Goal: Transaction & Acquisition: Purchase product/service

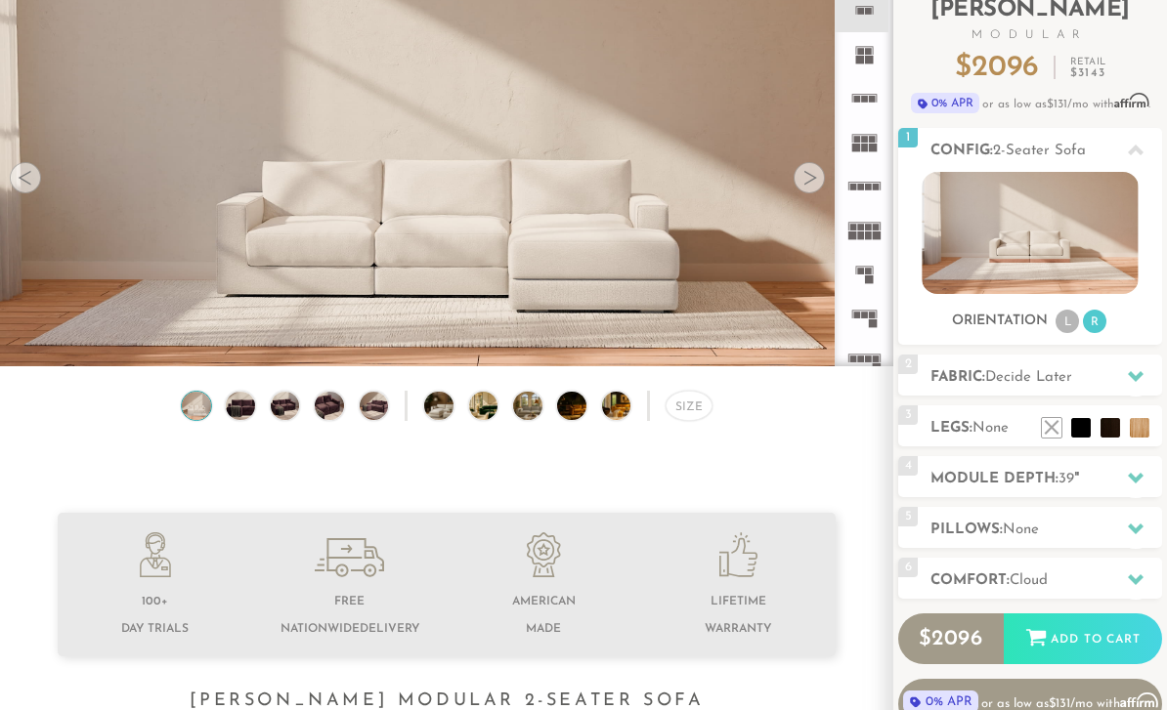
scroll to position [138, 0]
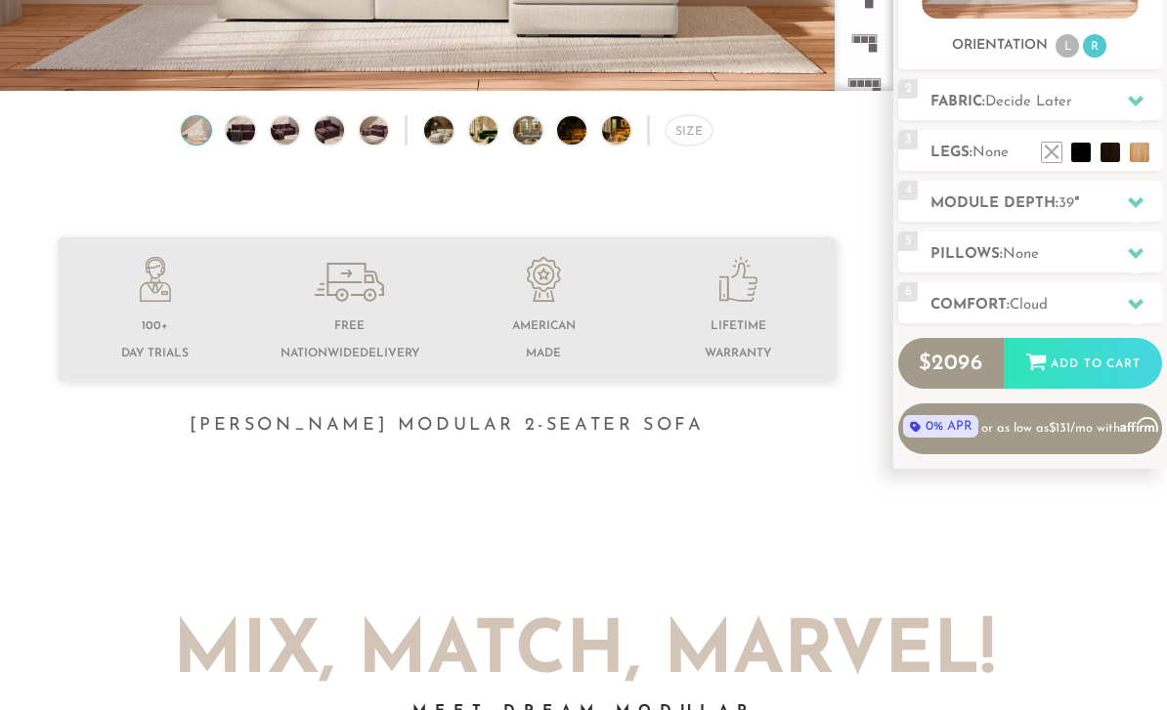
click at [1009, 317] on h2 "Comfort: the Cloud" at bounding box center [1046, 306] width 232 height 22
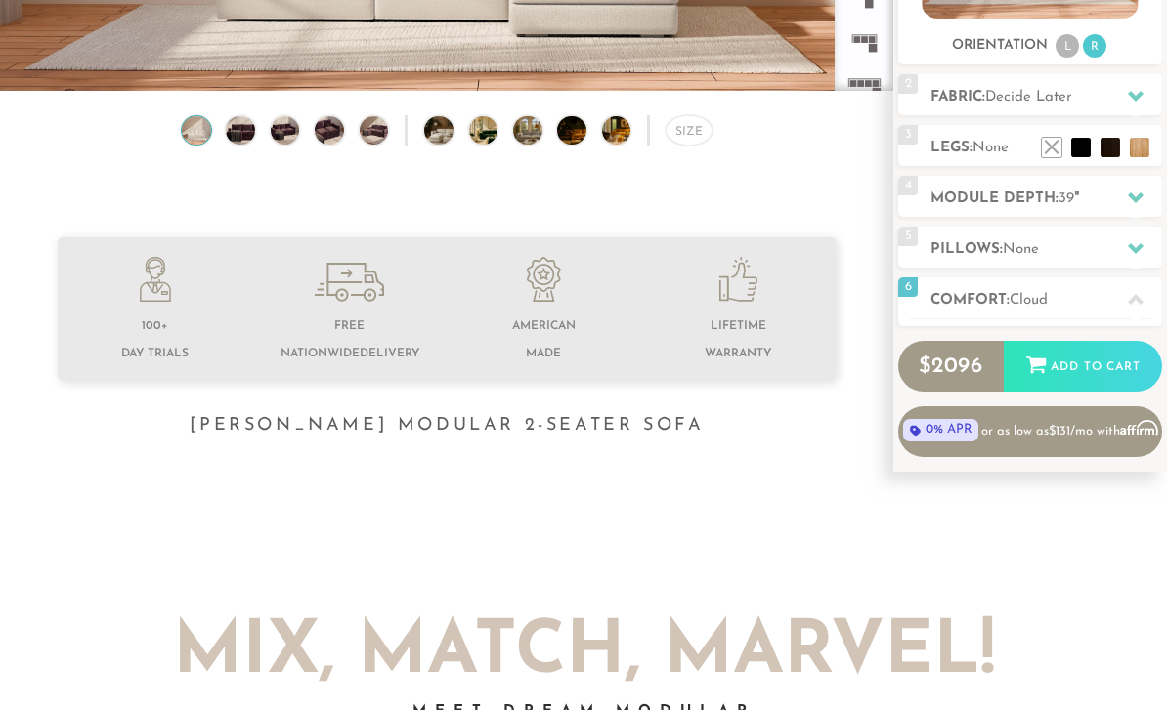
scroll to position [413, 0]
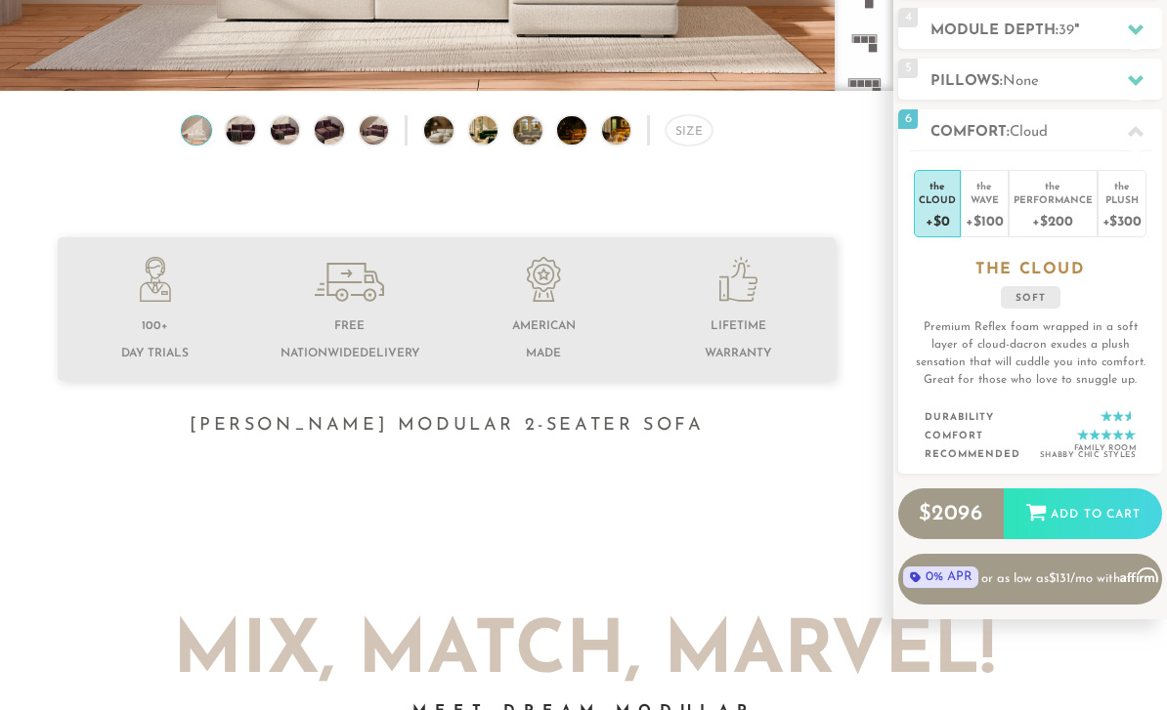
click at [1057, 205] on div "Performance" at bounding box center [1052, 200] width 79 height 14
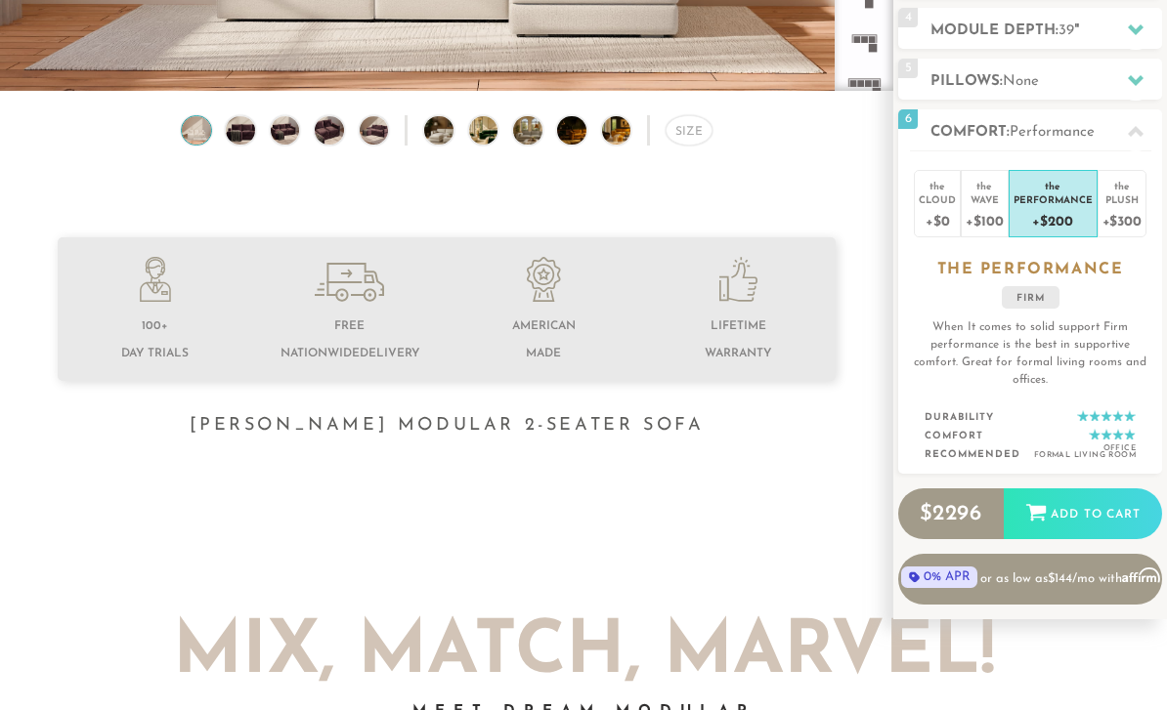
click at [1138, 129] on icon at bounding box center [1136, 132] width 16 height 16
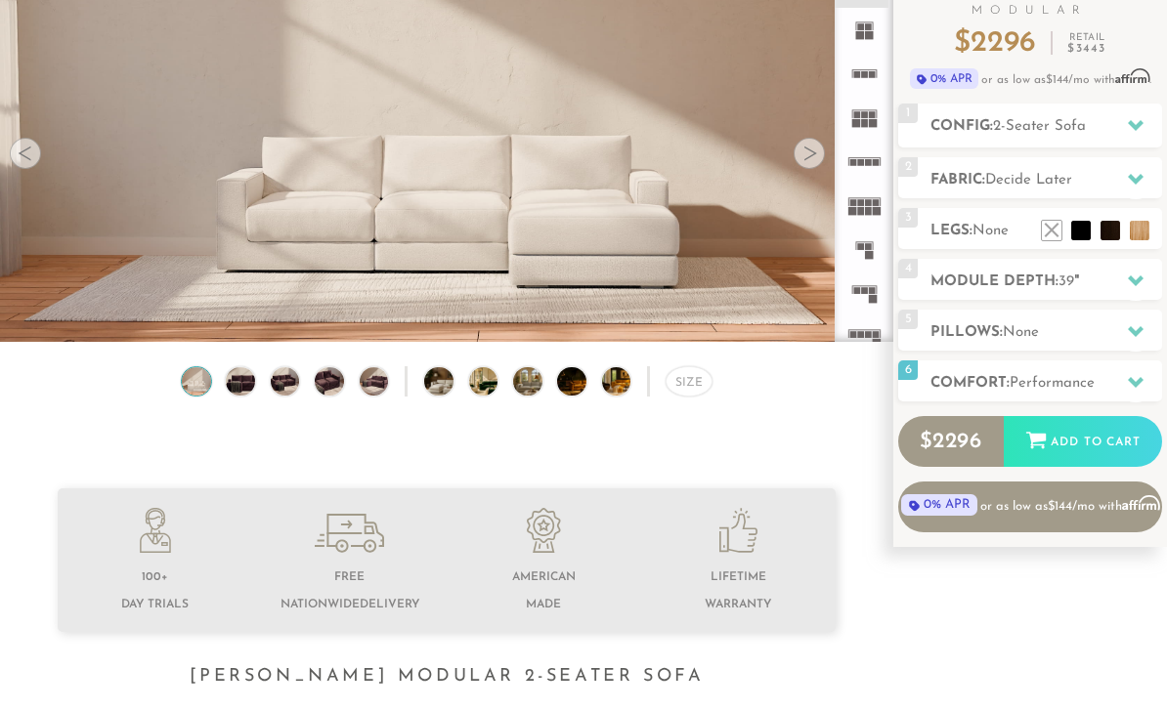
scroll to position [161, 0]
click at [1133, 342] on div at bounding box center [1135, 333] width 41 height 40
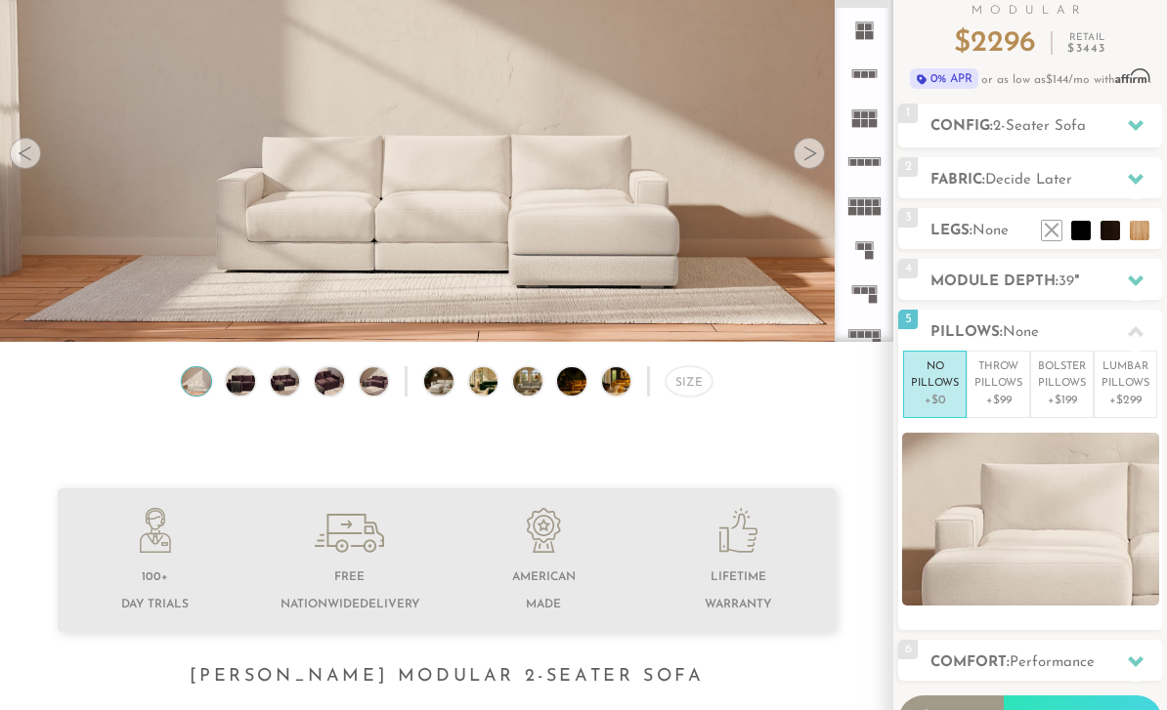
click at [1021, 377] on p "Throw Pillows" at bounding box center [998, 376] width 48 height 32
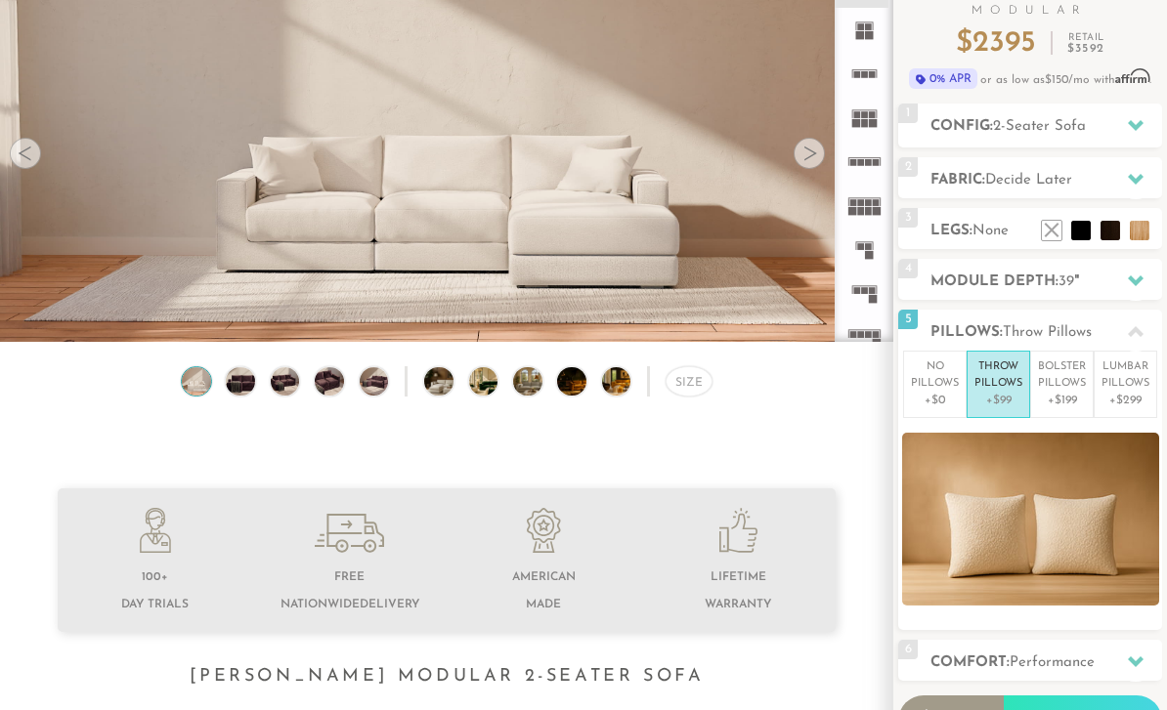
click at [1070, 376] on p "Bolster Pillows" at bounding box center [1062, 376] width 48 height 32
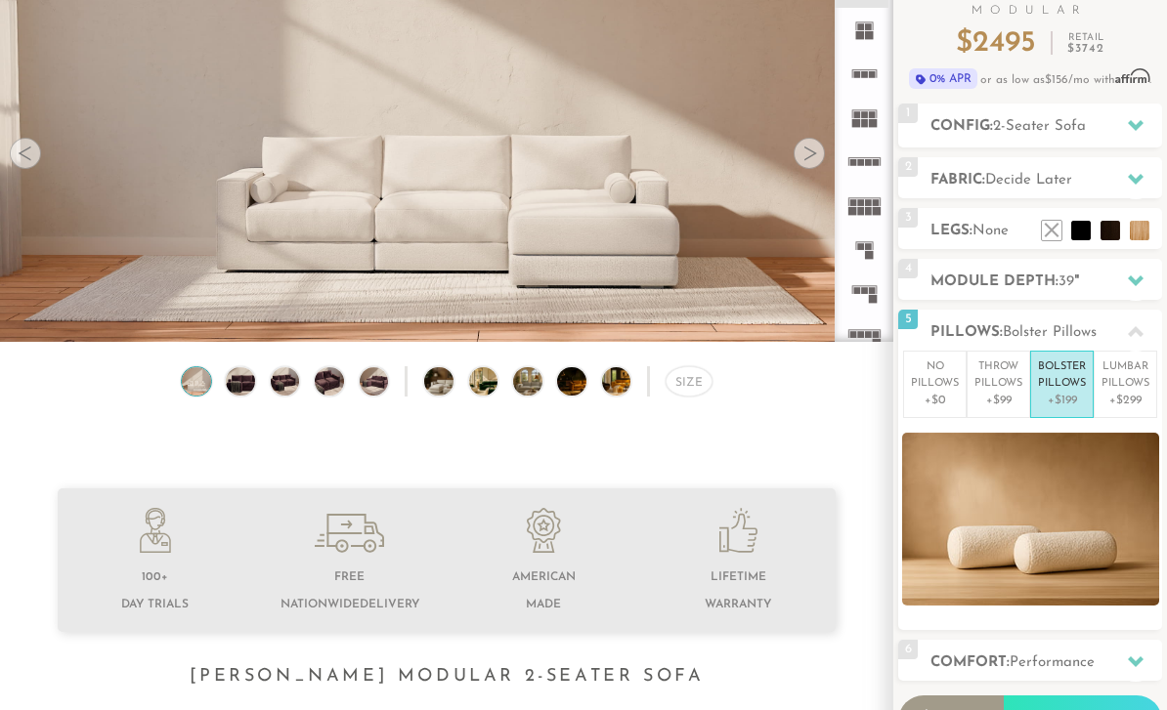
click at [1128, 386] on p "Lumbar Pillows" at bounding box center [1125, 376] width 48 height 32
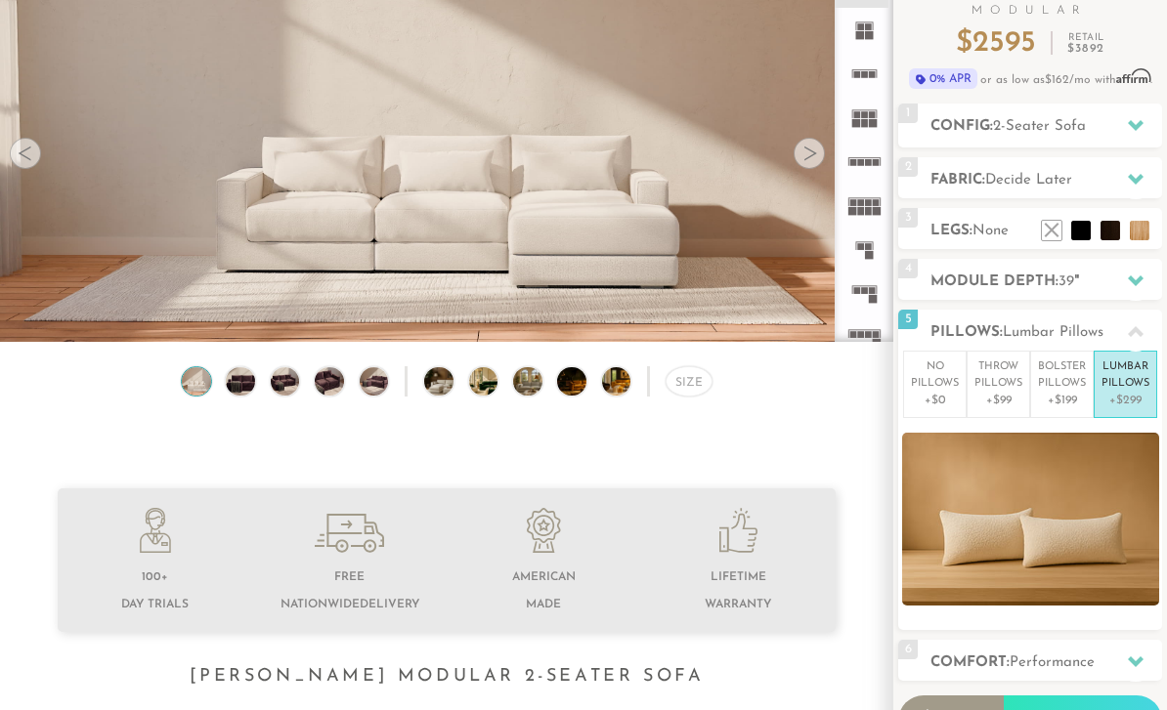
click at [931, 380] on p "No Pillows" at bounding box center [935, 376] width 48 height 32
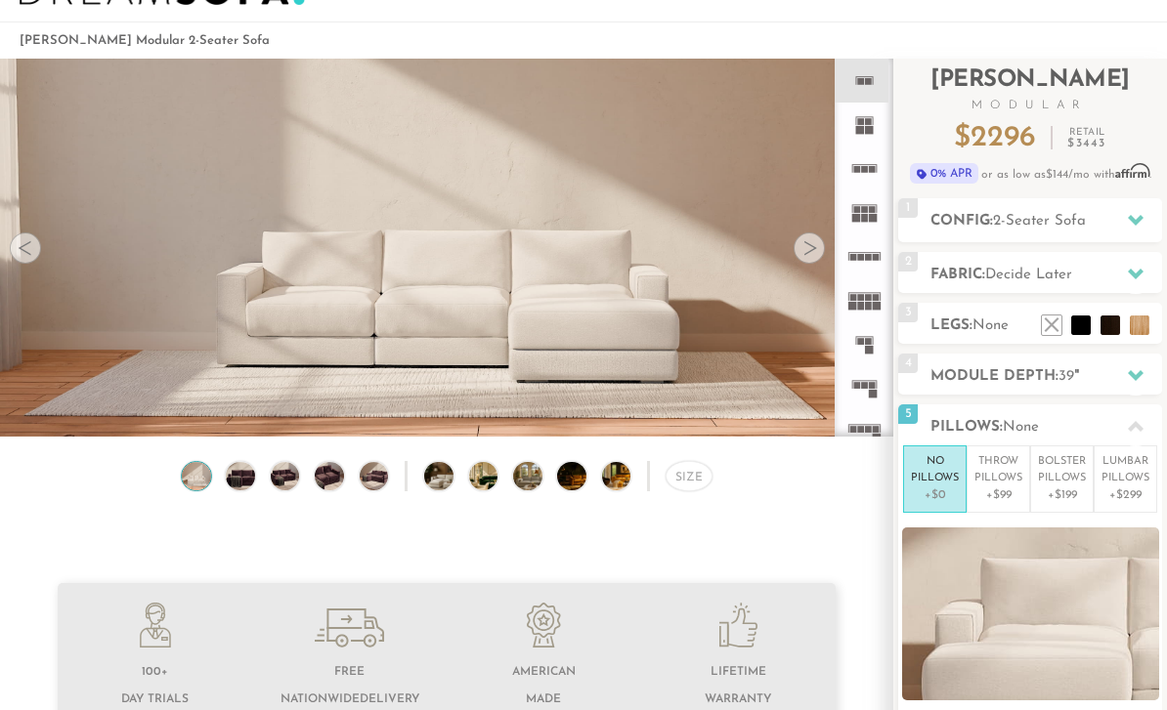
scroll to position [65, 0]
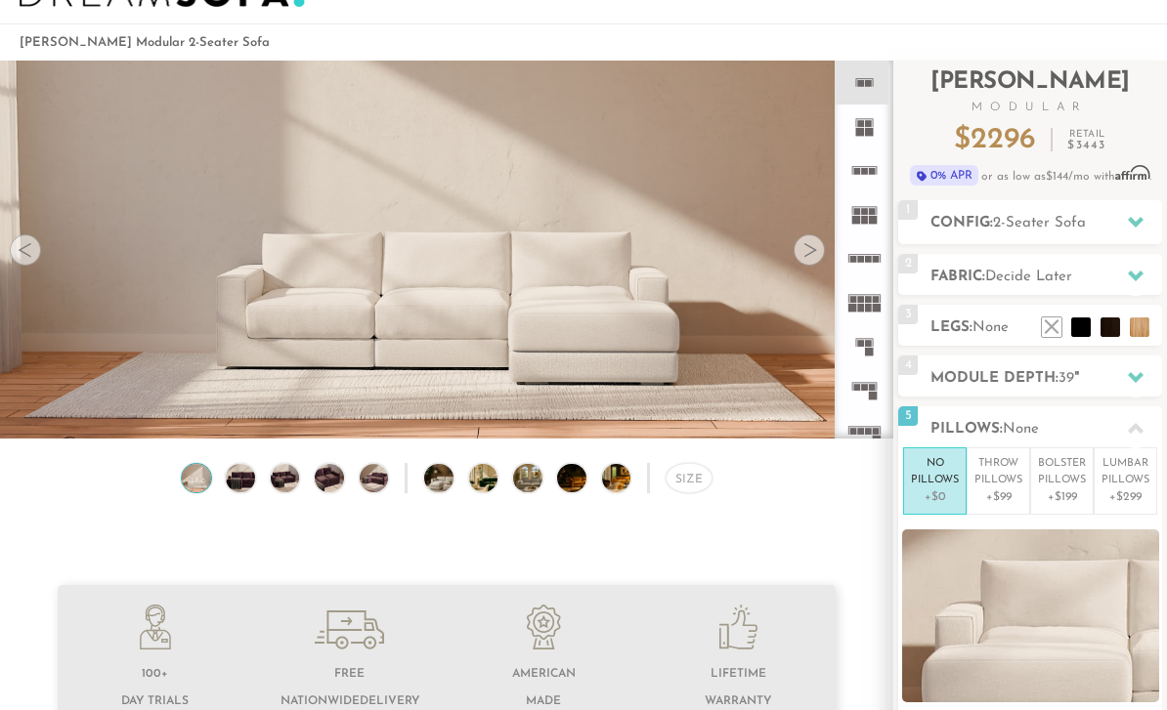
click at [1084, 319] on li at bounding box center [1081, 328] width 20 height 20
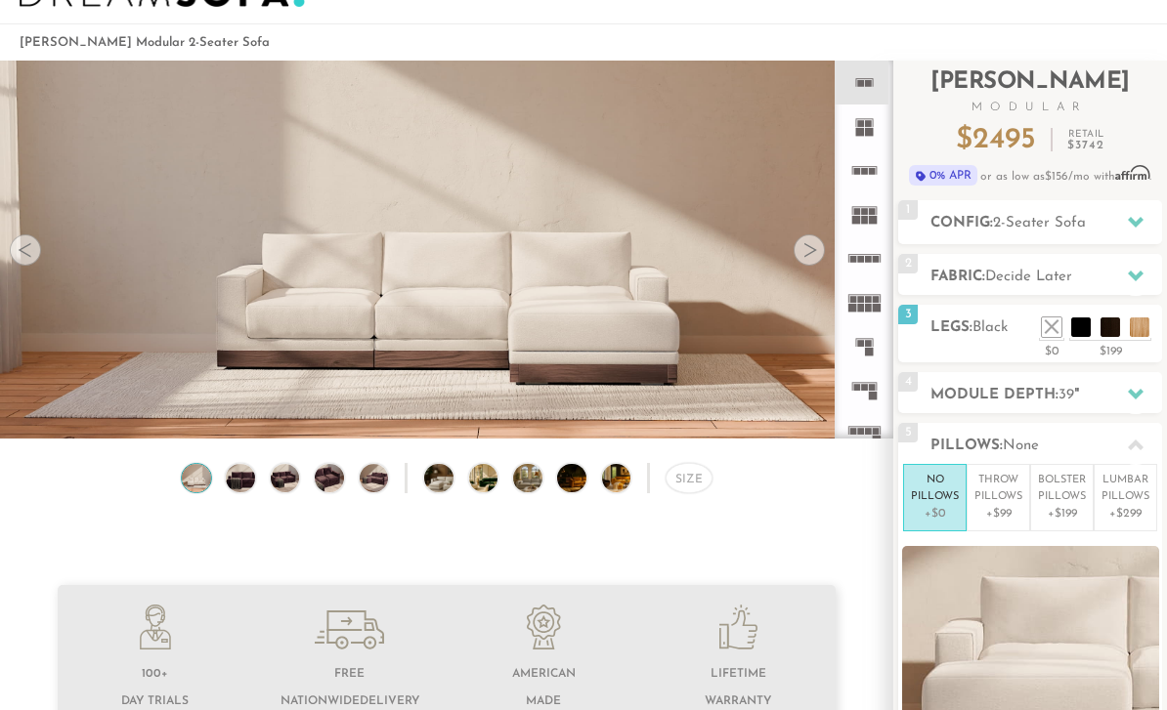
click at [1109, 328] on li at bounding box center [1110, 328] width 20 height 20
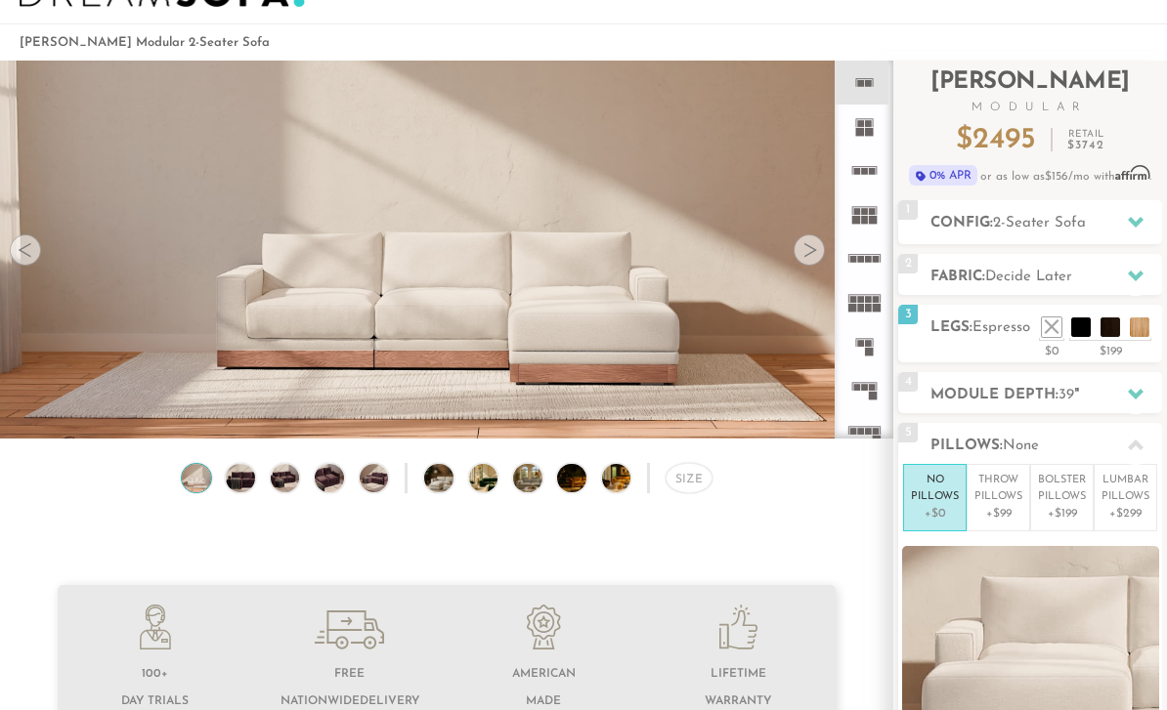
click at [1144, 328] on li at bounding box center [1140, 328] width 20 height 20
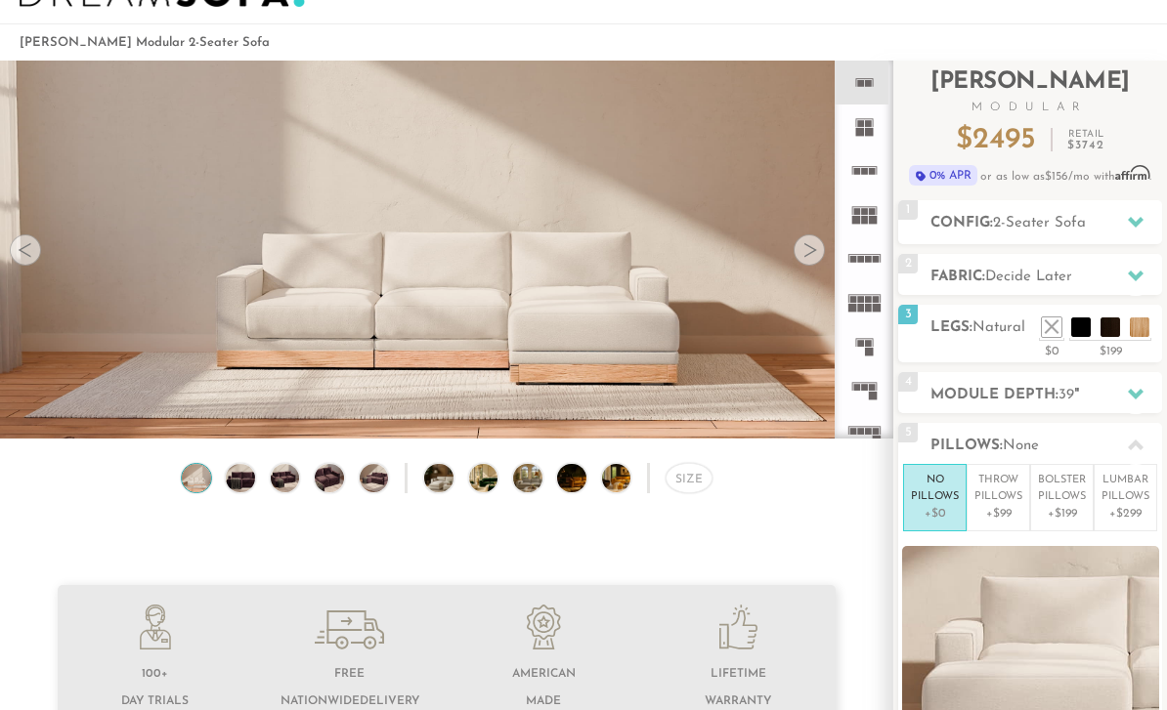
click at [1059, 328] on li at bounding box center [1052, 328] width 20 height 20
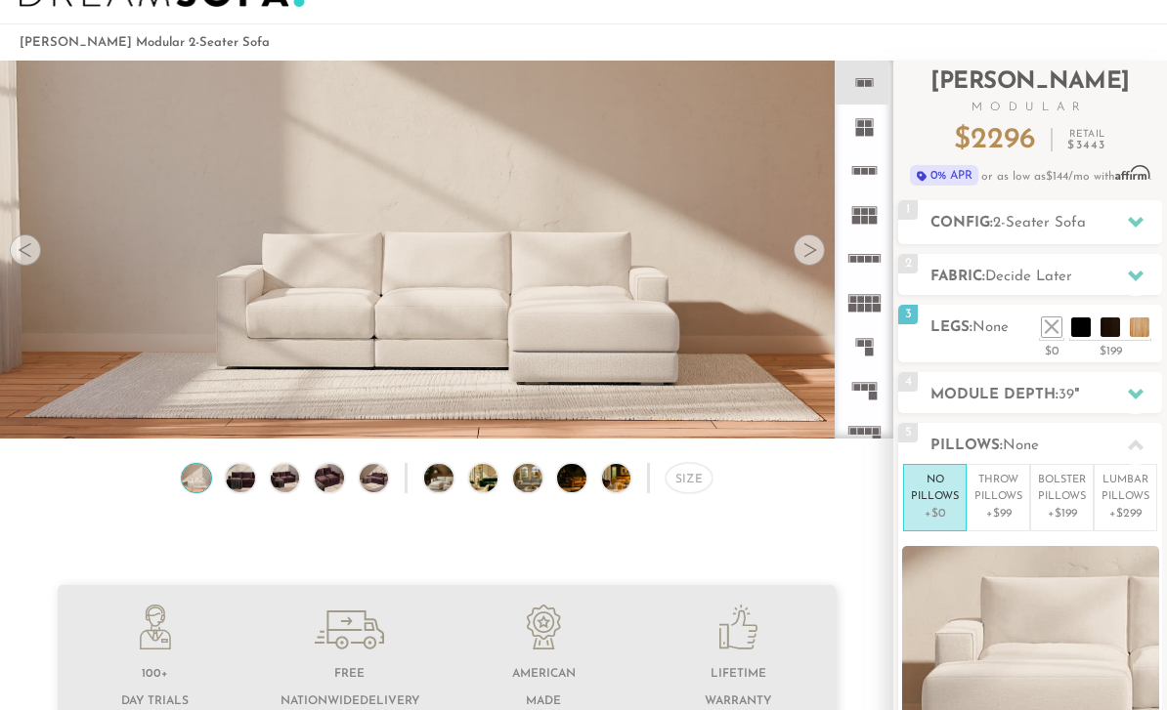
click at [1147, 323] on li at bounding box center [1140, 328] width 20 height 20
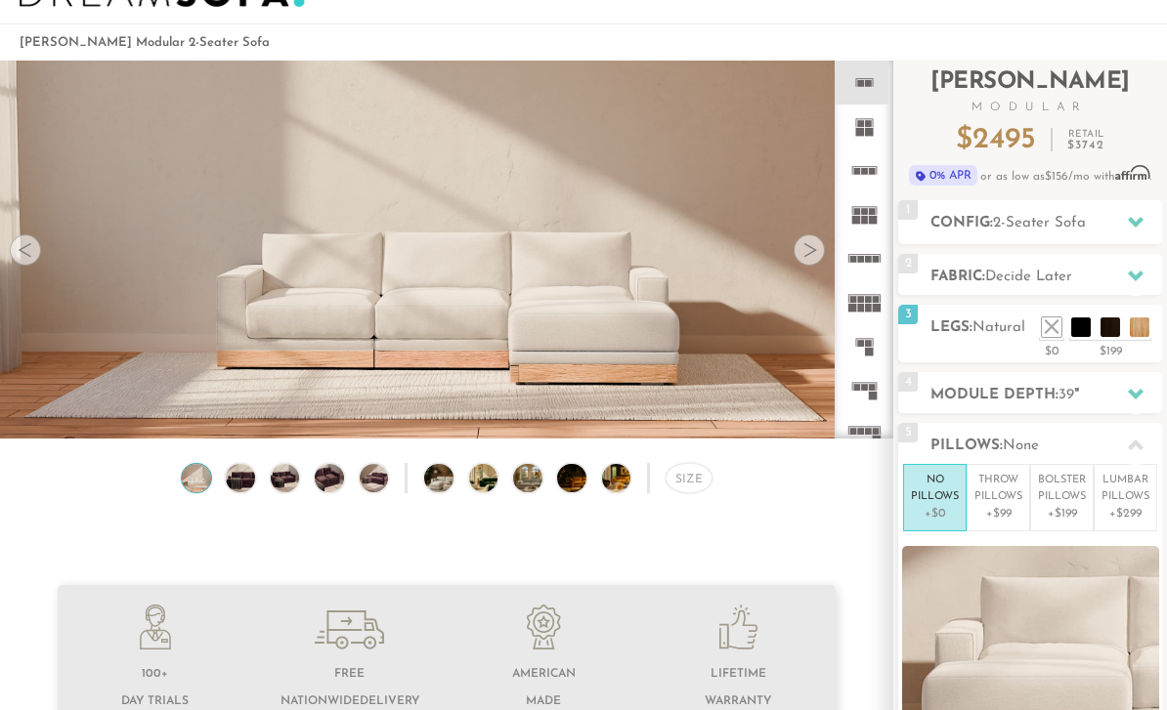
click at [1047, 330] on li at bounding box center [1052, 328] width 20 height 20
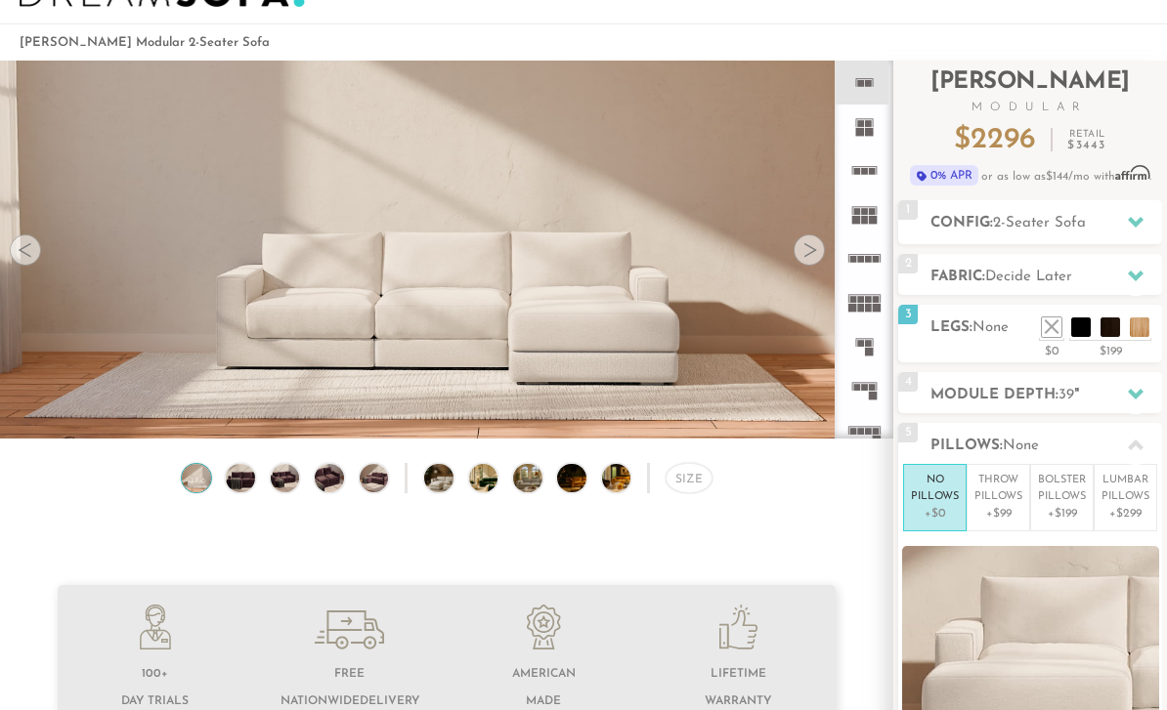
click at [1084, 328] on li at bounding box center [1081, 328] width 20 height 20
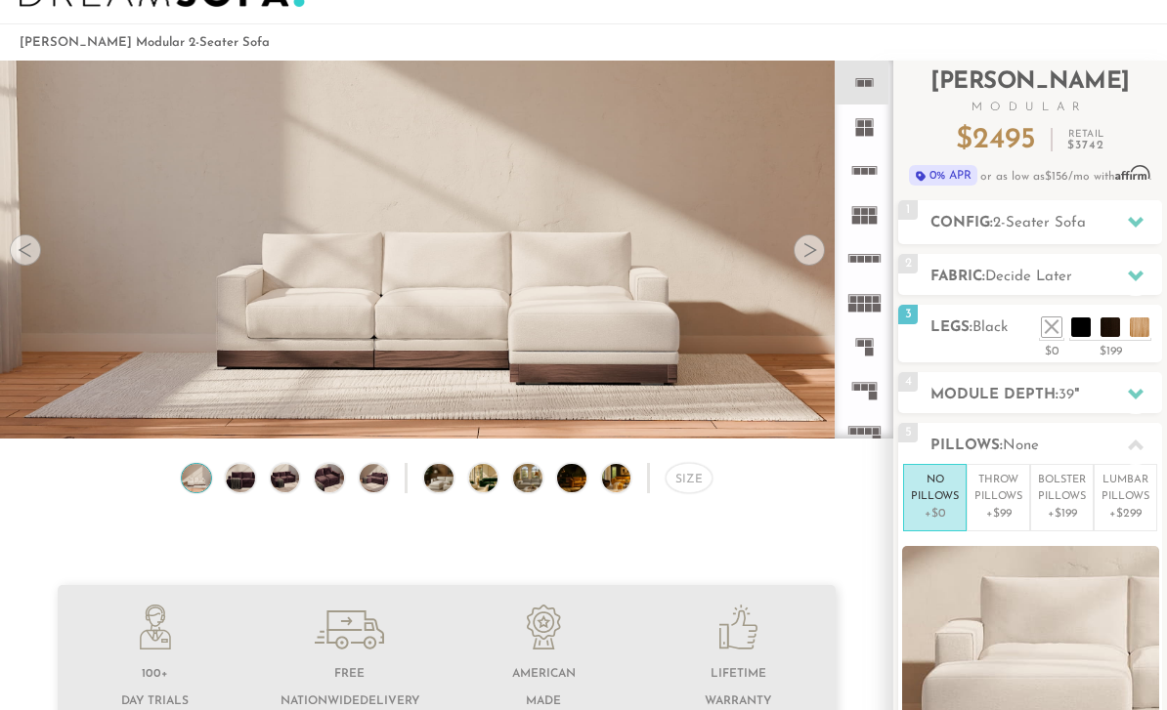
click at [1112, 323] on li at bounding box center [1110, 328] width 20 height 20
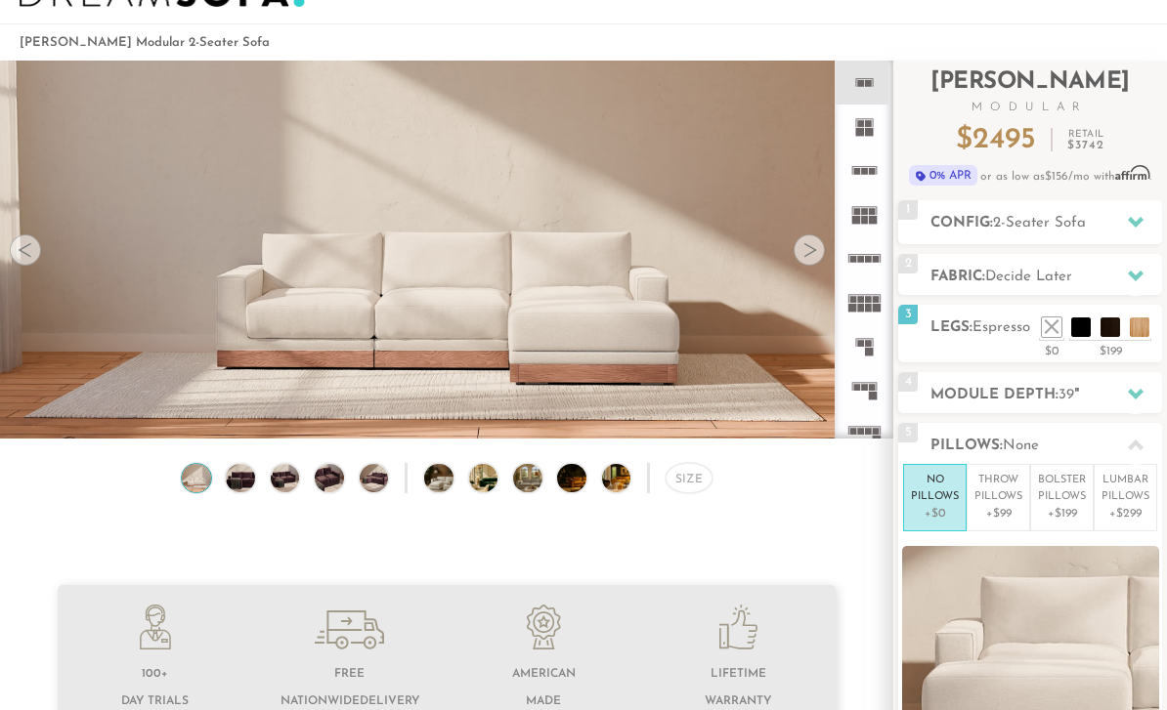
click at [1144, 334] on li at bounding box center [1140, 328] width 20 height 20
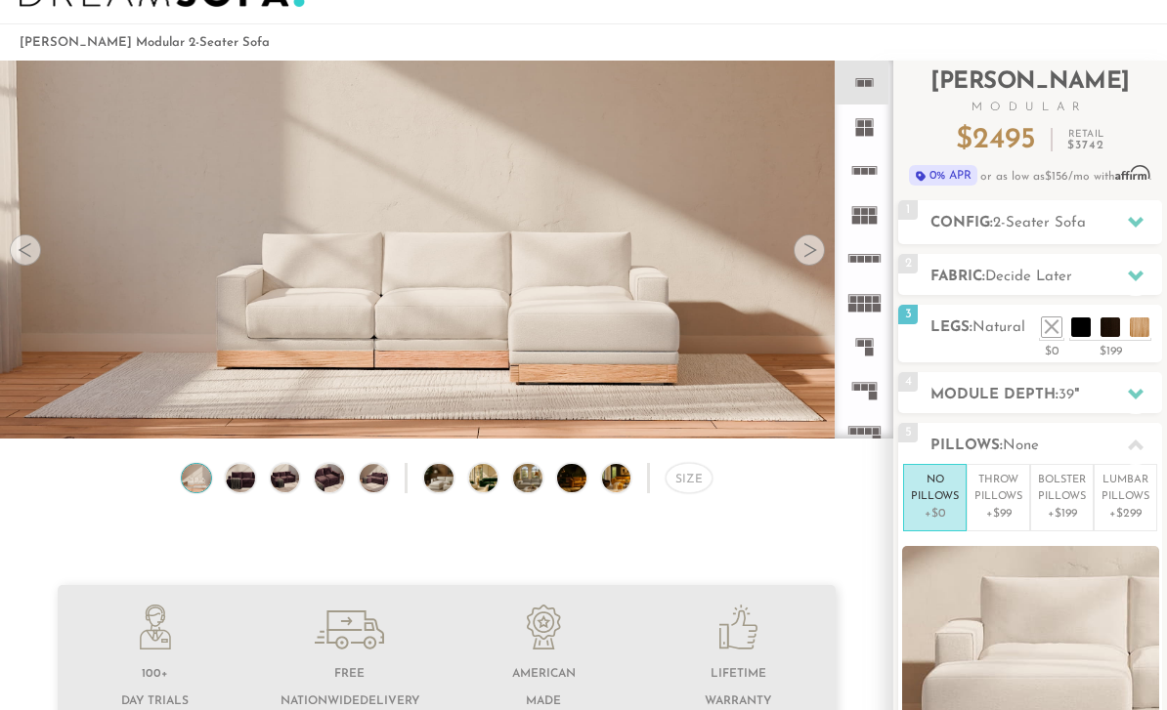
click at [1073, 363] on div "3 Legs: Natural $0 $199 Nailheads:" at bounding box center [1030, 334] width 264 height 58
click at [1079, 331] on li at bounding box center [1081, 328] width 20 height 20
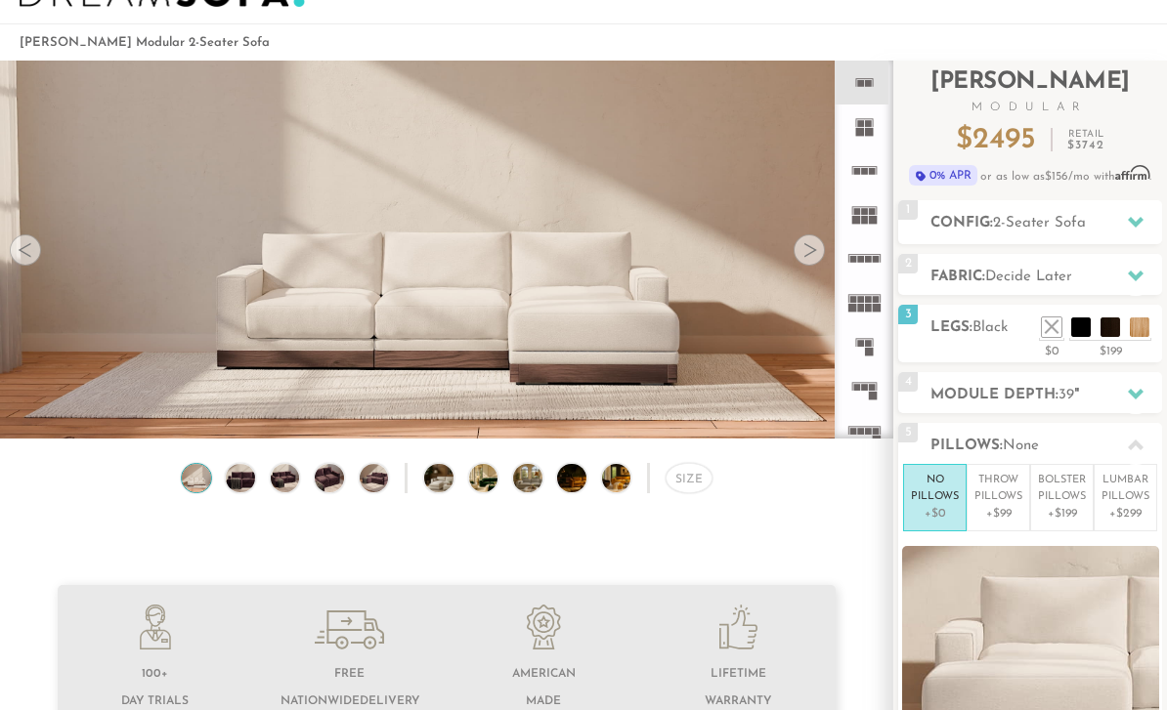
click at [1096, 332] on ul at bounding box center [1095, 322] width 117 height 29
click at [1111, 326] on li at bounding box center [1110, 328] width 20 height 20
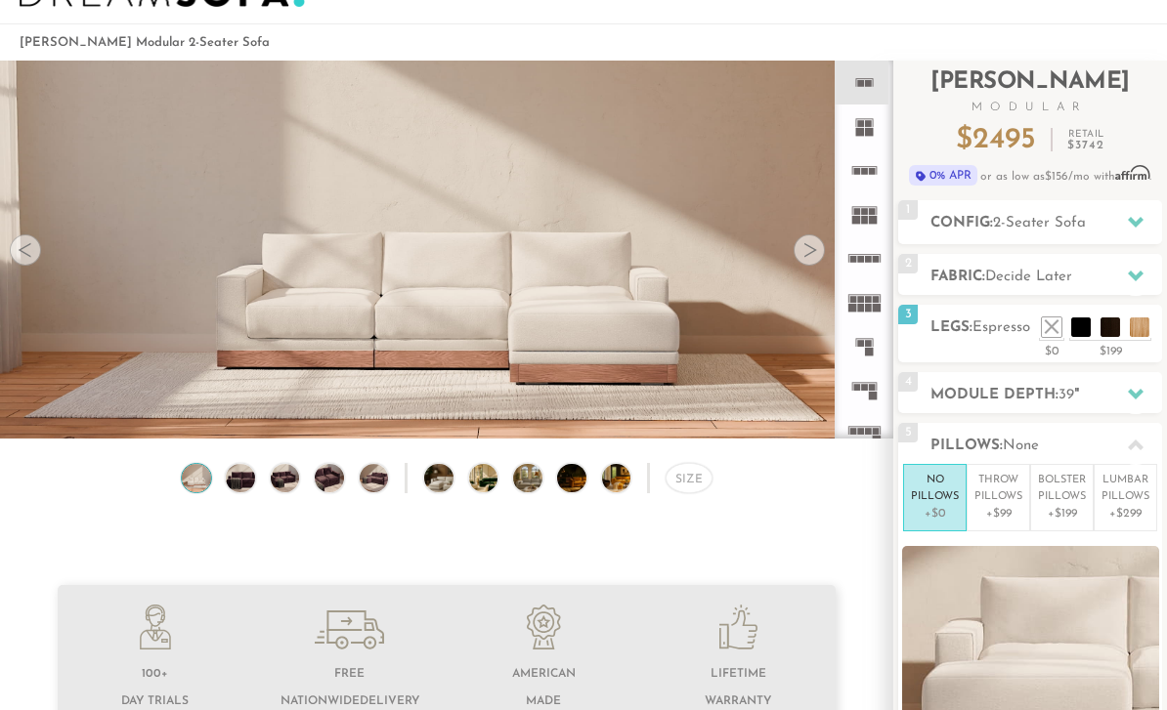
click at [1007, 265] on div "2 Fabric: Decide Later" at bounding box center [1030, 274] width 264 height 41
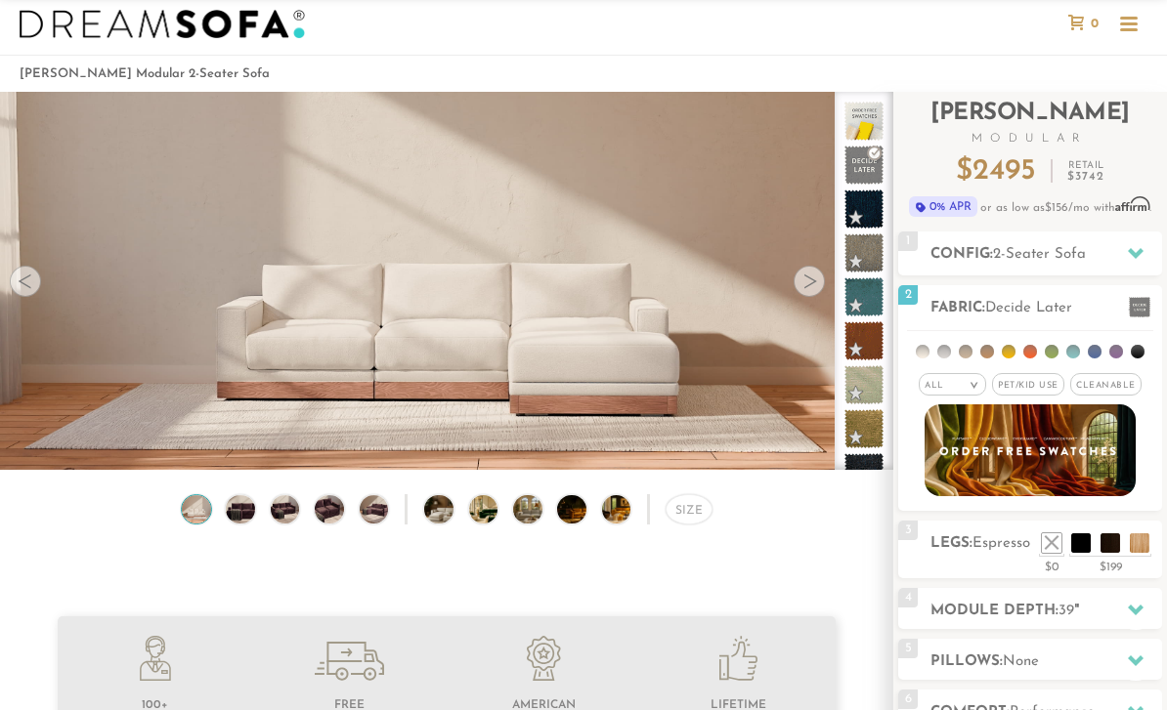
scroll to position [34, 0]
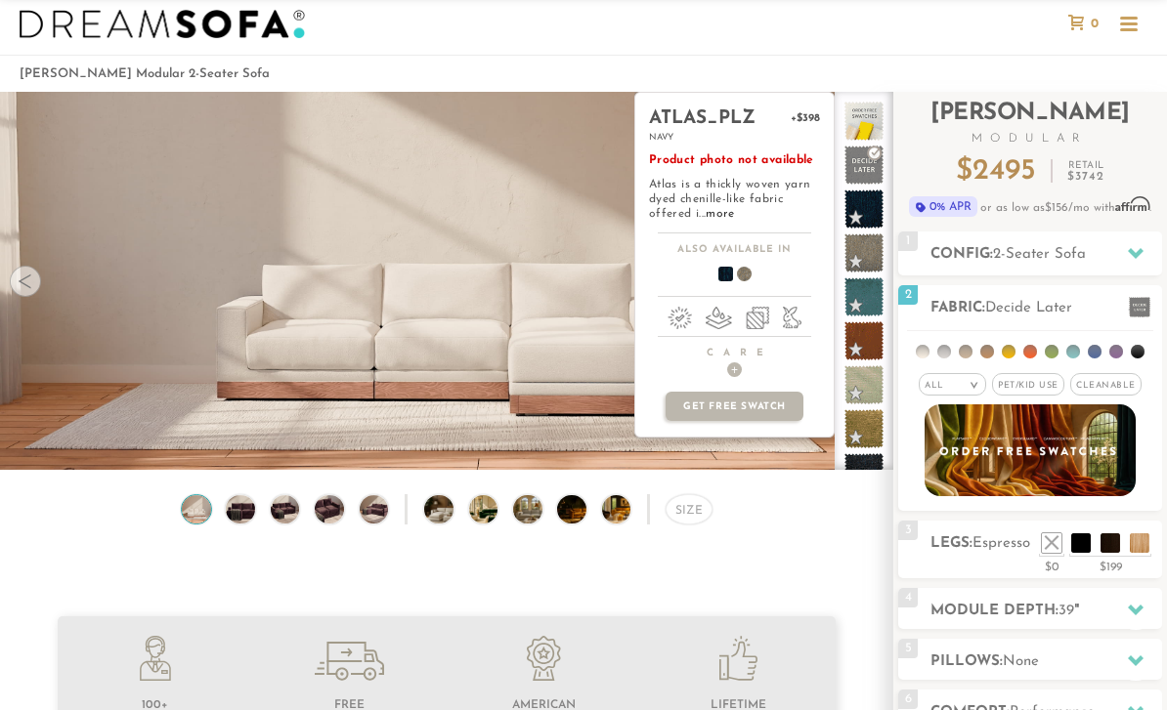
click at [731, 271] on span at bounding box center [717, 277] width 75 height 72
click at [871, 156] on span at bounding box center [863, 165] width 39 height 39
click at [731, 274] on span at bounding box center [717, 277] width 75 height 72
click at [746, 279] on span at bounding box center [736, 277] width 75 height 72
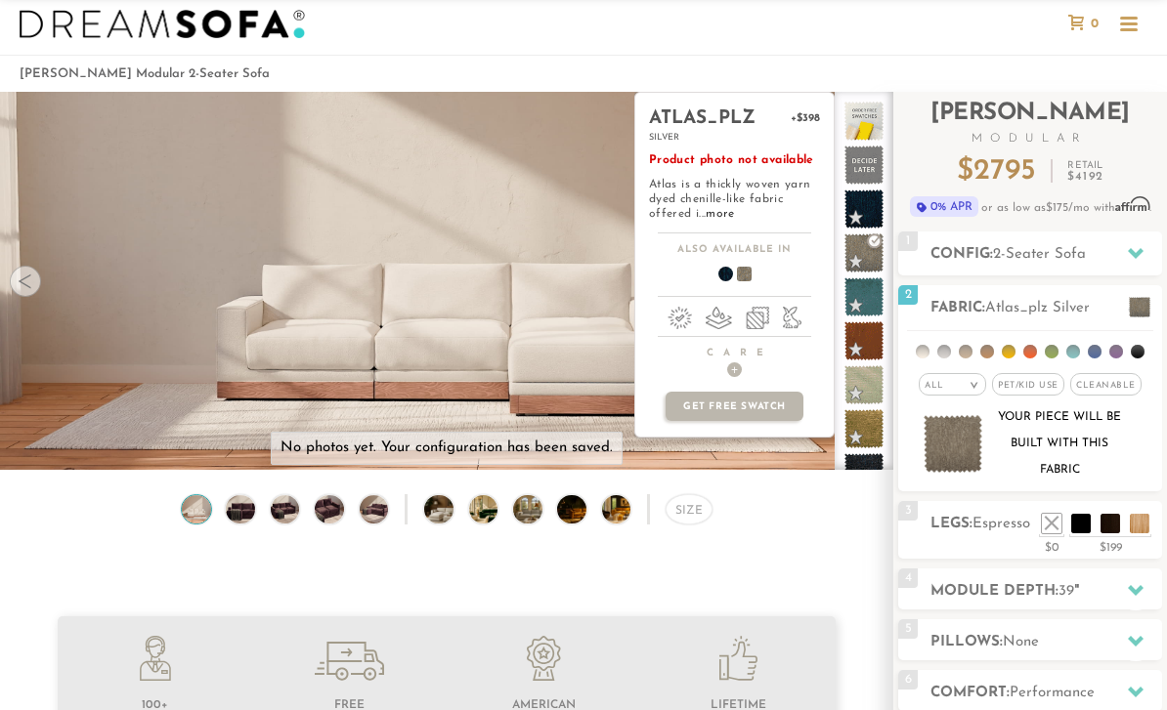
click at [725, 279] on span at bounding box center [717, 277] width 75 height 72
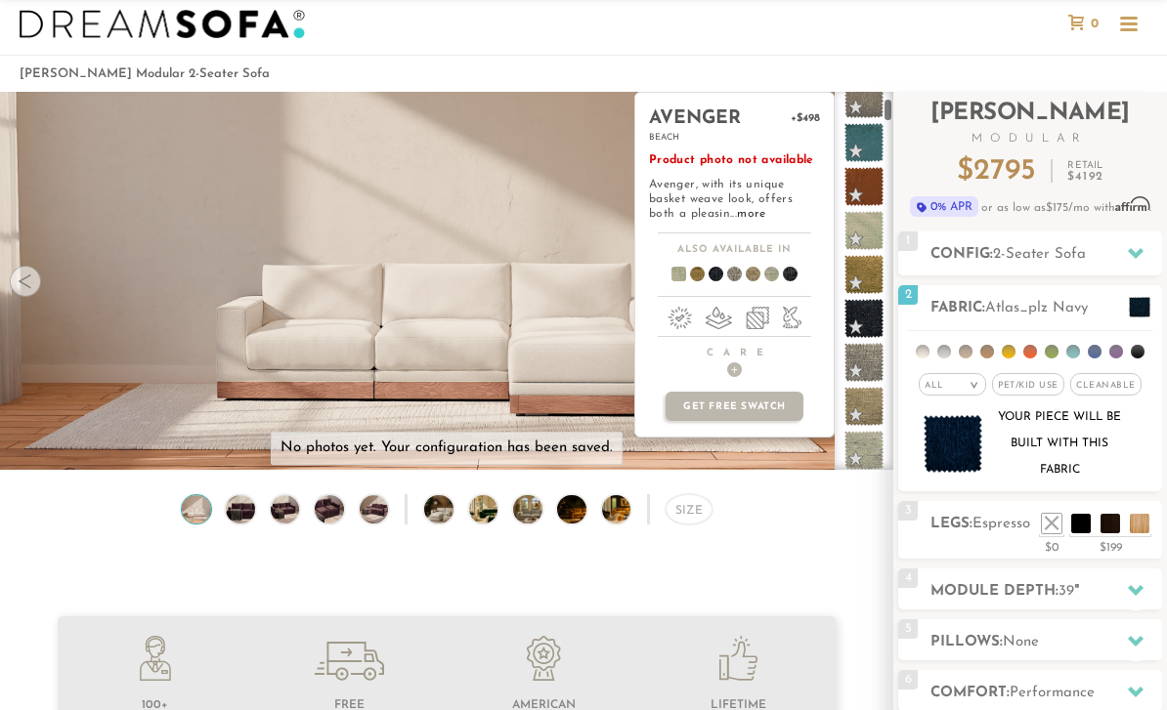
scroll to position [157, 0]
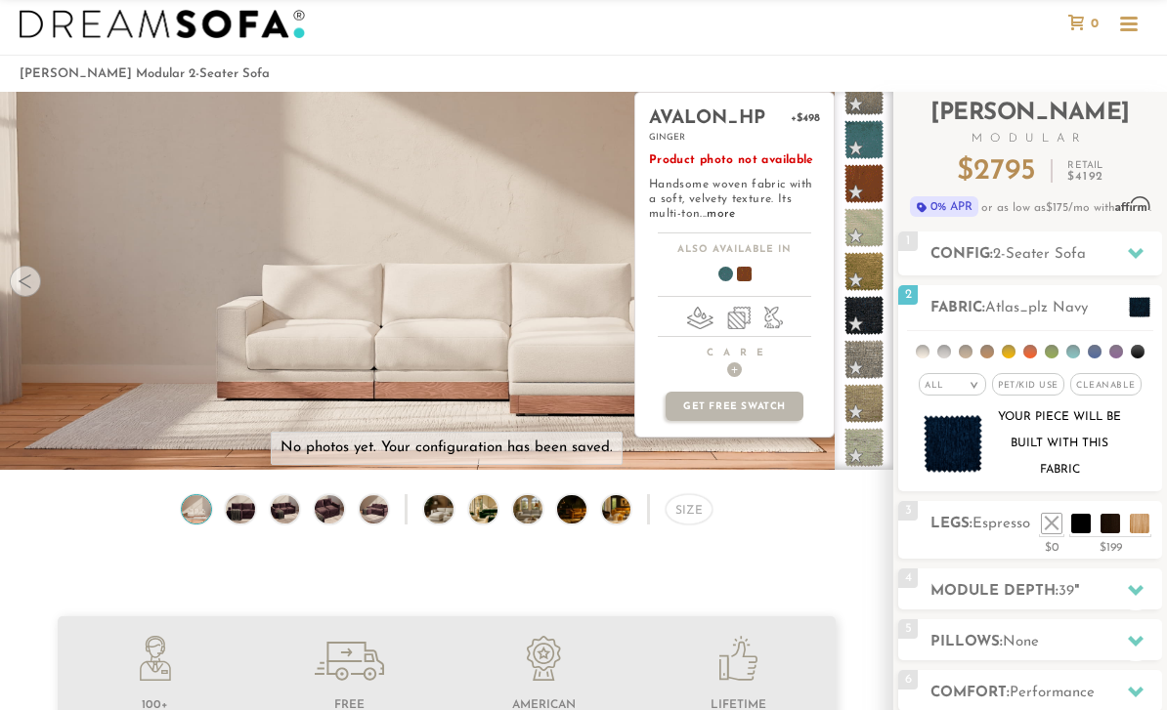
click at [867, 194] on span at bounding box center [863, 183] width 39 height 39
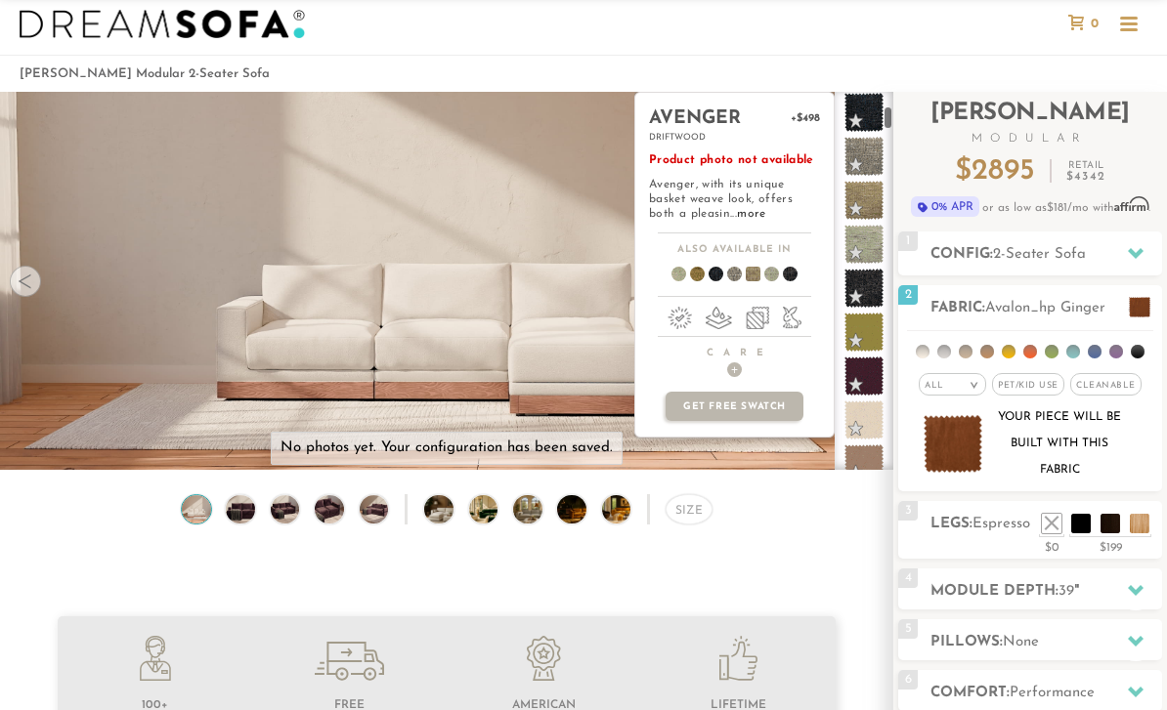
scroll to position [366, 0]
click at [870, 176] on span at bounding box center [863, 195] width 39 height 39
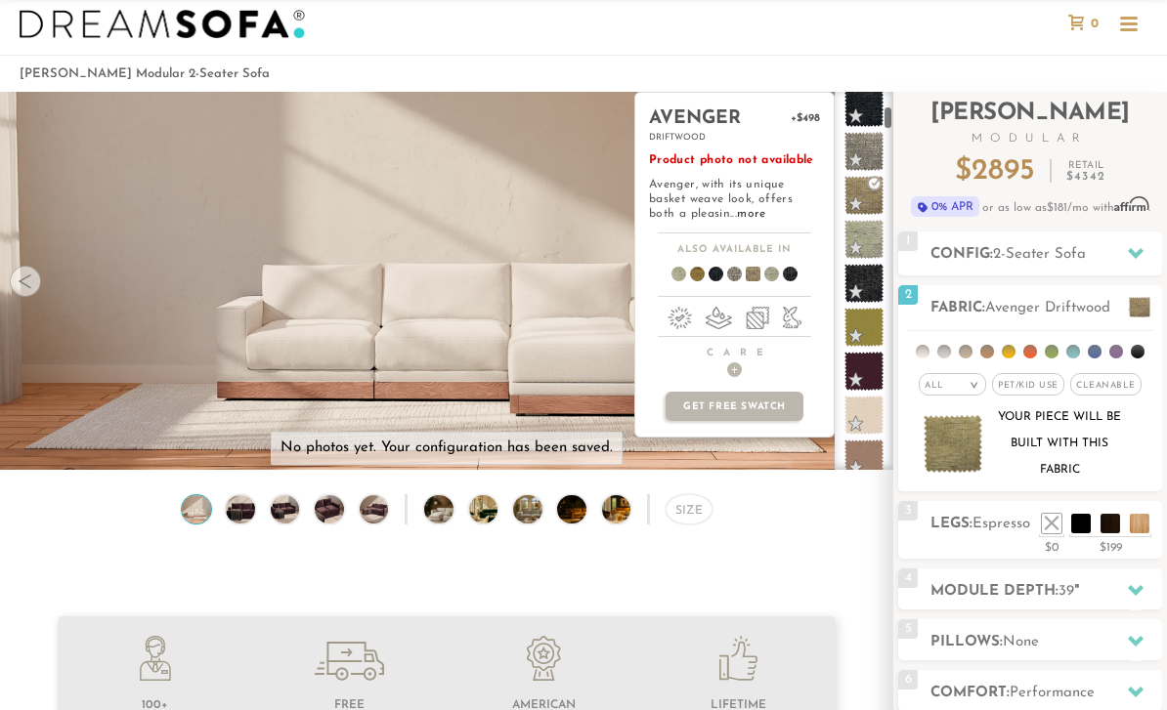
click at [869, 176] on span at bounding box center [863, 195] width 39 height 39
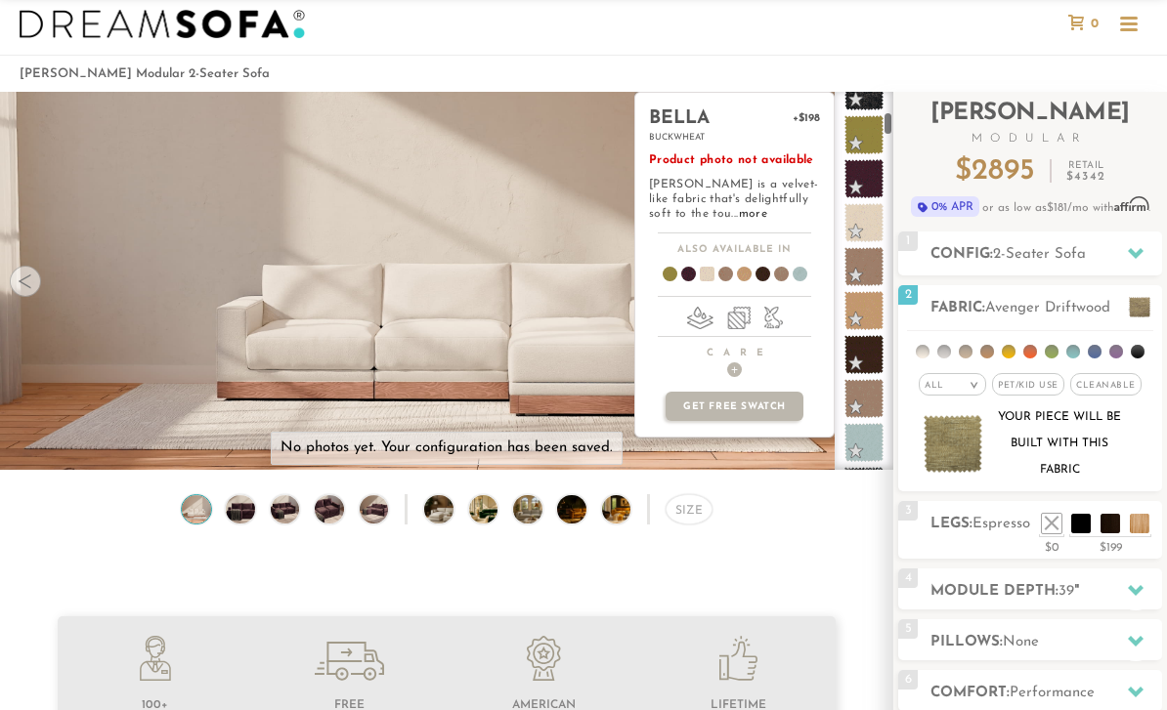
scroll to position [575, 0]
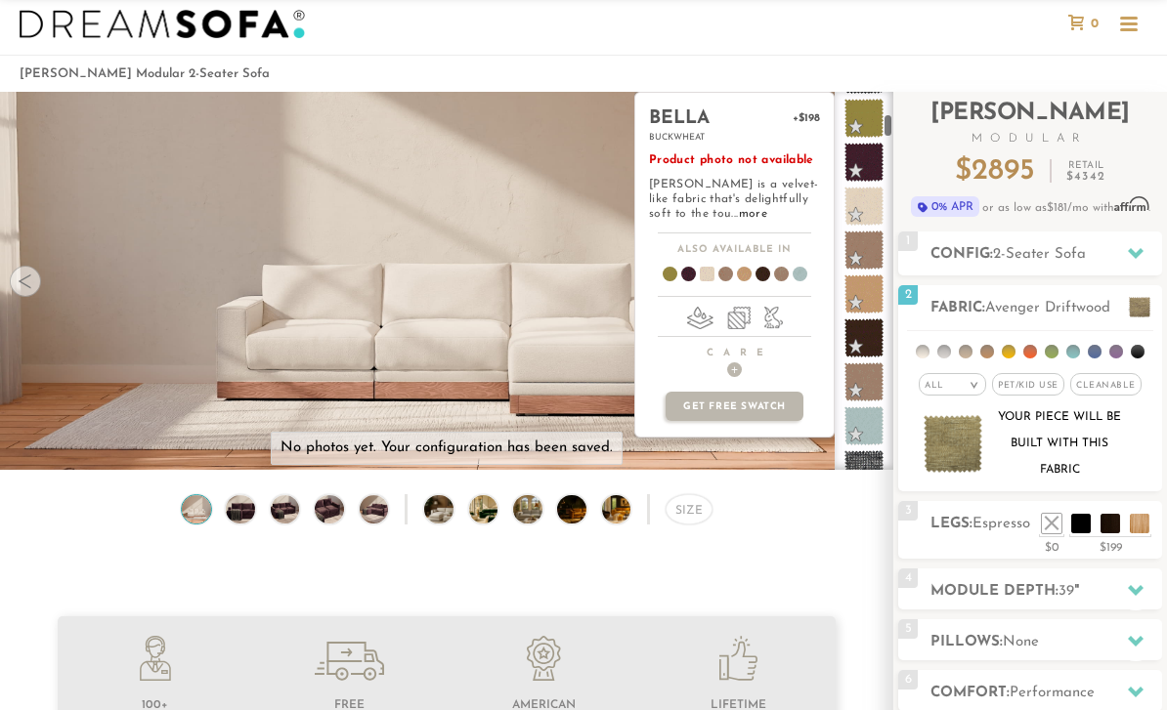
click at [870, 211] on span at bounding box center [863, 206] width 39 height 39
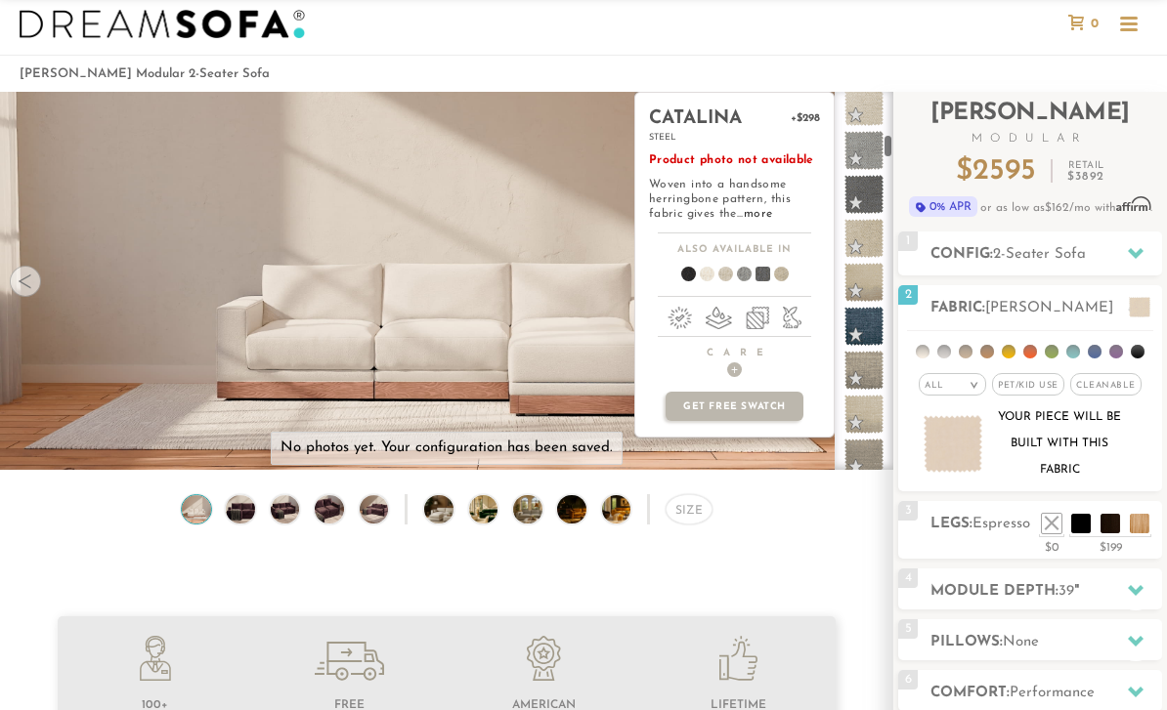
scroll to position [1130, 0]
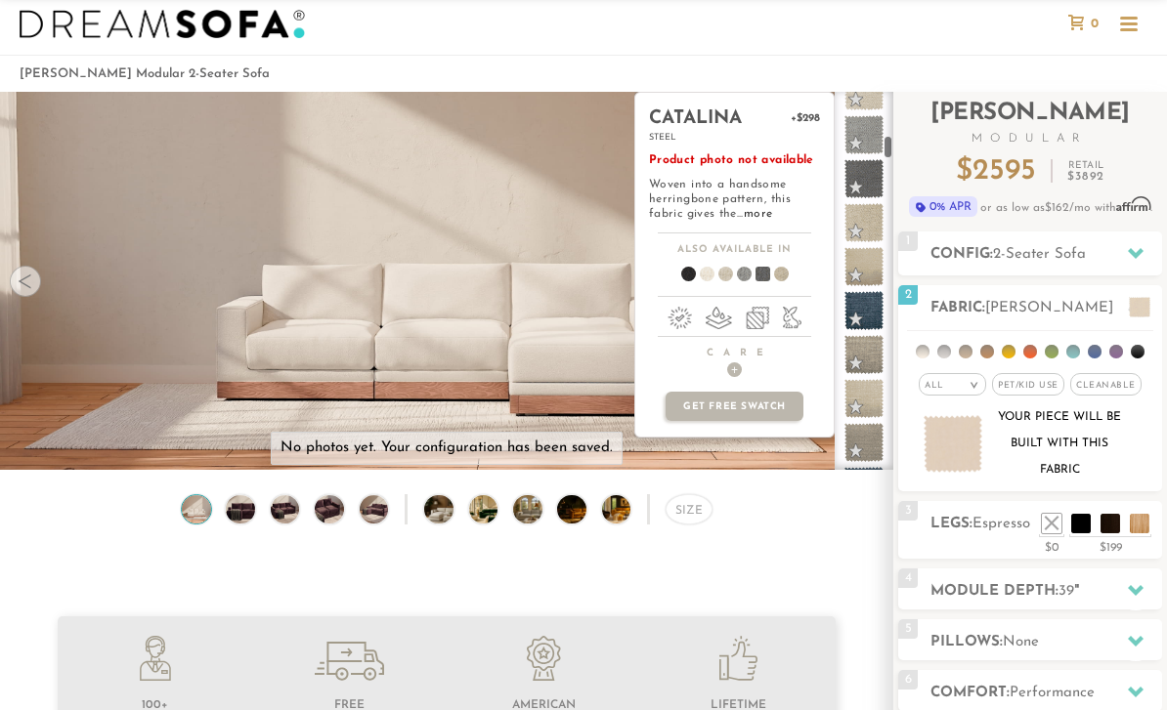
click at [868, 179] on span at bounding box center [863, 178] width 39 height 39
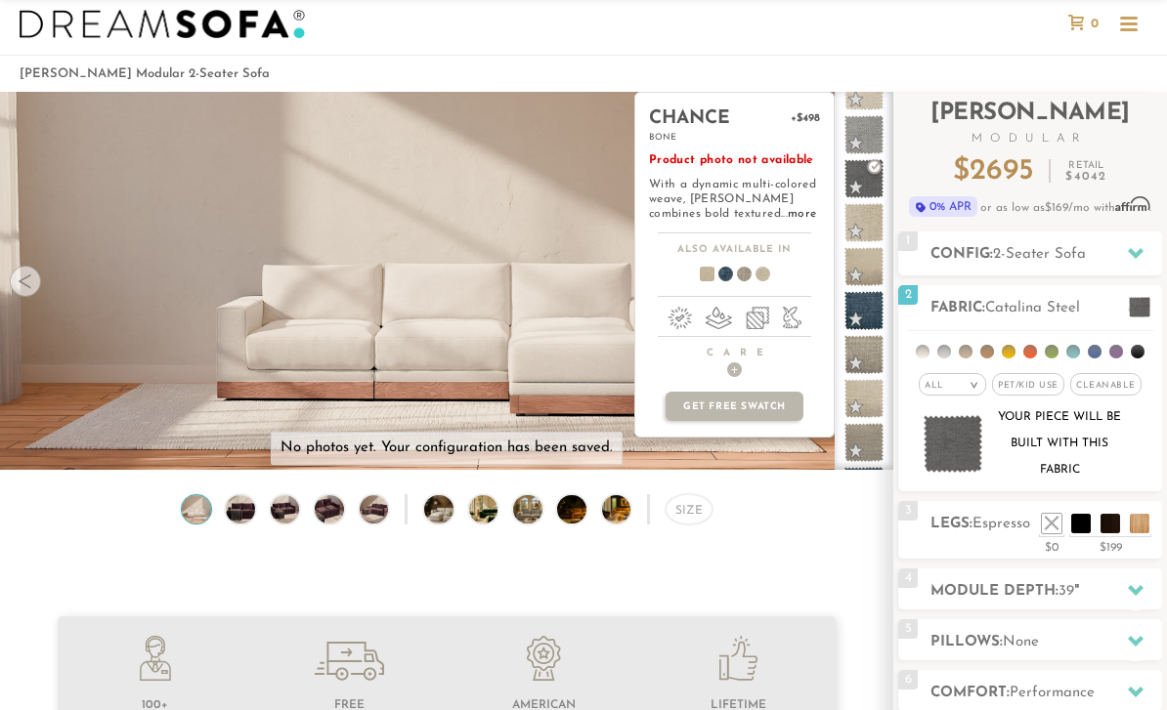
click at [854, 273] on span at bounding box center [863, 266] width 39 height 39
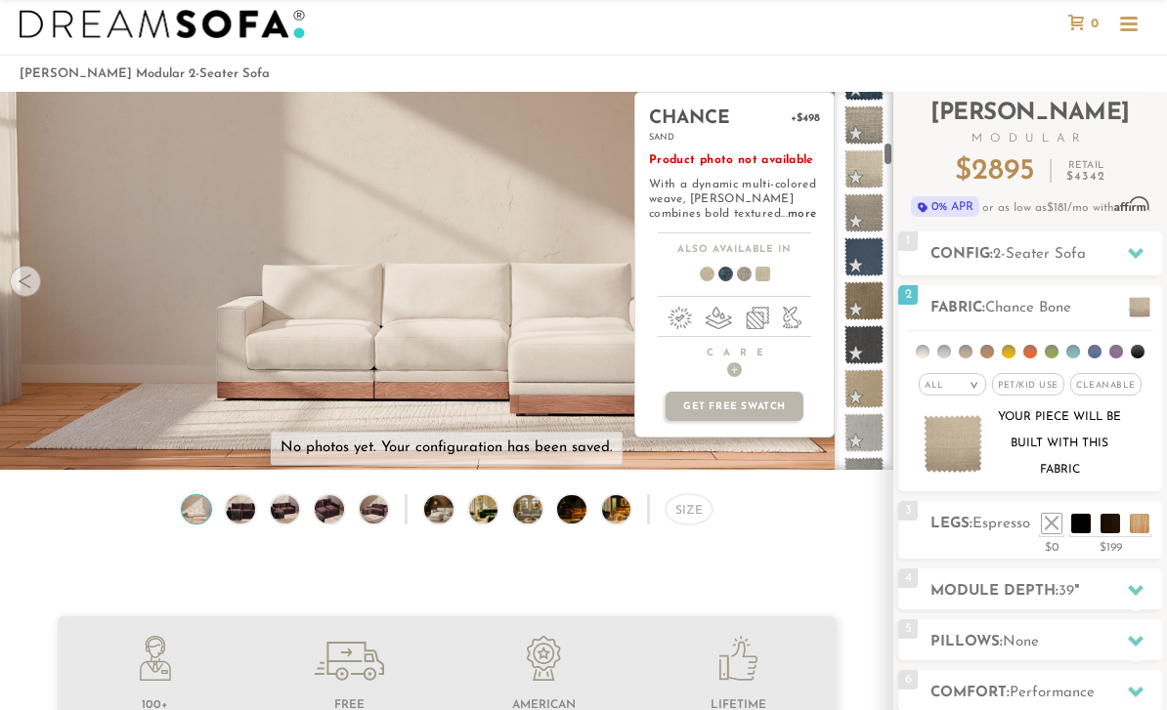
scroll to position [1361, 0]
click at [856, 184] on span at bounding box center [863, 167] width 39 height 39
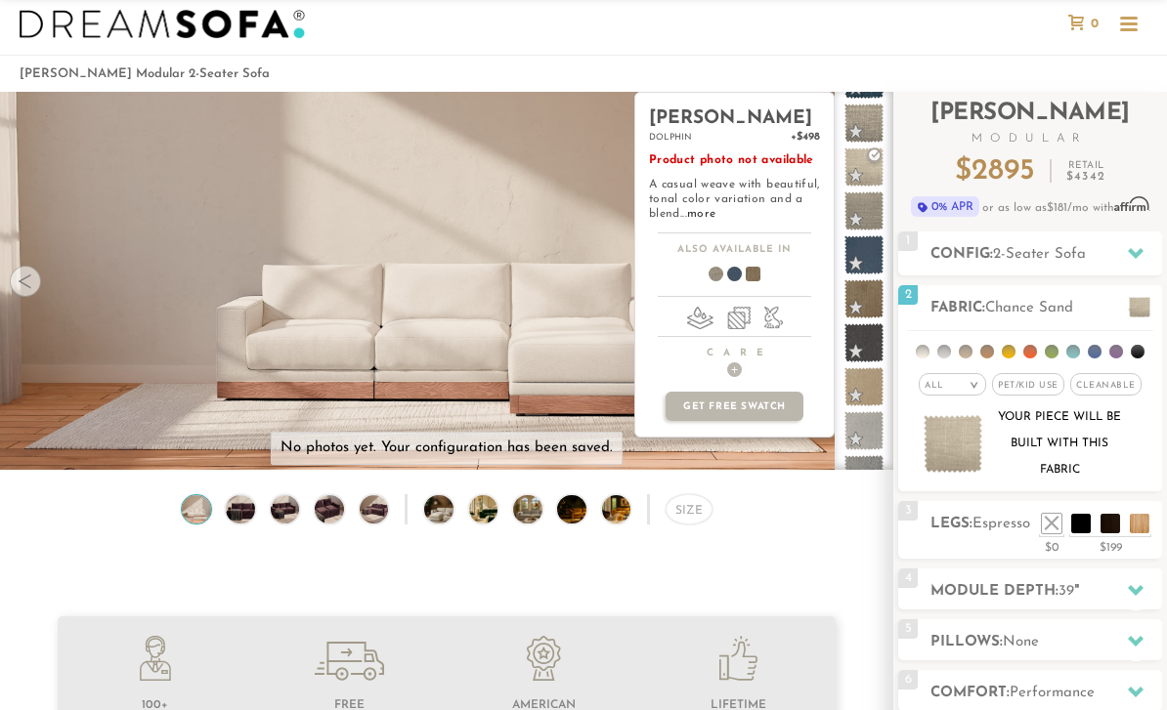
click at [855, 295] on span at bounding box center [863, 299] width 39 height 39
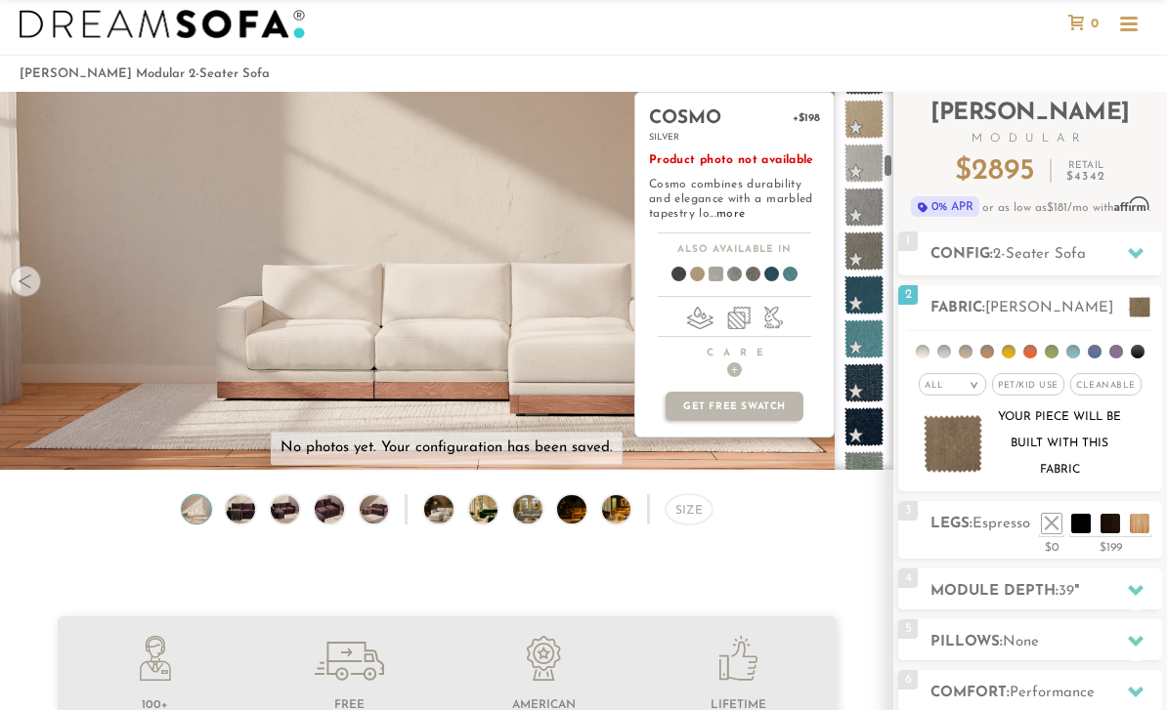
scroll to position [1627, 0]
click at [861, 178] on span at bounding box center [863, 165] width 39 height 39
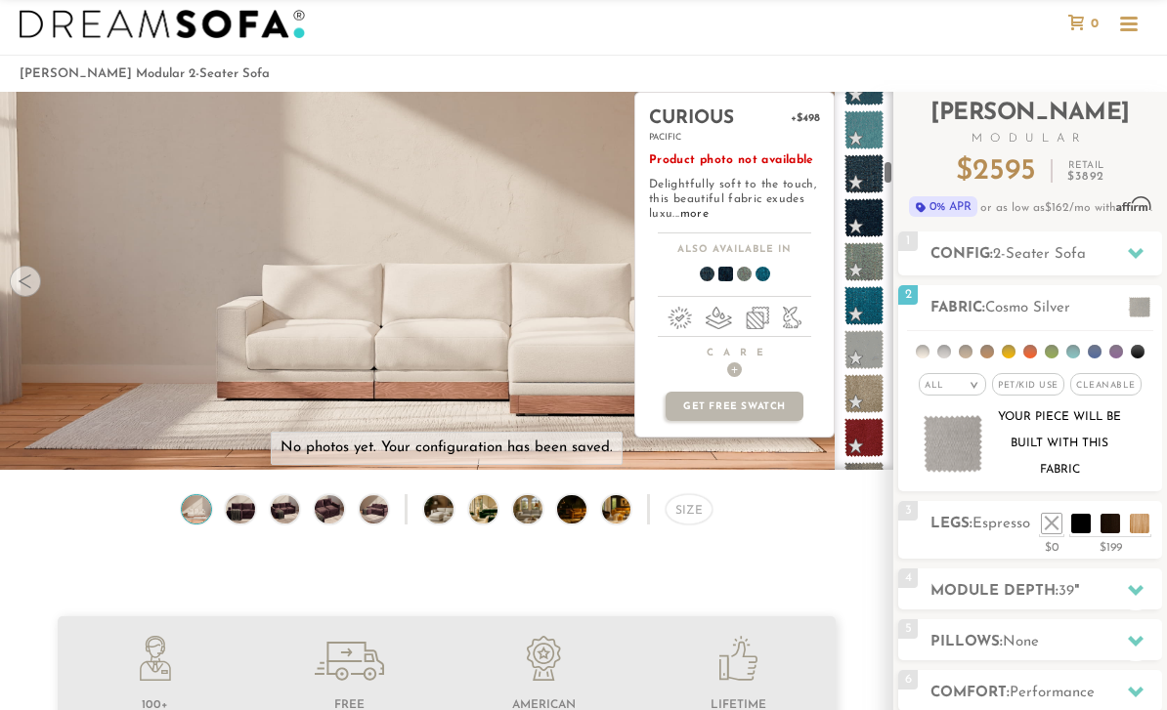
scroll to position [1883, 0]
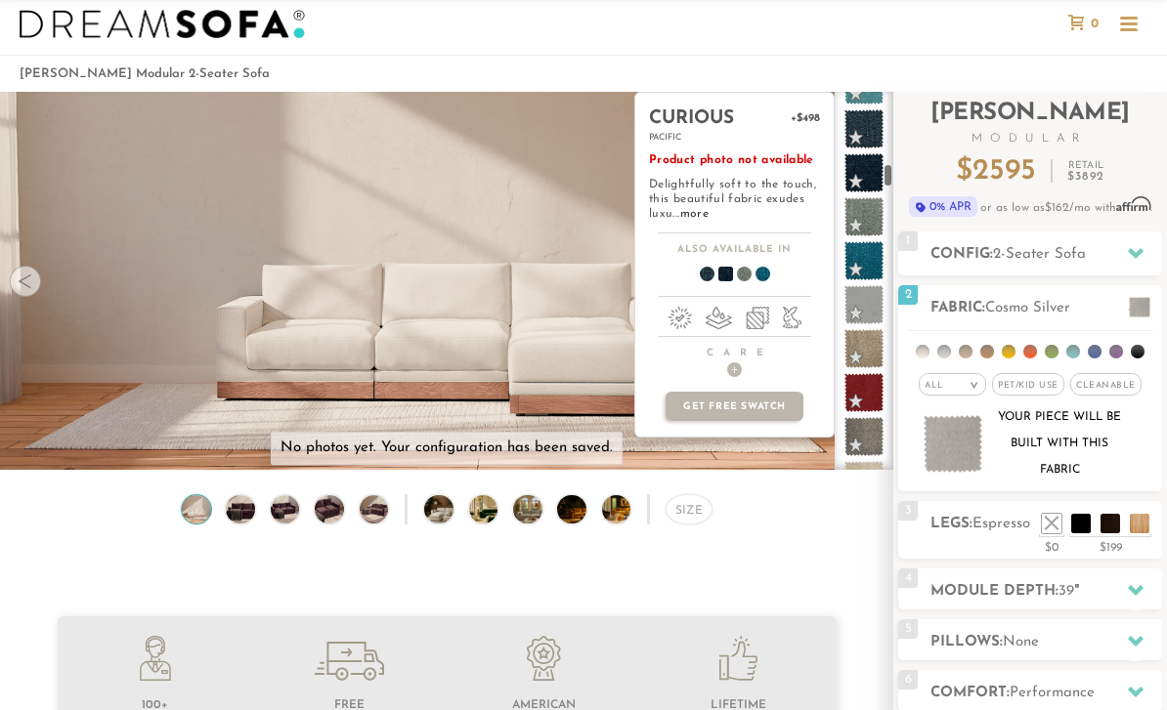
click at [870, 171] on span at bounding box center [863, 172] width 39 height 39
click at [864, 280] on span at bounding box center [863, 260] width 39 height 39
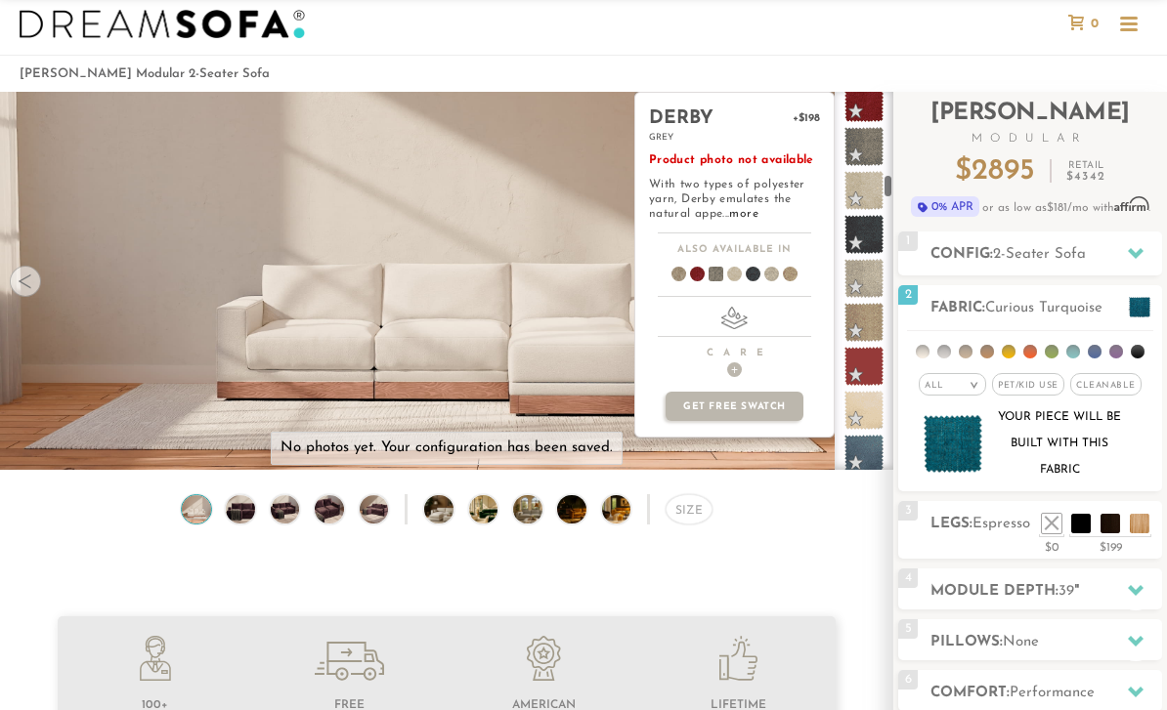
scroll to position [2203, 0]
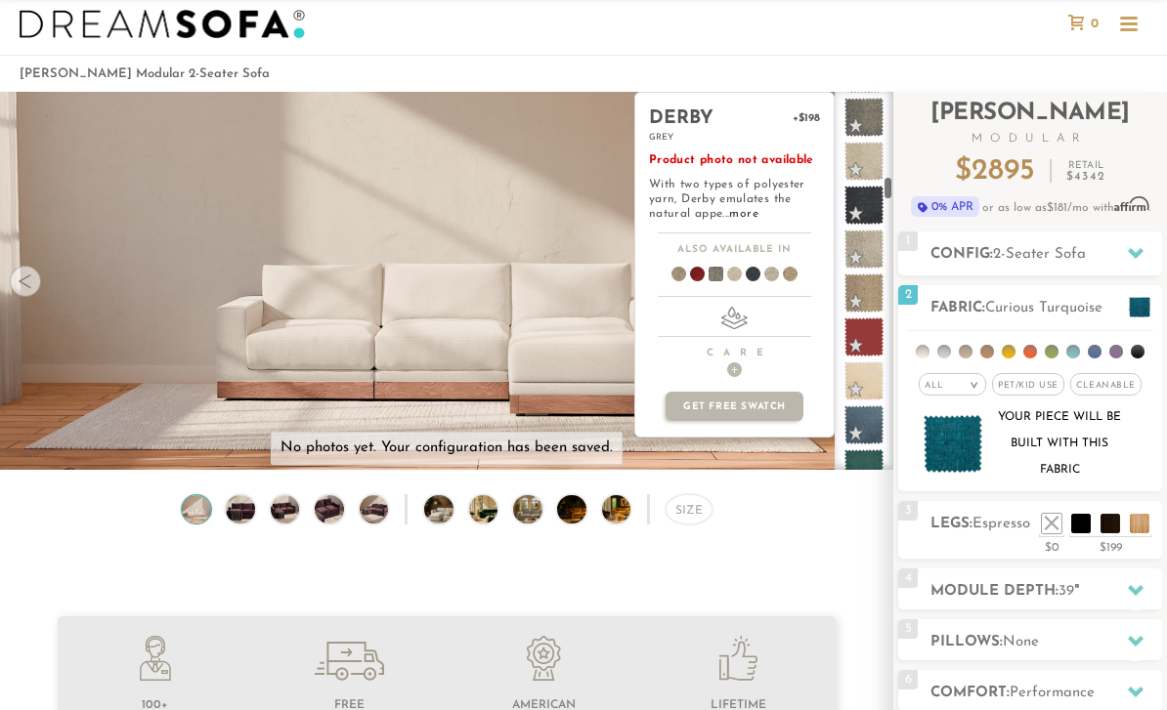
click at [869, 132] on span at bounding box center [863, 117] width 39 height 39
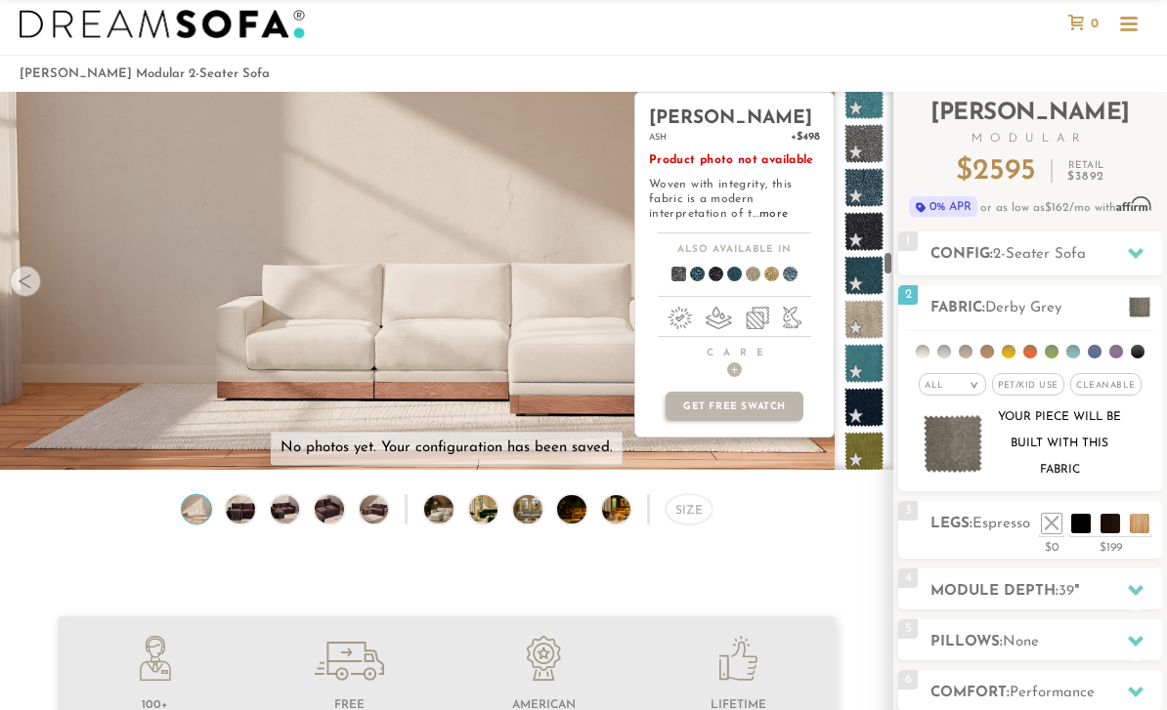
scroll to position [4201, 0]
click at [873, 151] on span at bounding box center [863, 141] width 39 height 39
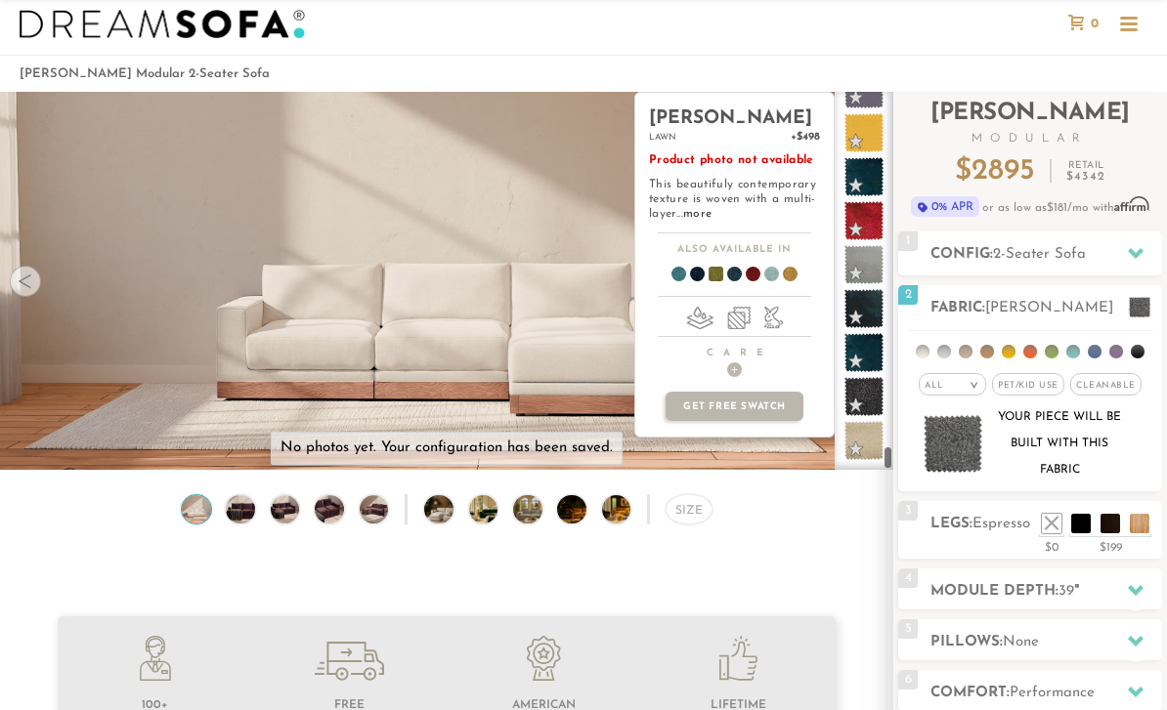
scroll to position [9268, 0]
click at [867, 411] on span at bounding box center [863, 396] width 39 height 39
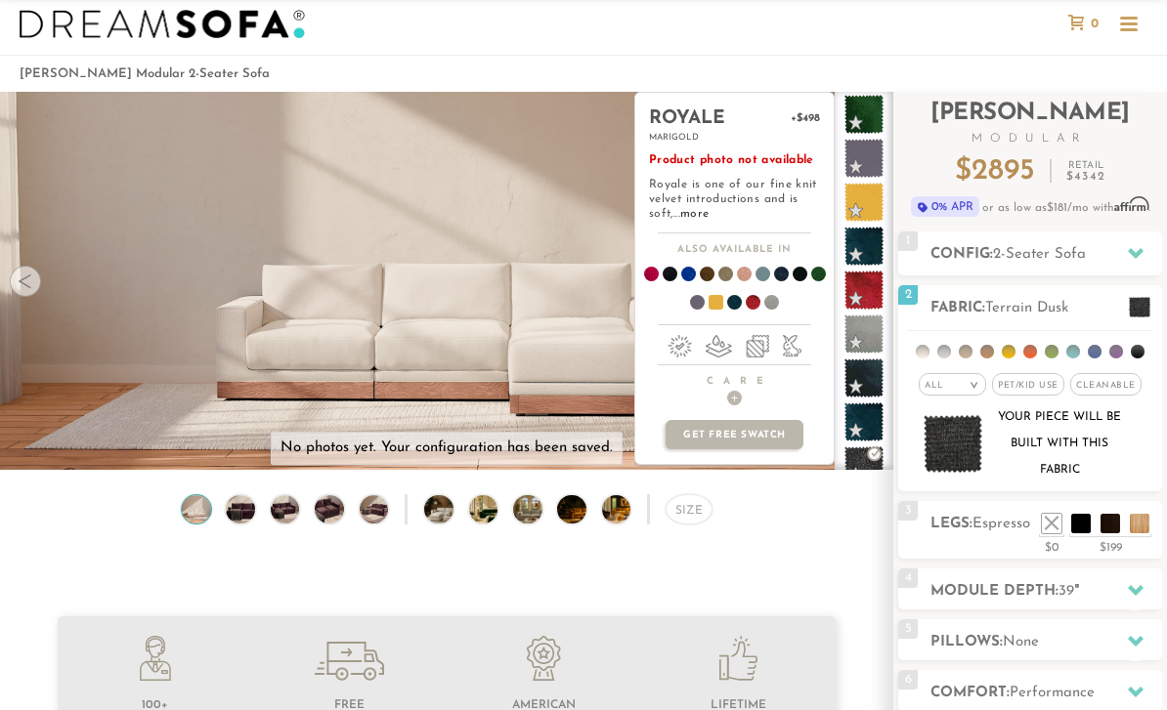
scroll to position [9184, 0]
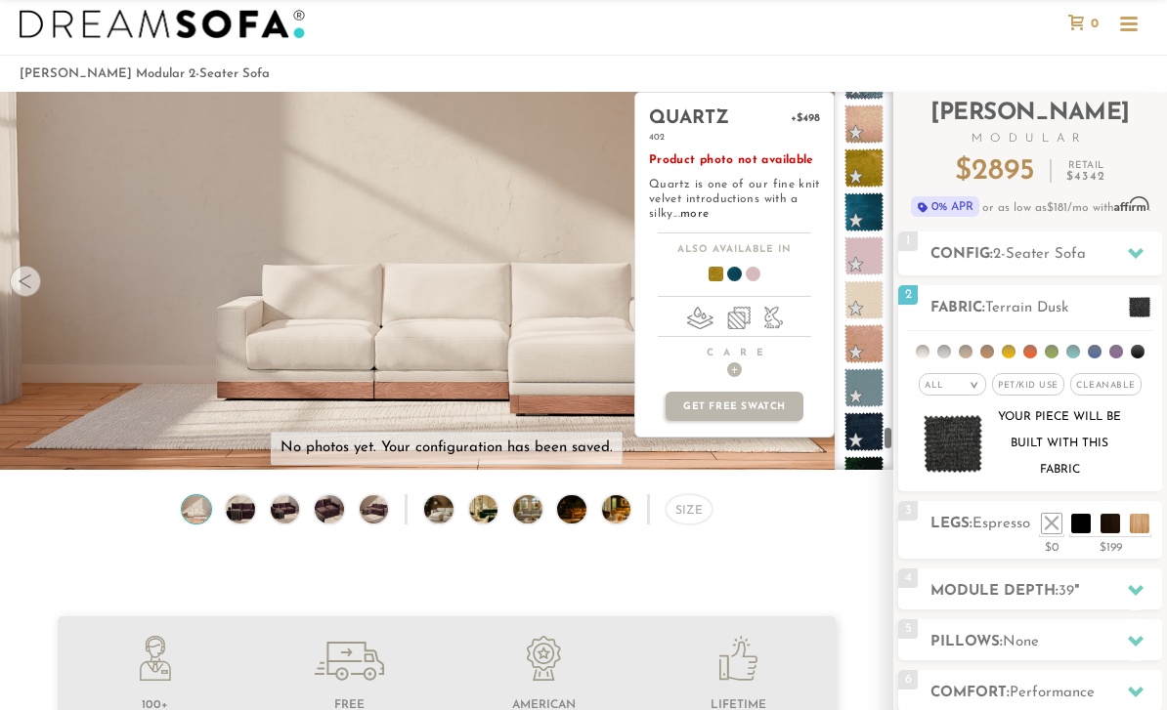
scroll to position [8762, 0]
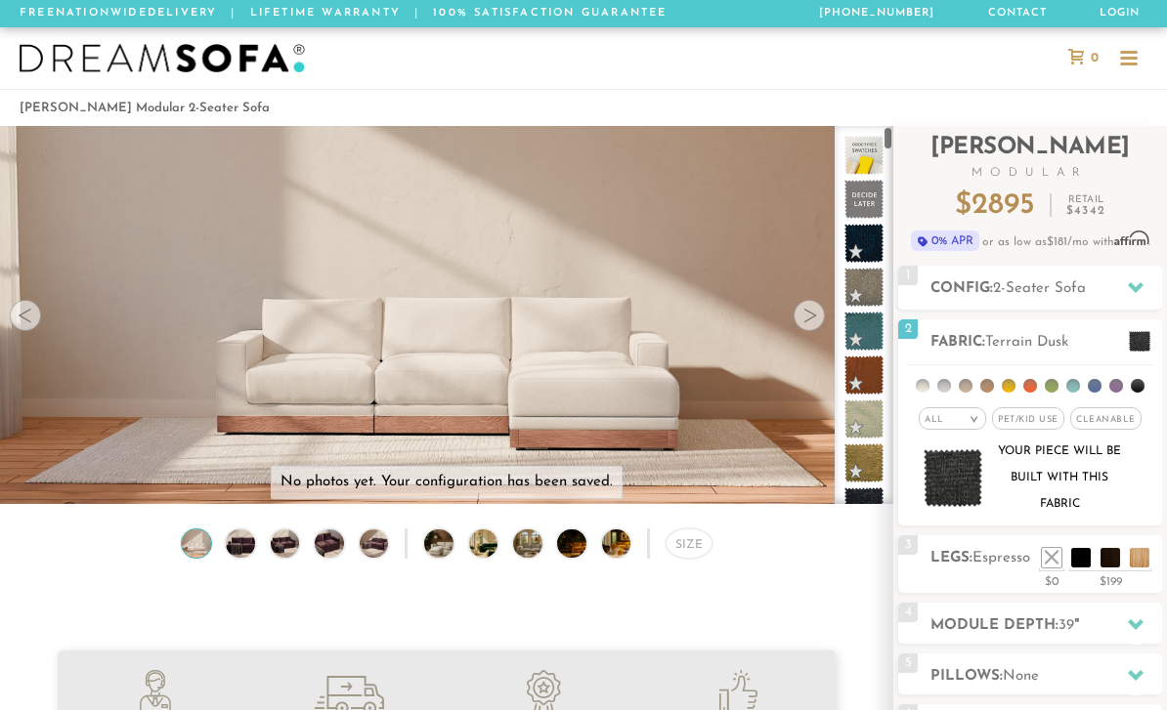
scroll to position [0, 0]
click at [866, 155] on span at bounding box center [863, 155] width 39 height 39
click at [868, 196] on span at bounding box center [863, 199] width 39 height 39
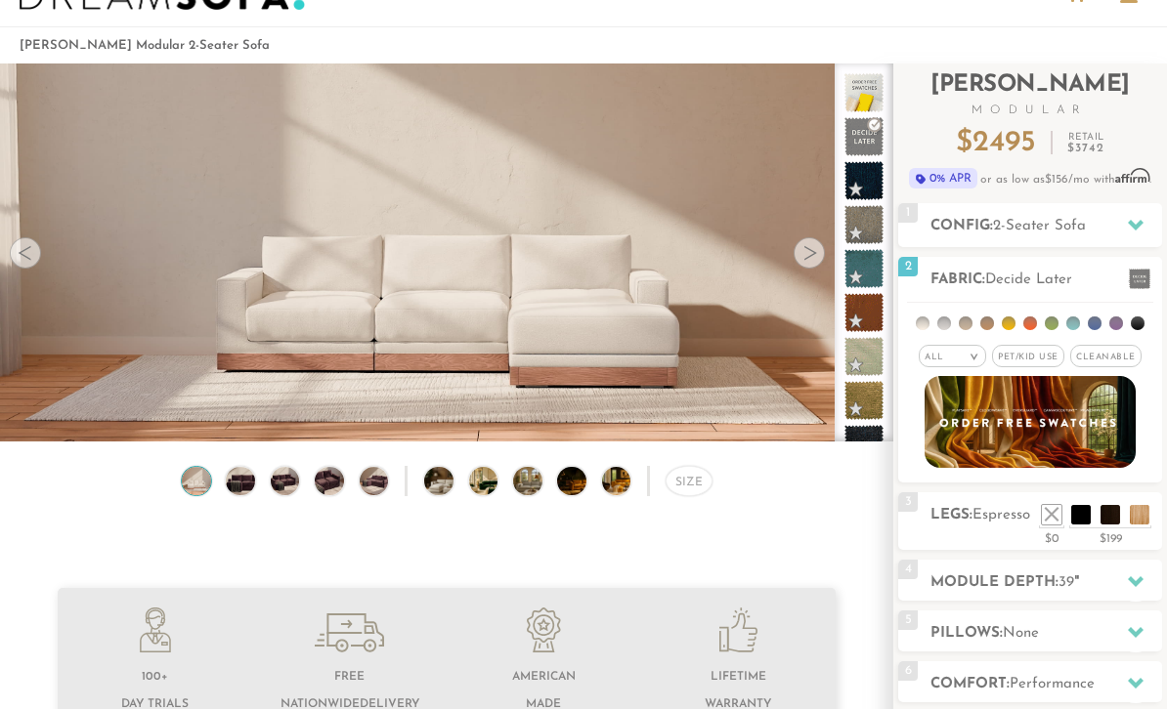
scroll to position [63, 0]
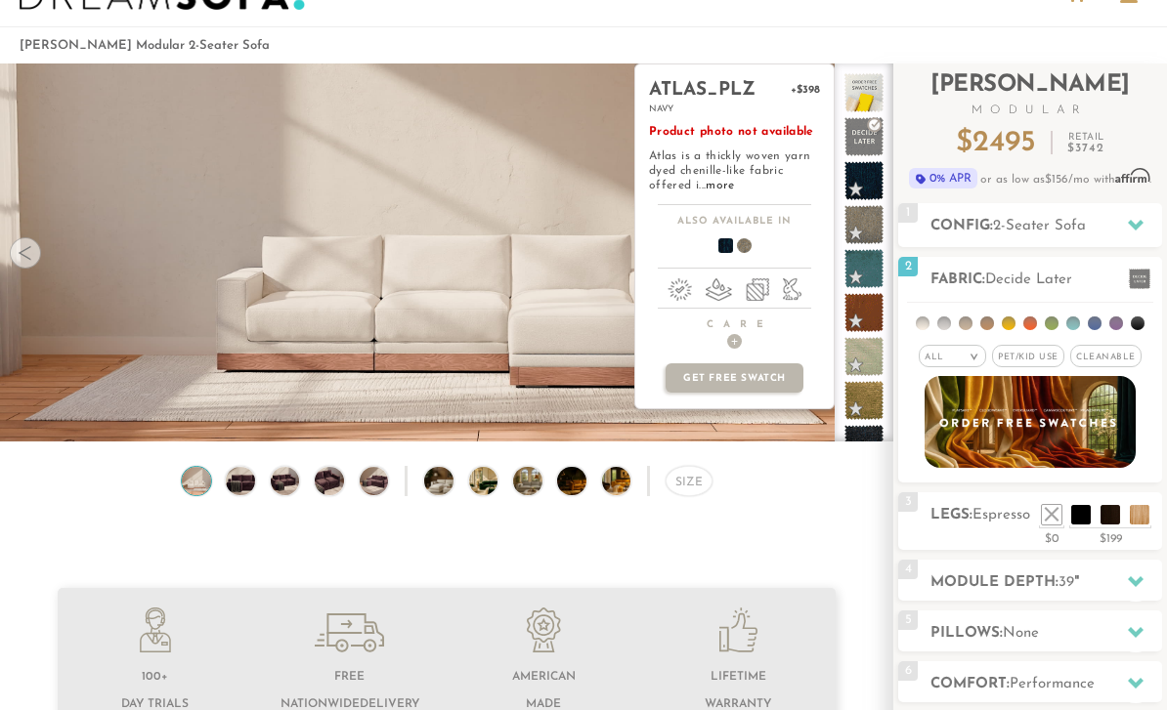
click at [860, 180] on span at bounding box center [863, 180] width 39 height 39
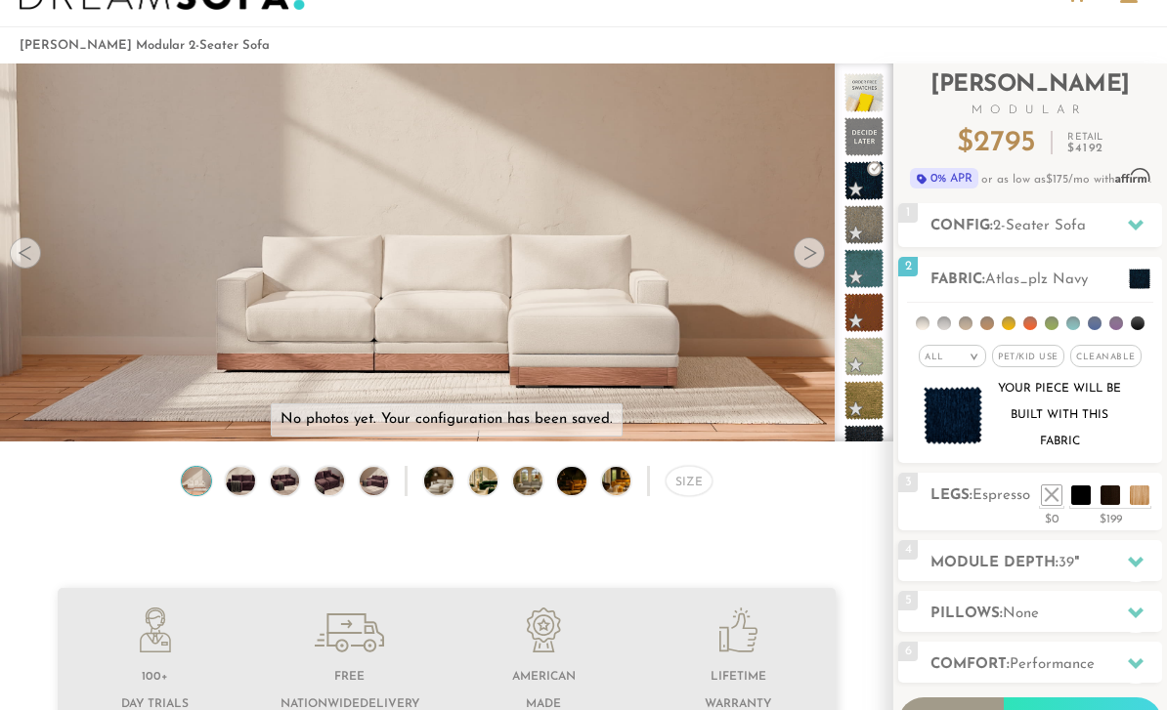
click at [1081, 499] on li at bounding box center [1081, 496] width 20 height 20
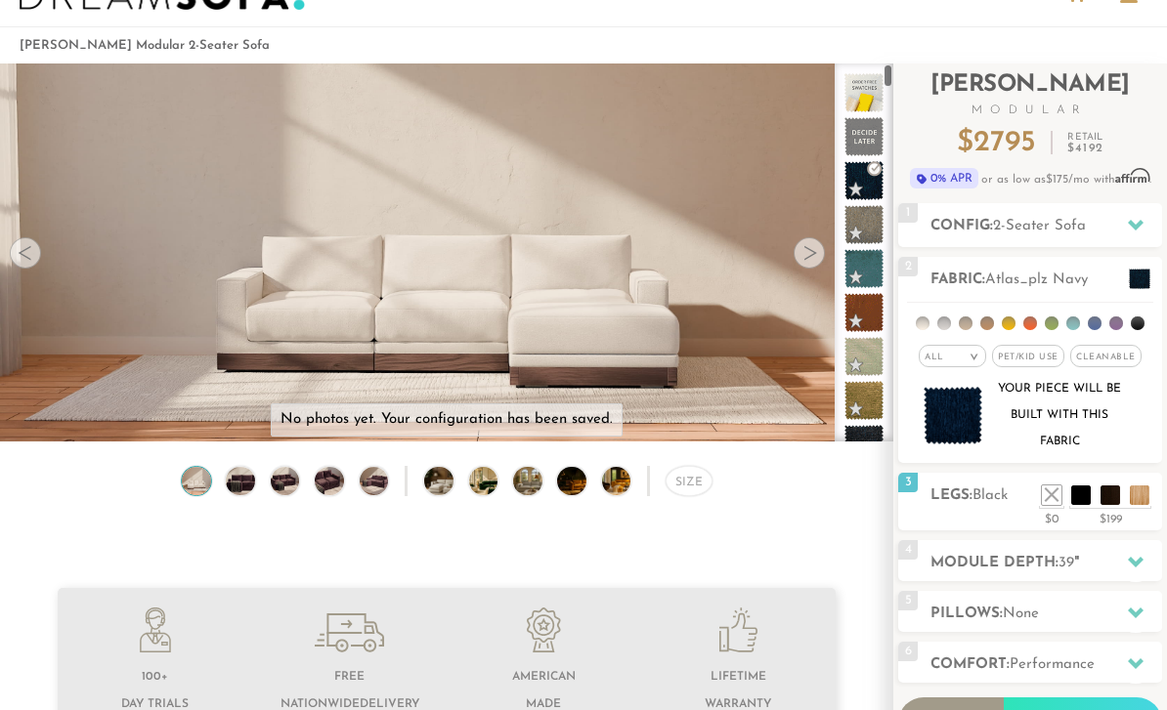
click at [855, 141] on span at bounding box center [863, 136] width 39 height 39
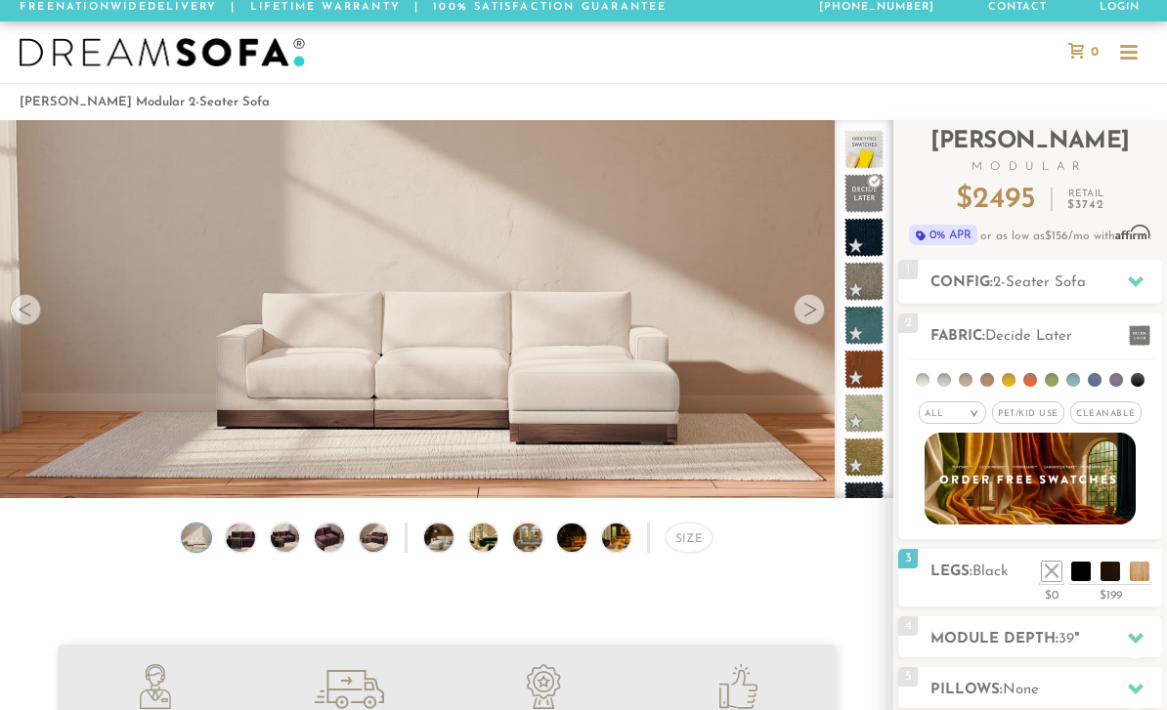
click at [1126, 290] on div at bounding box center [1135, 283] width 41 height 40
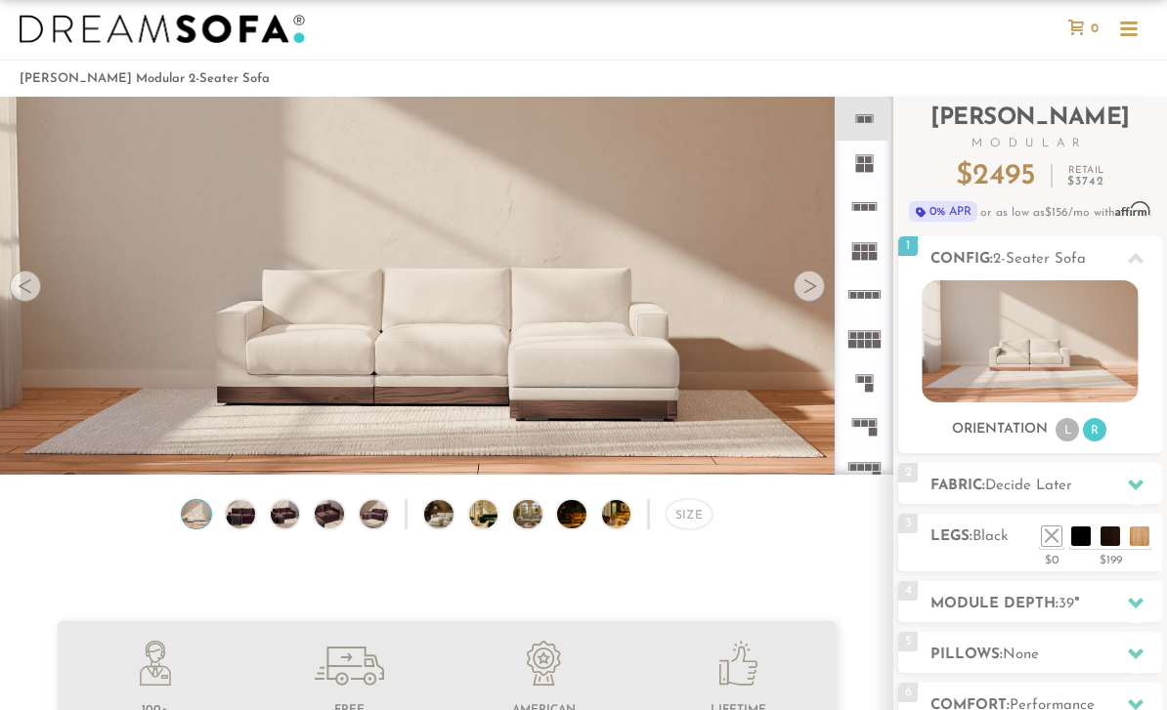
scroll to position [30, 0]
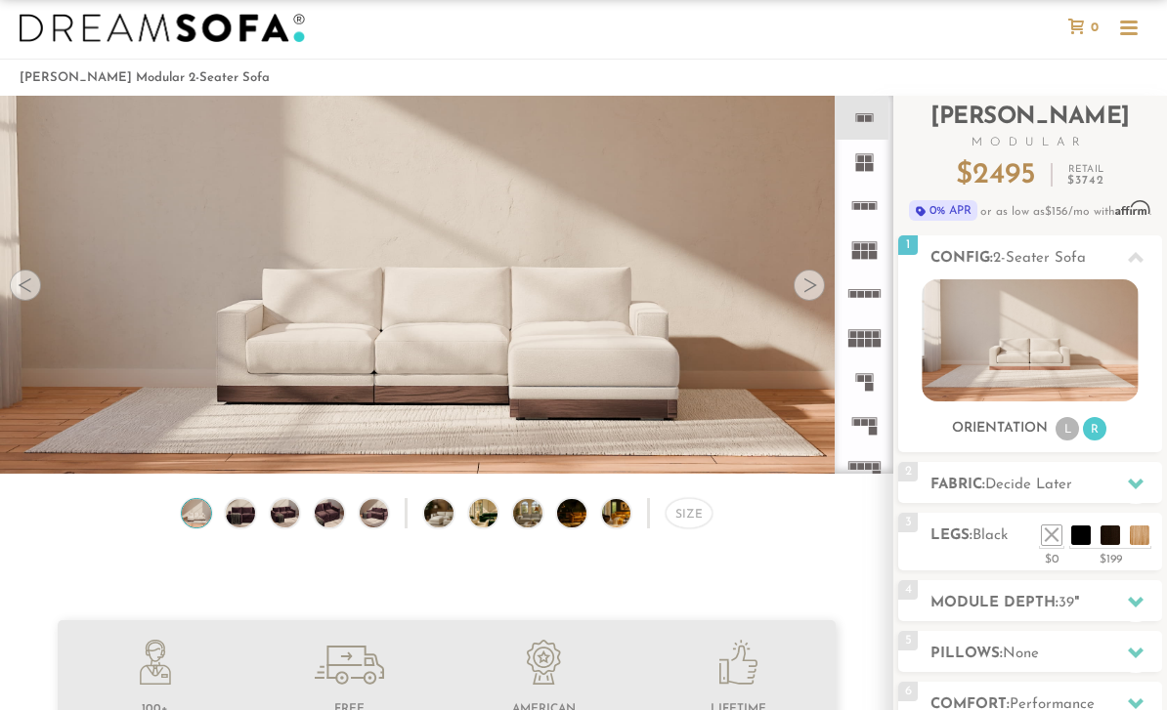
click at [1129, 259] on icon at bounding box center [1136, 258] width 16 height 16
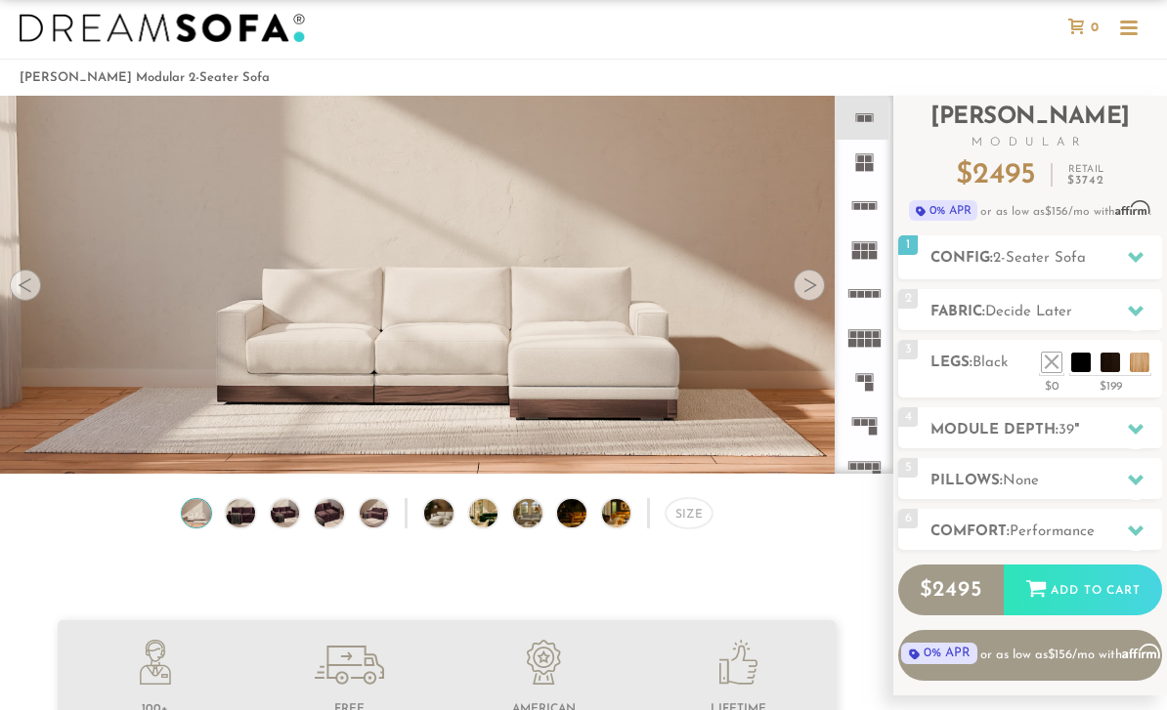
click at [1126, 253] on div at bounding box center [1135, 257] width 41 height 40
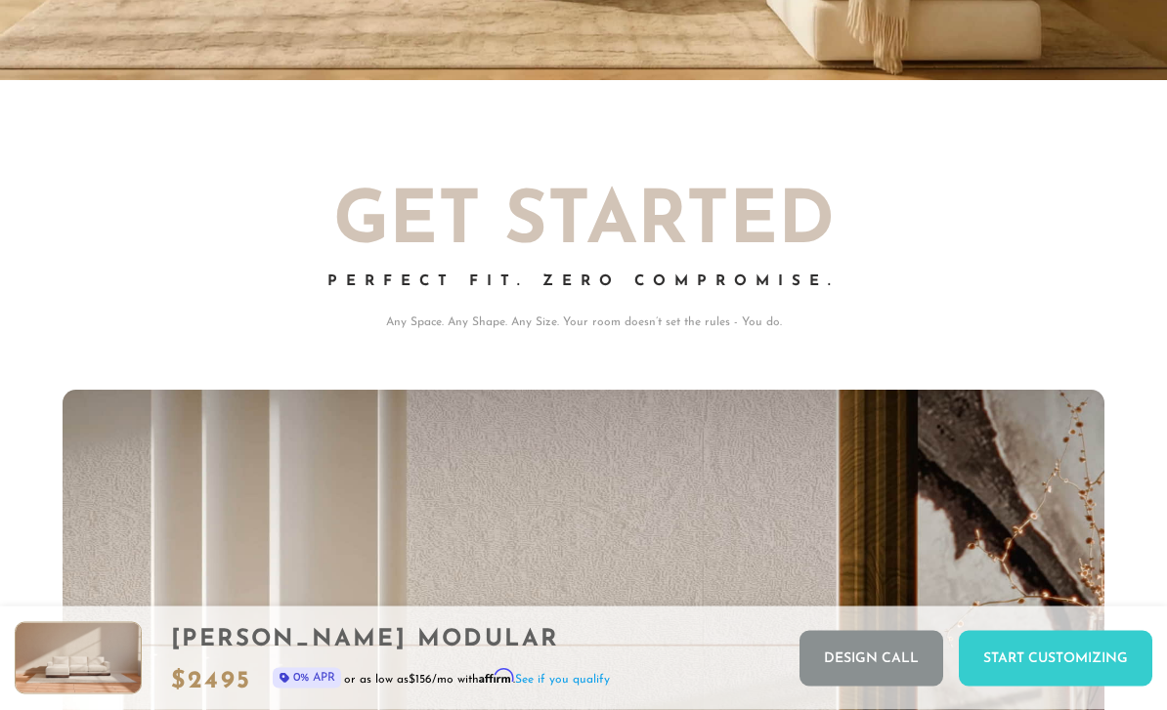
scroll to position [0, 0]
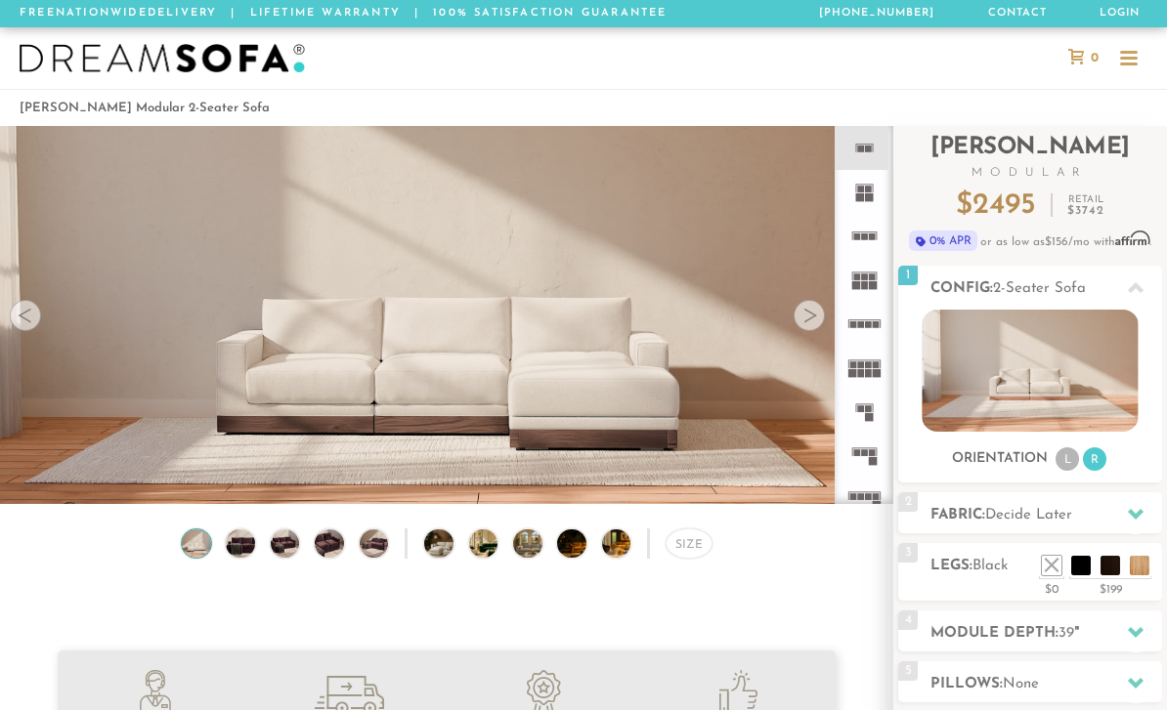
click at [861, 424] on icon at bounding box center [864, 412] width 44 height 44
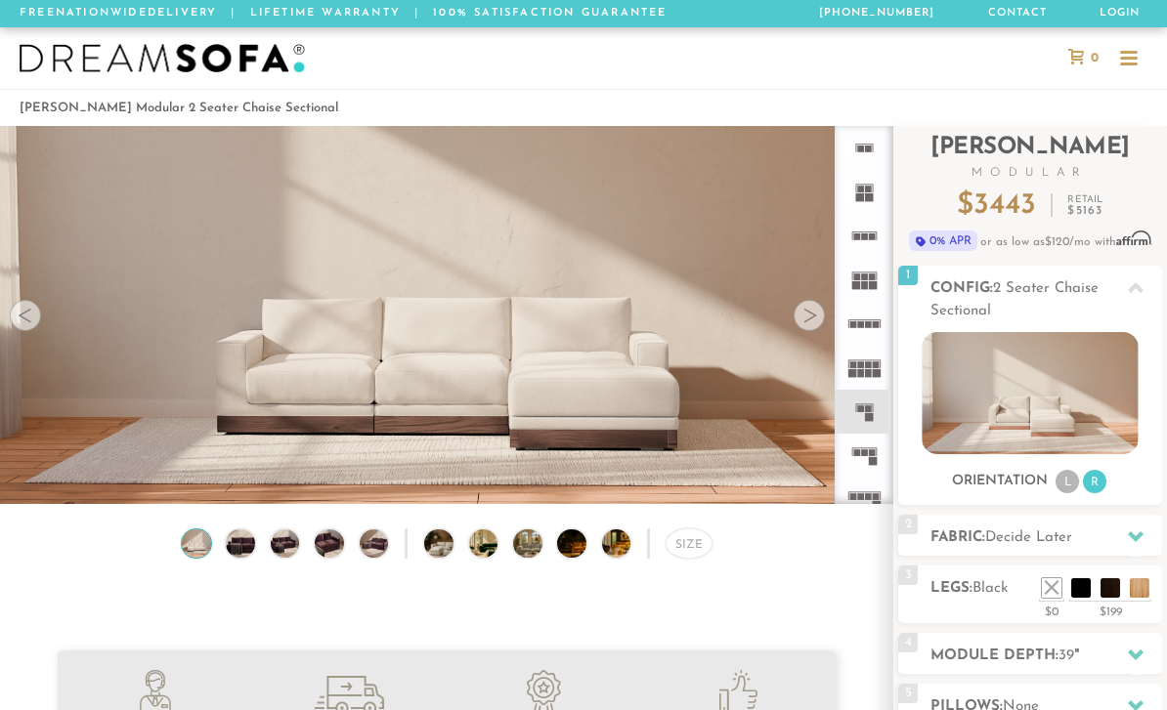
click at [866, 426] on icon at bounding box center [864, 412] width 44 height 44
click at [864, 151] on rect at bounding box center [867, 149] width 7 height 7
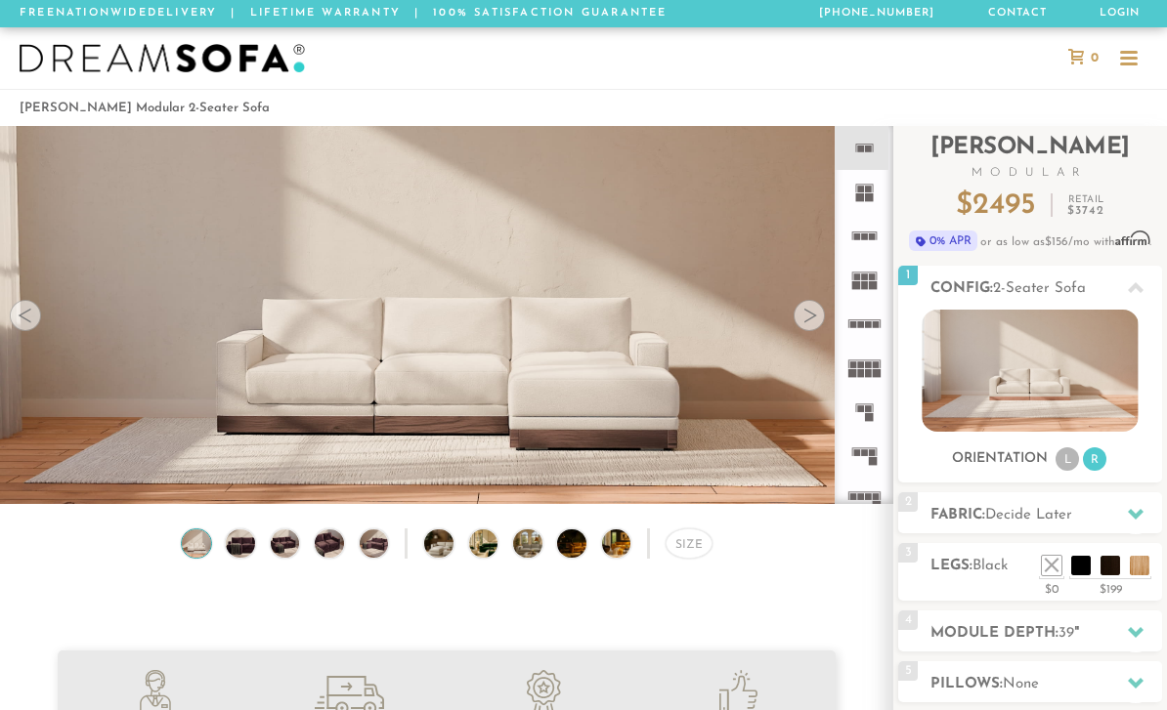
click at [868, 199] on rect at bounding box center [868, 198] width 9 height 9
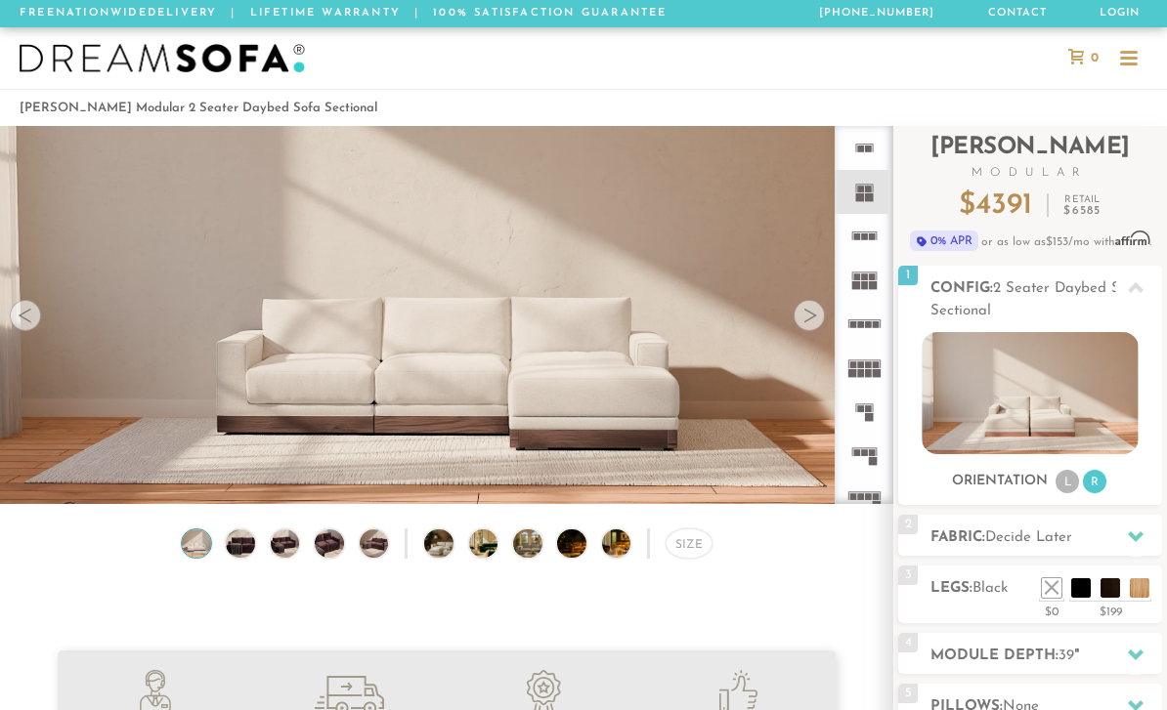
click at [858, 245] on icon at bounding box center [864, 236] width 44 height 44
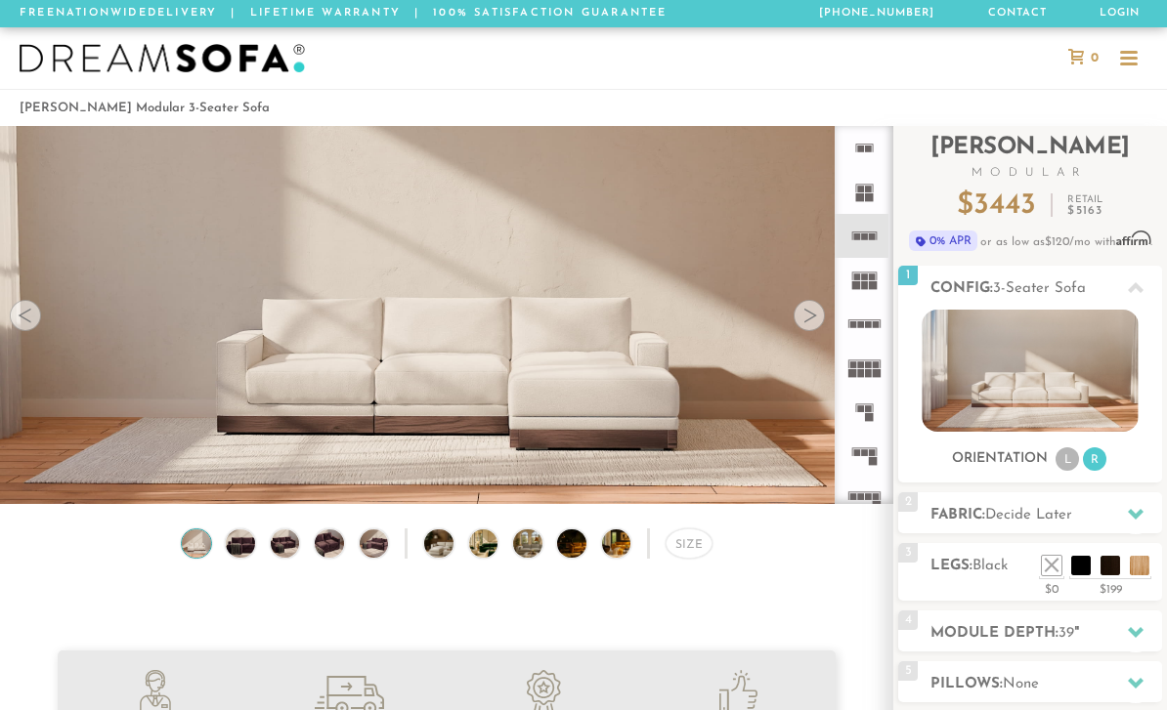
click at [867, 454] on icon at bounding box center [864, 456] width 44 height 44
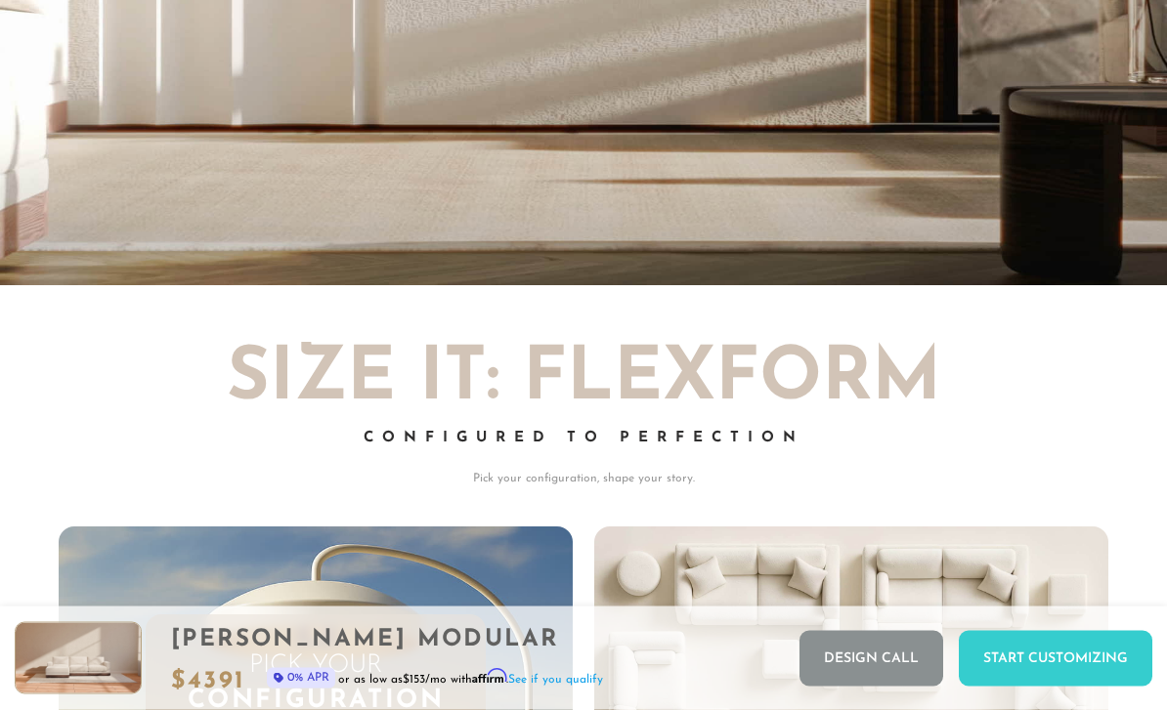
scroll to position [3744, 0]
click at [1015, 687] on div "Start Customizing" at bounding box center [1056, 659] width 194 height 56
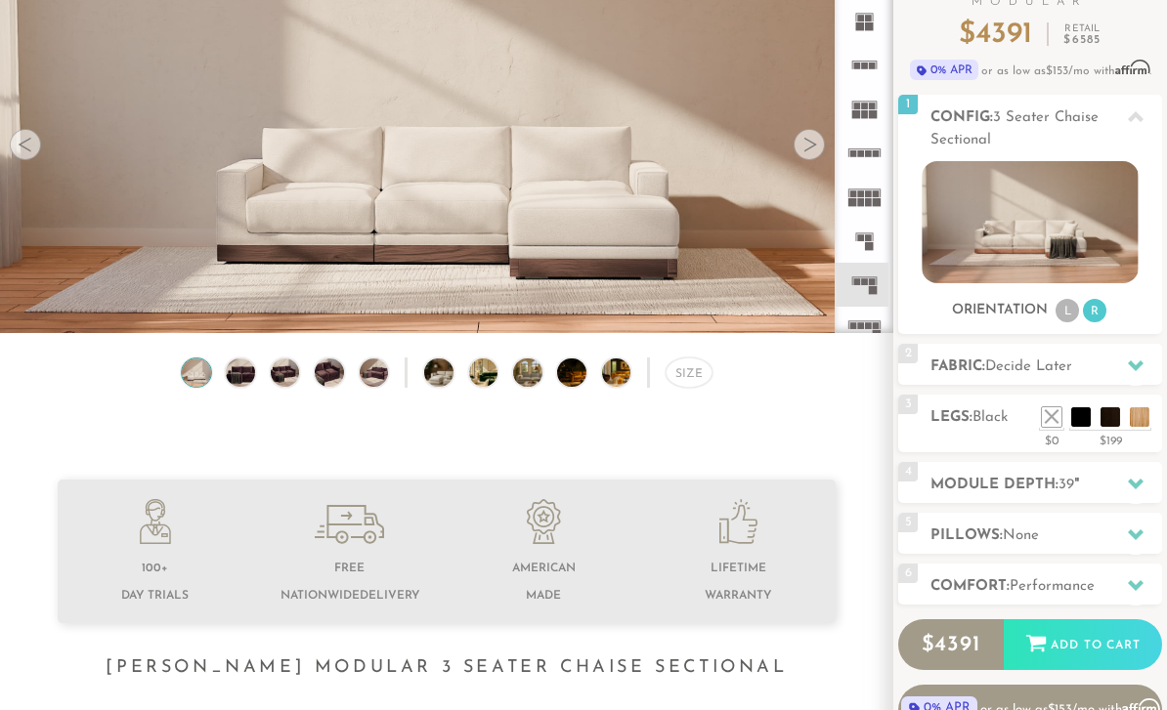
scroll to position [0, 0]
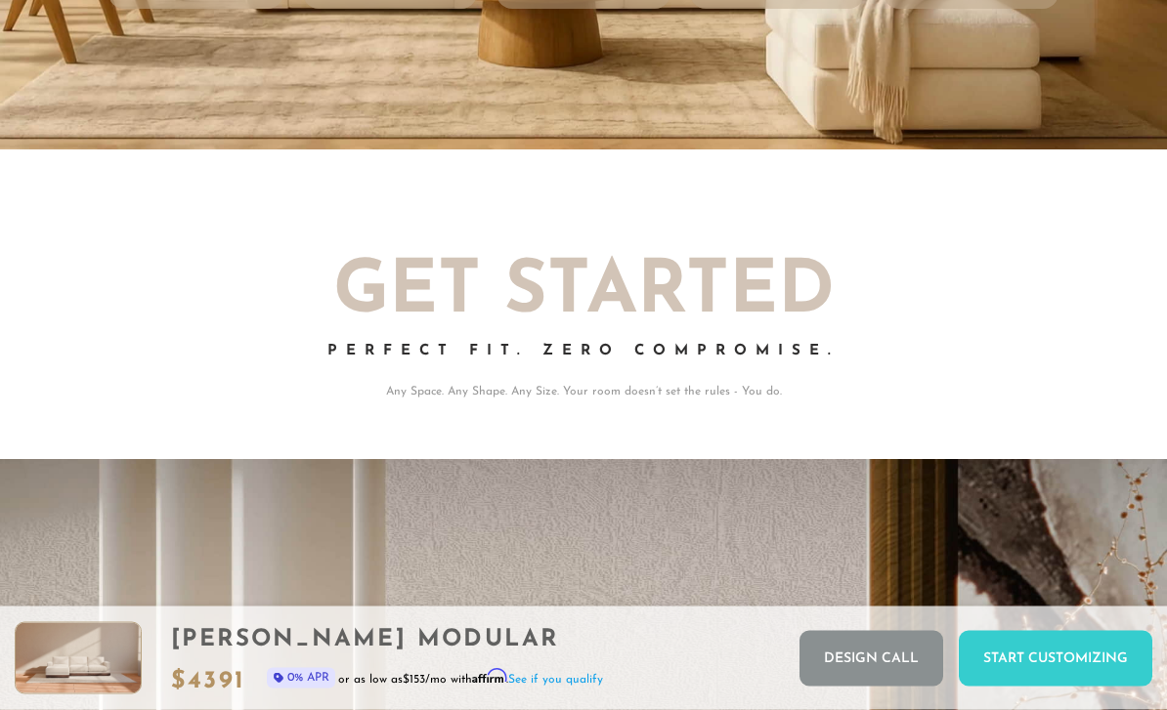
click at [1020, 687] on div "Start Customizing" at bounding box center [1056, 659] width 194 height 56
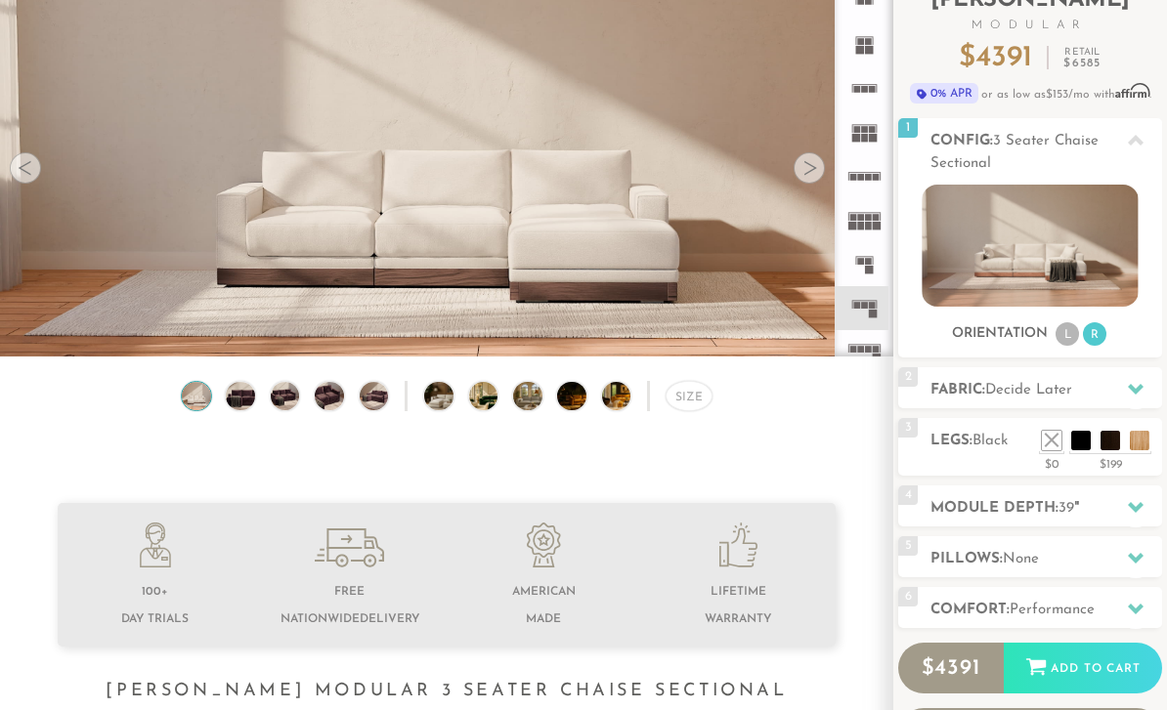
scroll to position [148, 0]
click at [1051, 450] on li at bounding box center [1052, 441] width 20 height 20
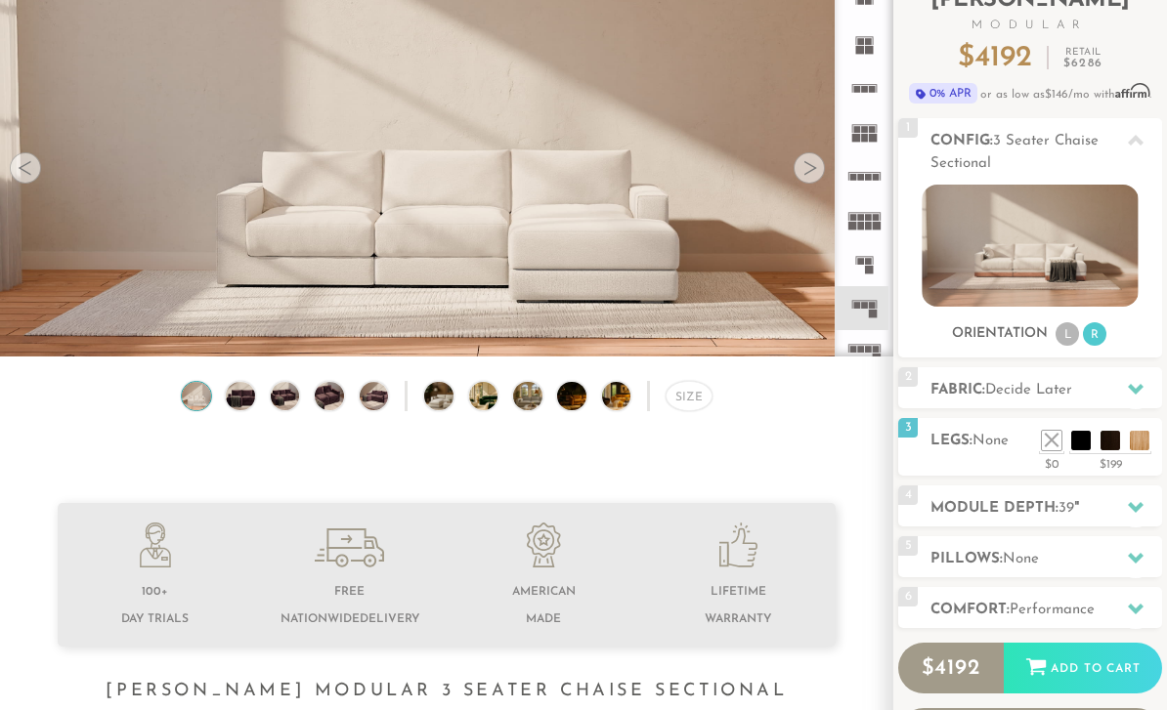
click at [1089, 445] on li at bounding box center [1081, 441] width 20 height 20
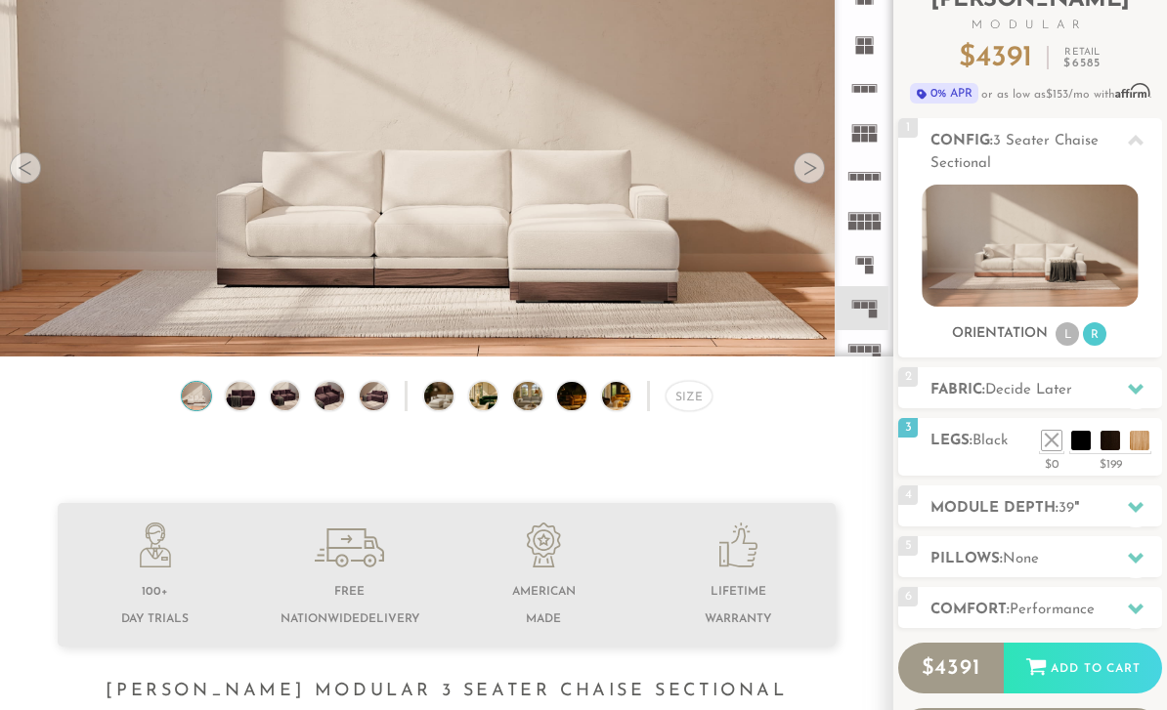
click at [1113, 442] on li at bounding box center [1110, 441] width 20 height 20
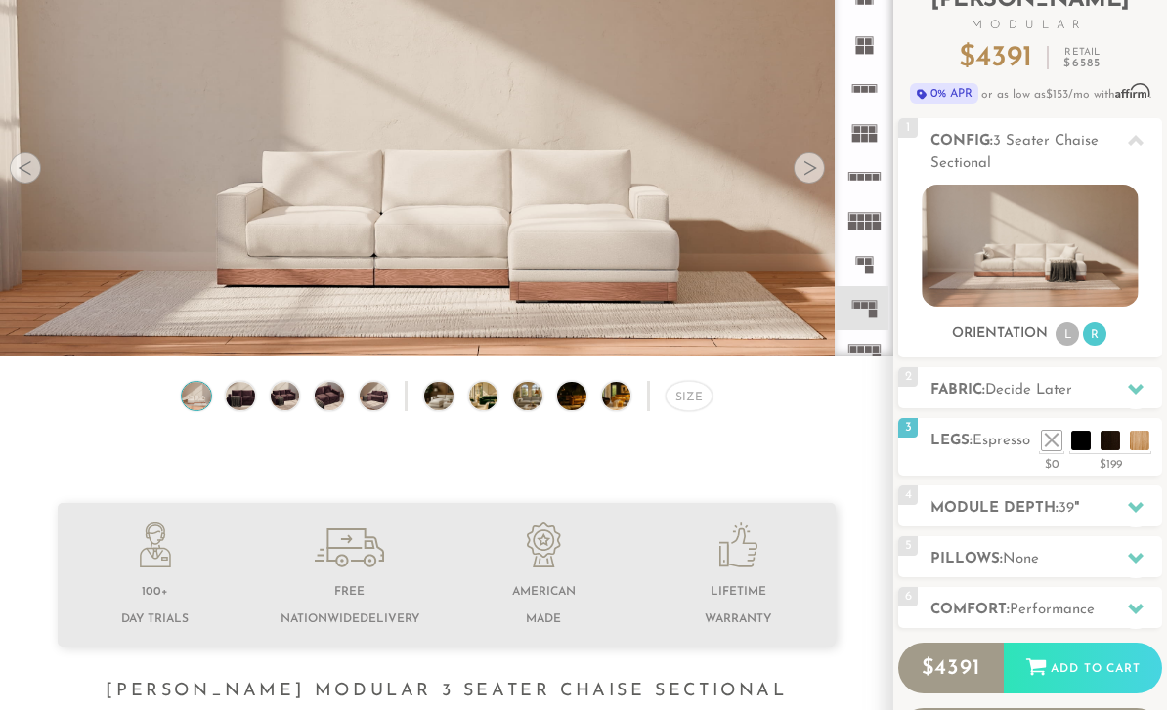
click at [1054, 468] on div "$0" at bounding box center [1051, 462] width 25 height 18
click at [1084, 445] on li at bounding box center [1081, 441] width 20 height 20
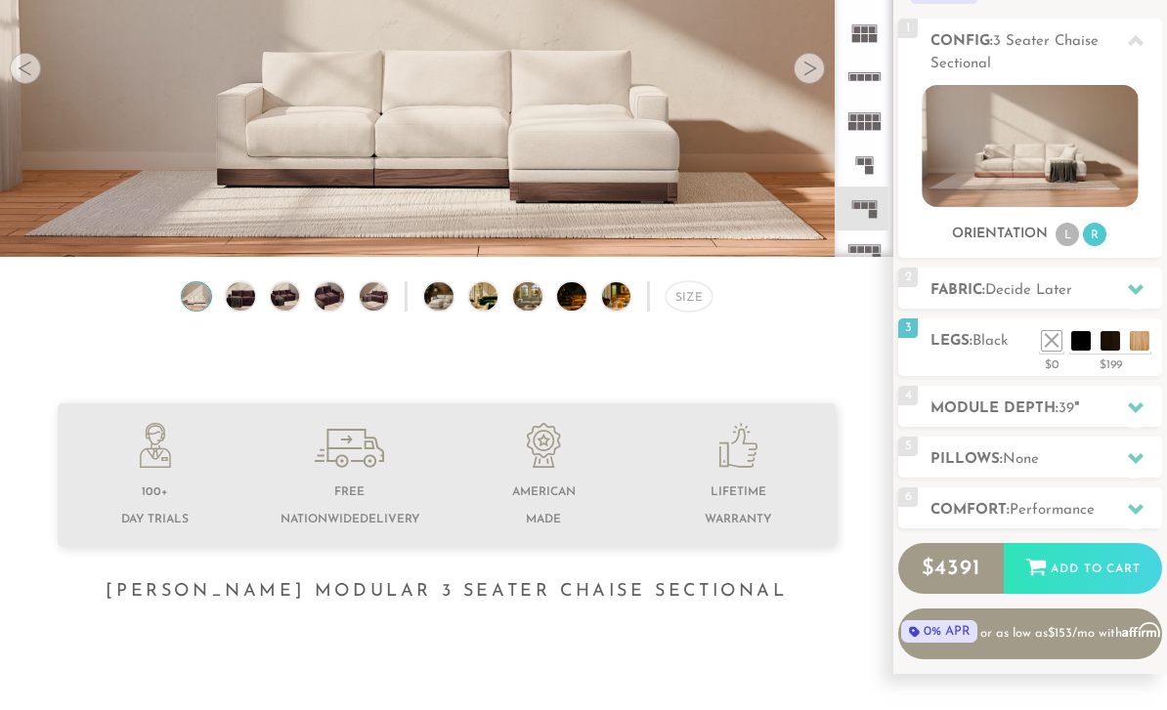
scroll to position [254, 0]
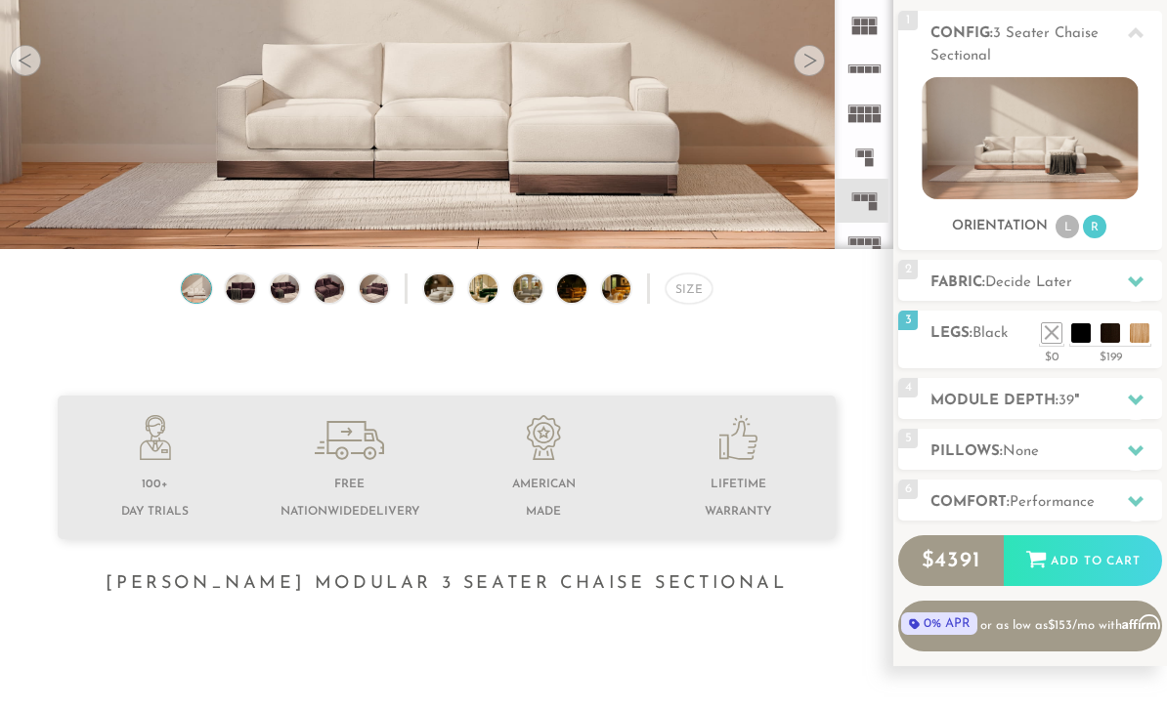
click at [1115, 460] on h2 "Pillows: None" at bounding box center [1046, 453] width 232 height 22
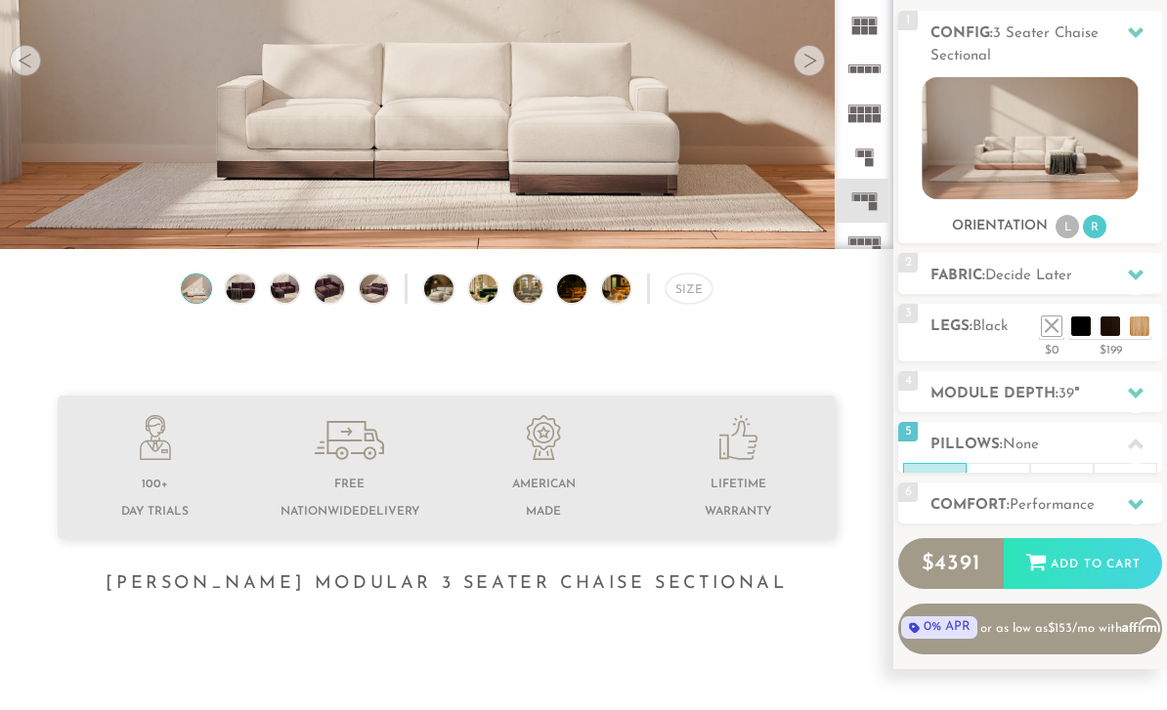
scroll to position [255, 0]
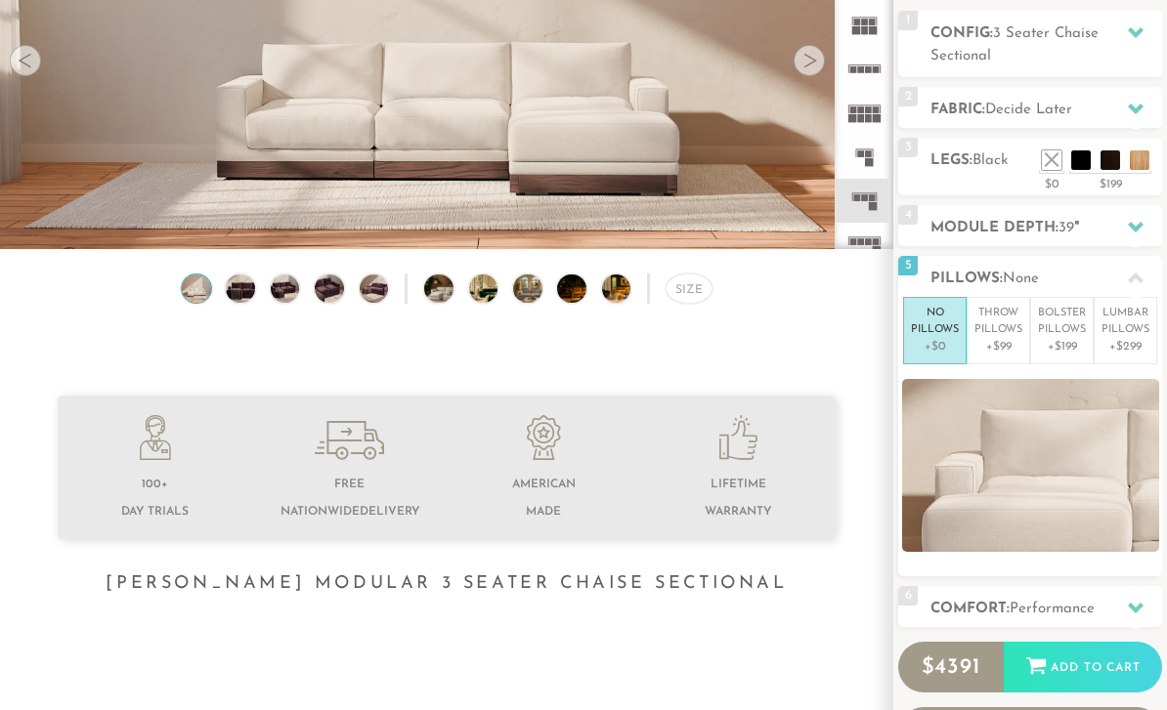
click at [980, 361] on li "Throw Pillows +$99" at bounding box center [999, 330] width 64 height 67
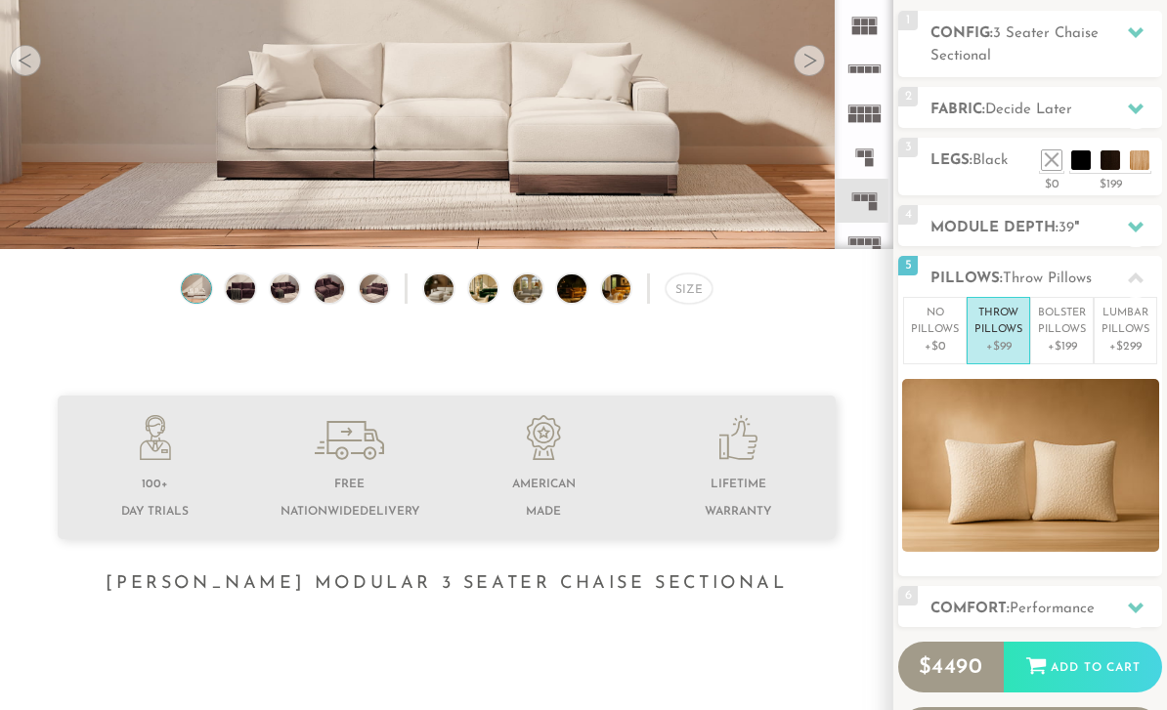
click at [1070, 350] on p "+$199" at bounding box center [1062, 347] width 48 height 18
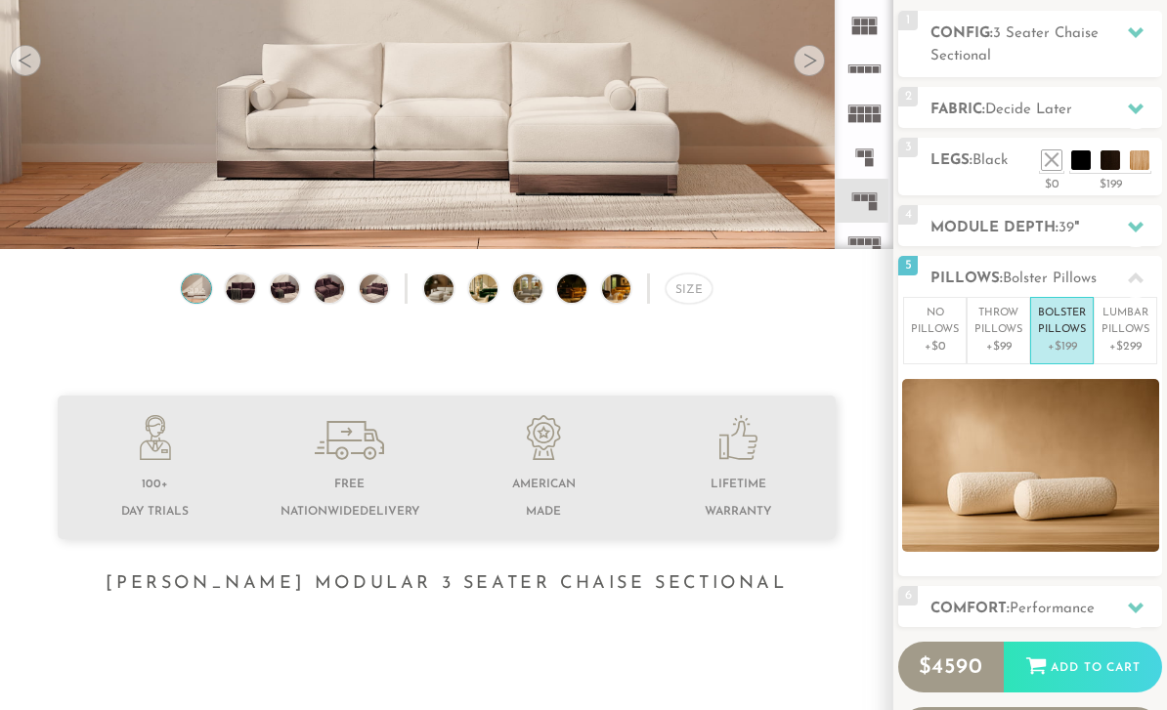
click at [996, 341] on p "+$99" at bounding box center [998, 347] width 48 height 18
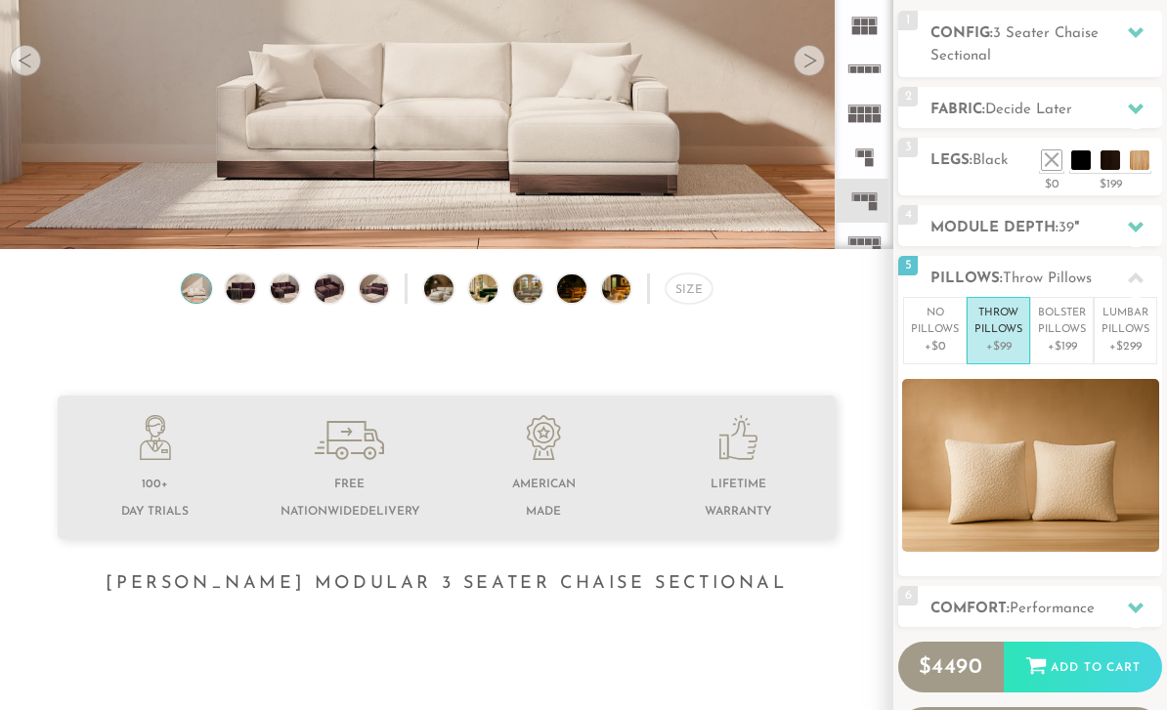
click at [935, 349] on p "+$0" at bounding box center [935, 347] width 48 height 18
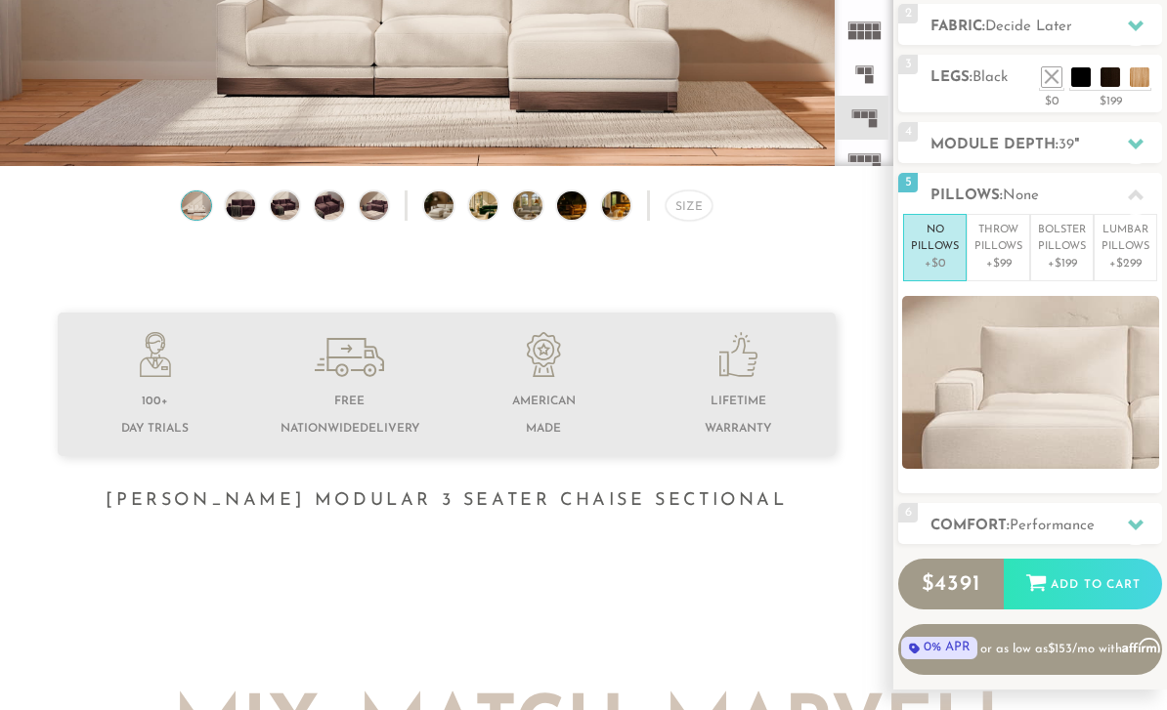
click at [1068, 538] on div "6 Comfort: the Performance firm" at bounding box center [1030, 524] width 264 height 41
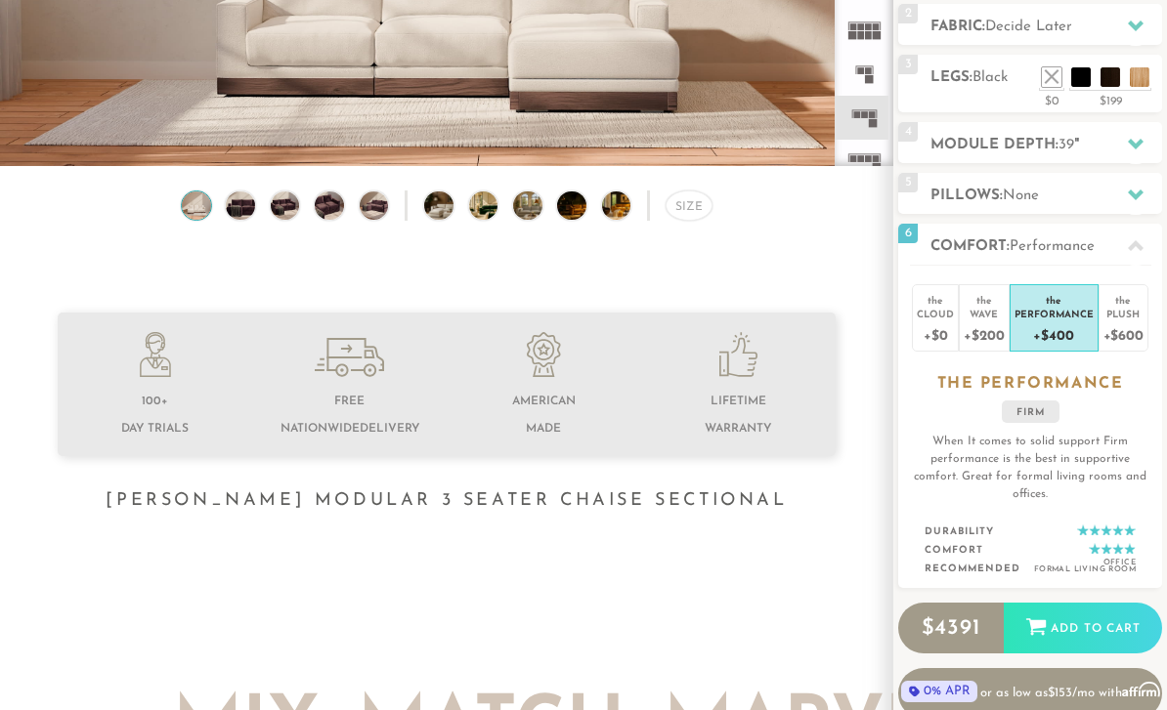
click at [1066, 322] on div "+$400" at bounding box center [1053, 335] width 79 height 28
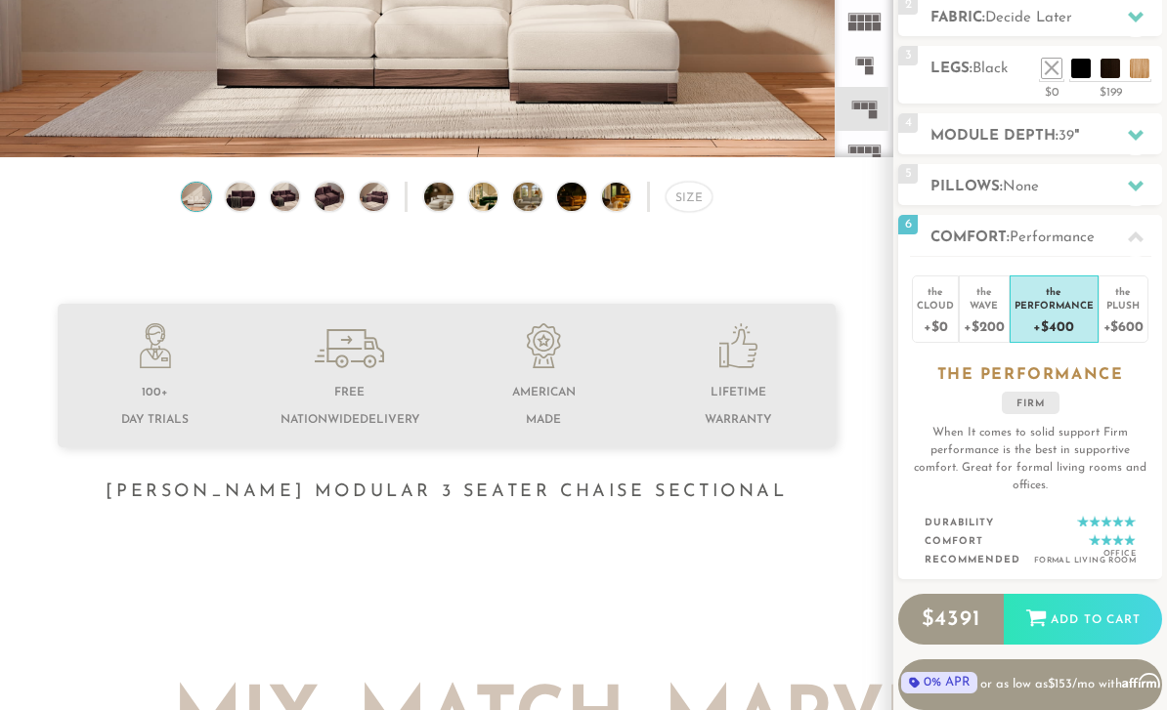
scroll to position [0, 0]
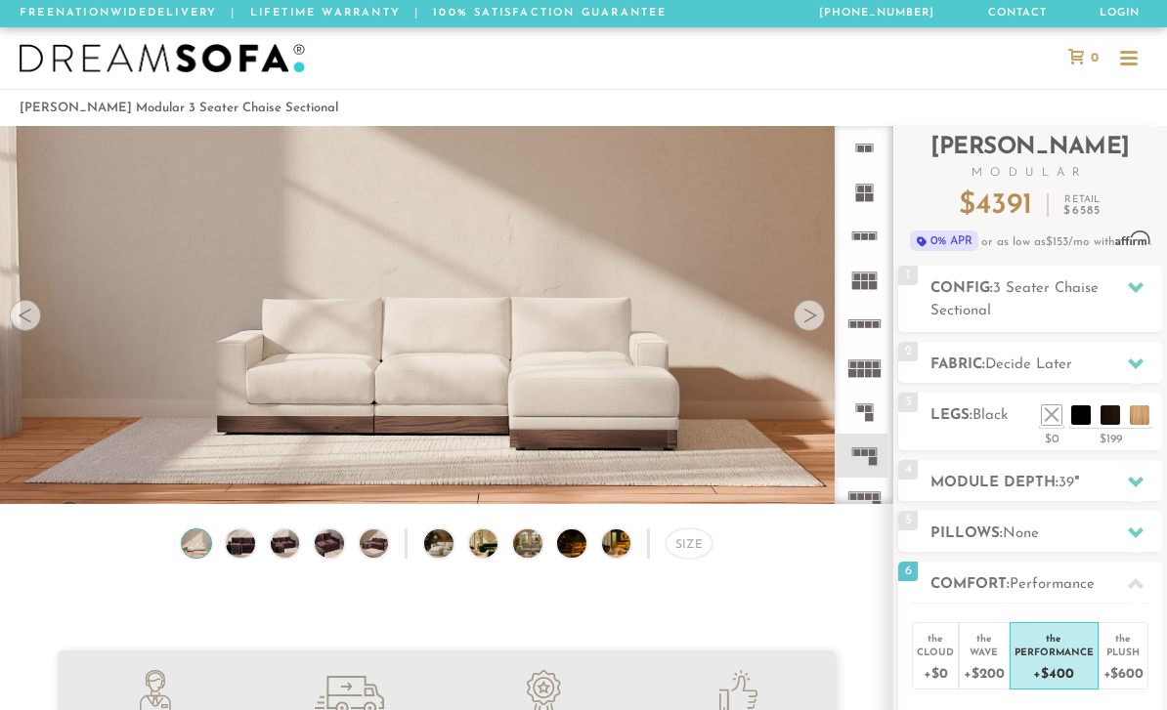
click at [1130, 366] on icon at bounding box center [1136, 364] width 16 height 16
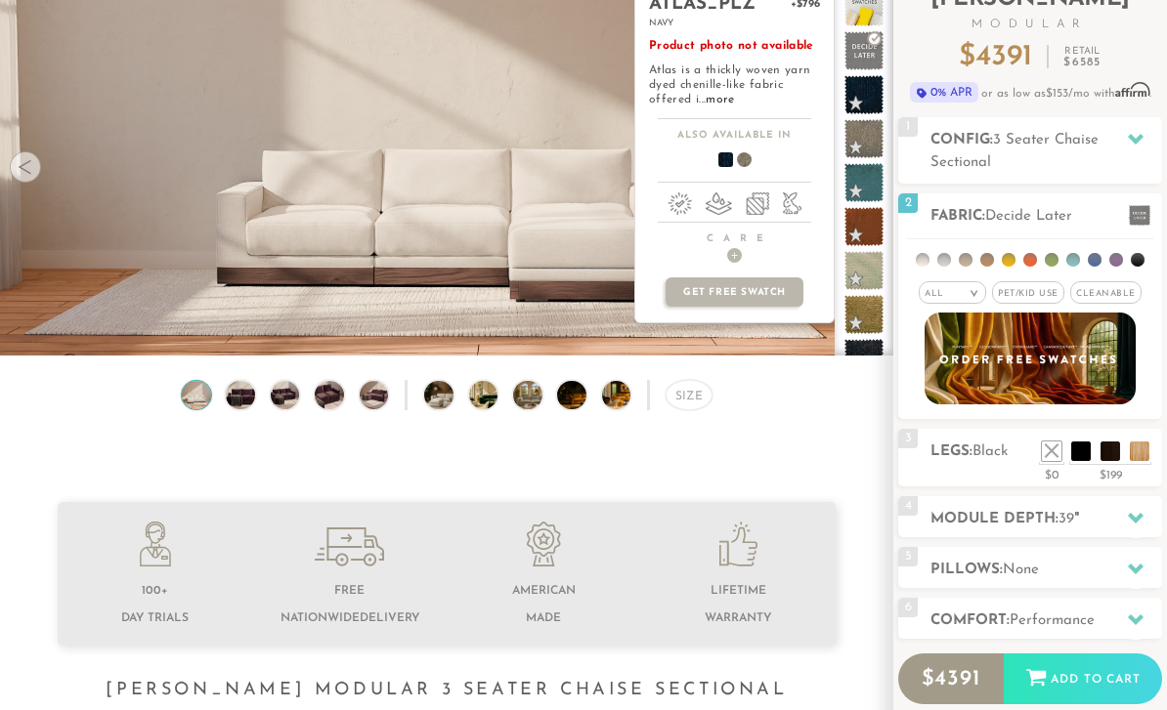
scroll to position [149, 0]
click at [1141, 209] on span at bounding box center [1140, 215] width 22 height 21
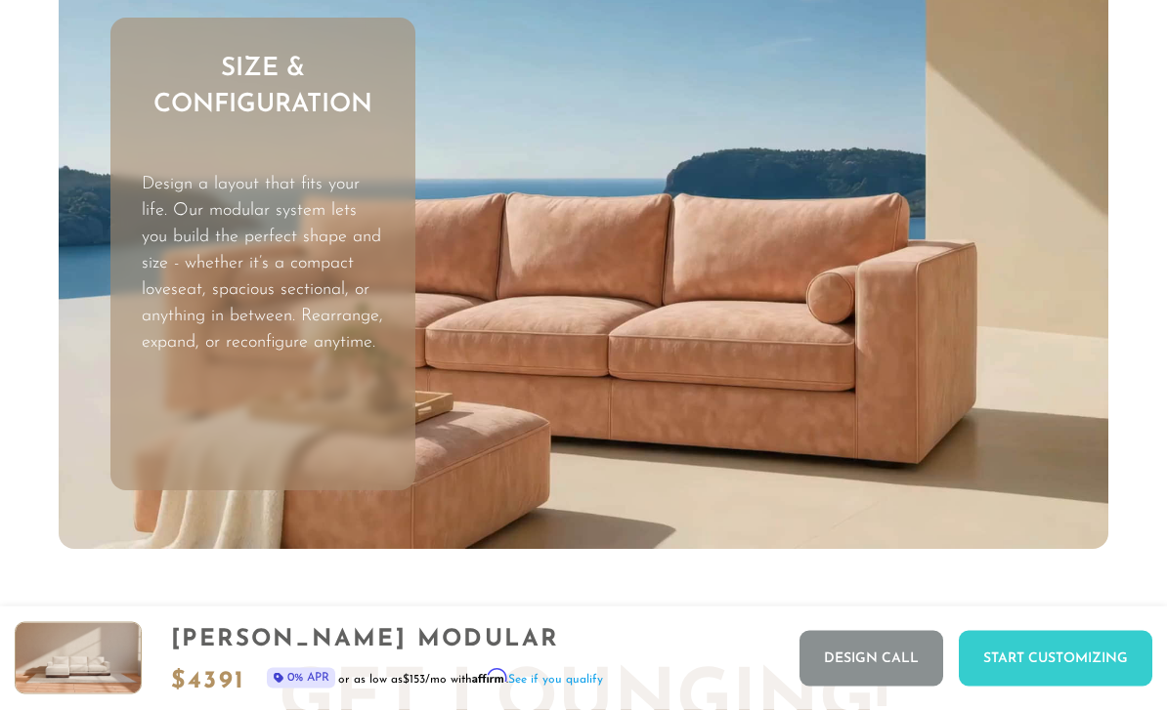
scroll to position [5035, 0]
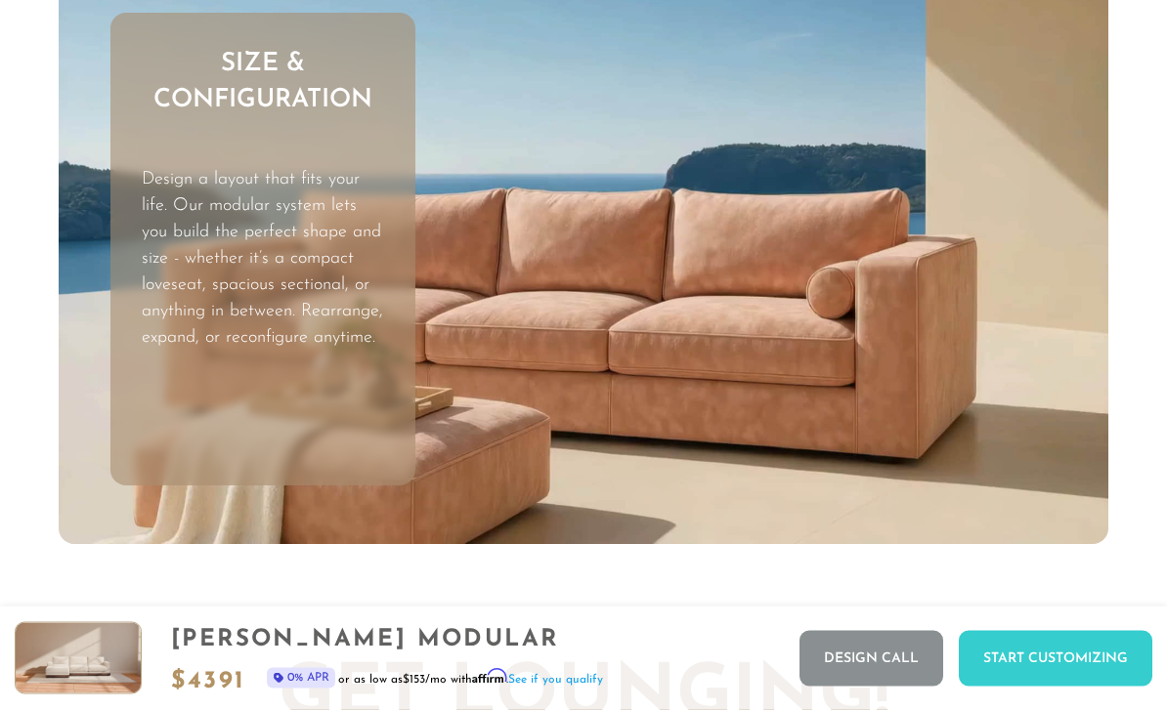
click at [937, 357] on video "Your browser does not support HTML5 video." at bounding box center [584, 250] width 1051 height 590
click at [320, 308] on p "Design a layout that fits your life. Our modular system lets you build the perf…" at bounding box center [263, 260] width 243 height 185
click at [644, 265] on video "Your browser does not support HTML5 video." at bounding box center [584, 250] width 1051 height 590
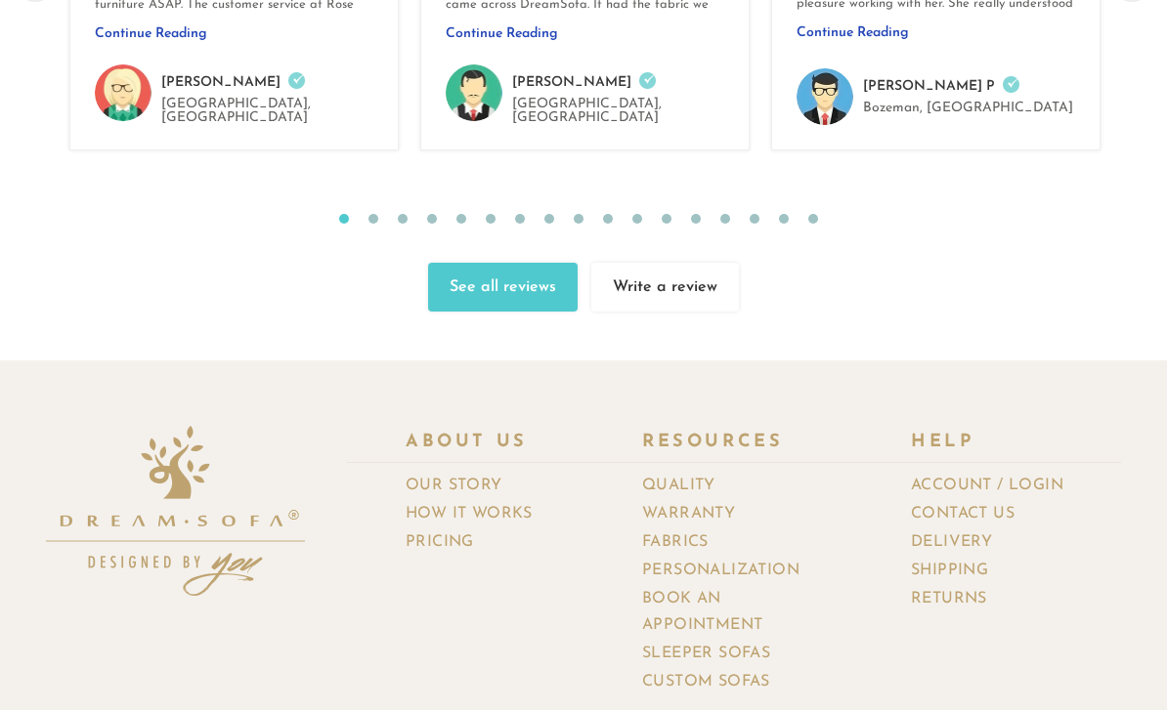
scroll to position [20050, 0]
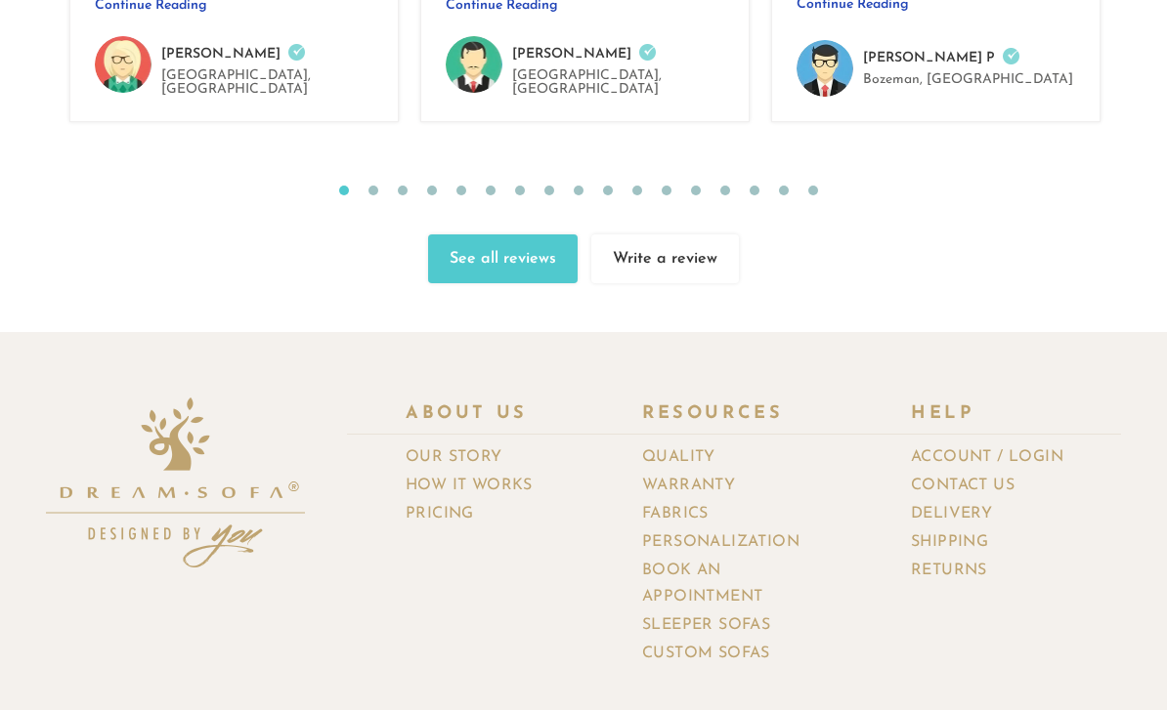
click at [515, 472] on link "How It Works" at bounding box center [477, 486] width 142 height 28
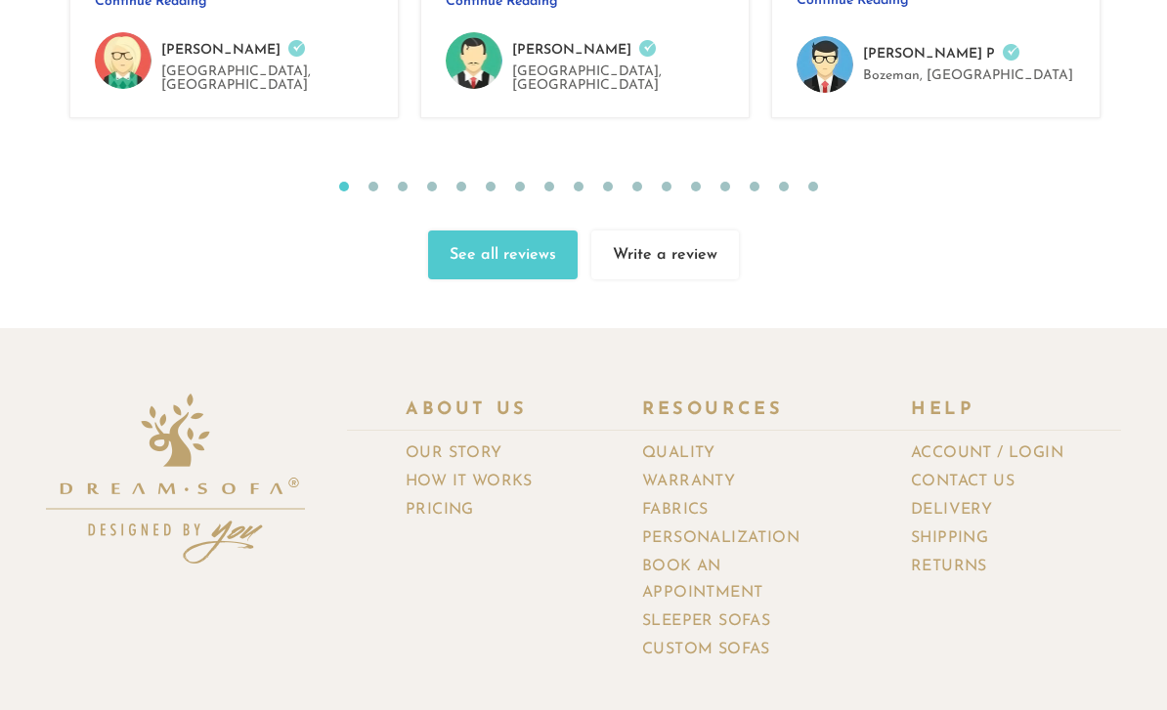
scroll to position [20113, 0]
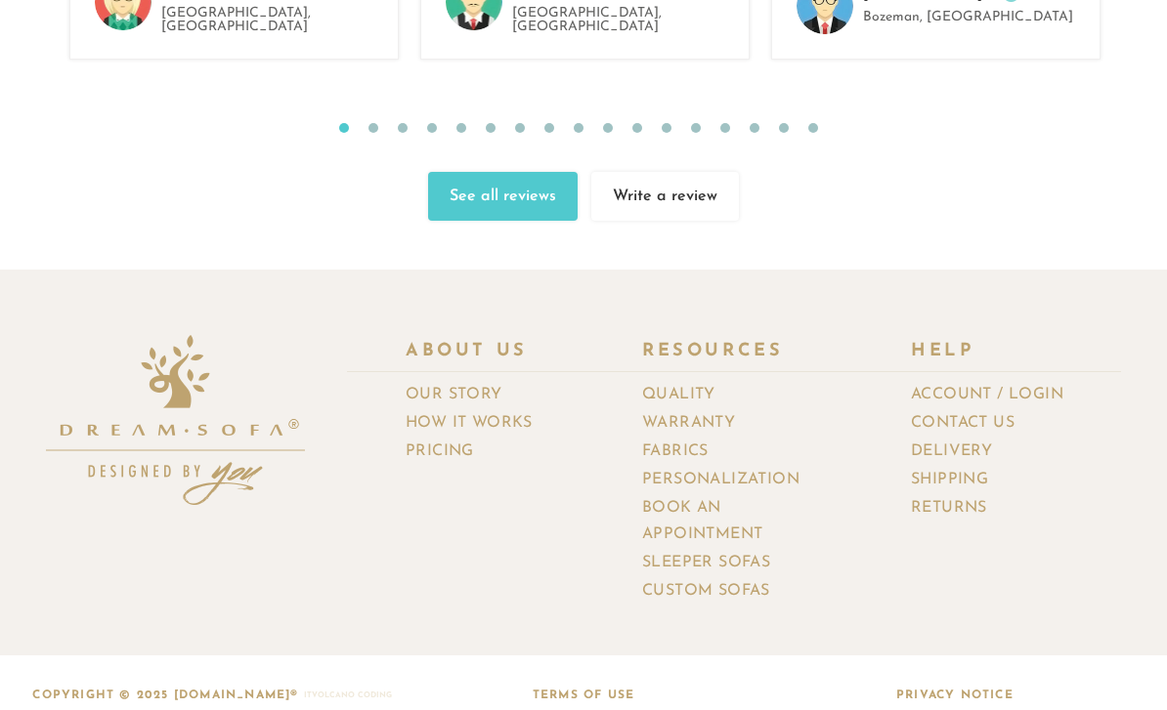
click at [945, 495] on link "Returns" at bounding box center [956, 509] width 91 height 28
click at [760, 549] on link "Sleeper Sofas" at bounding box center [713, 563] width 143 height 28
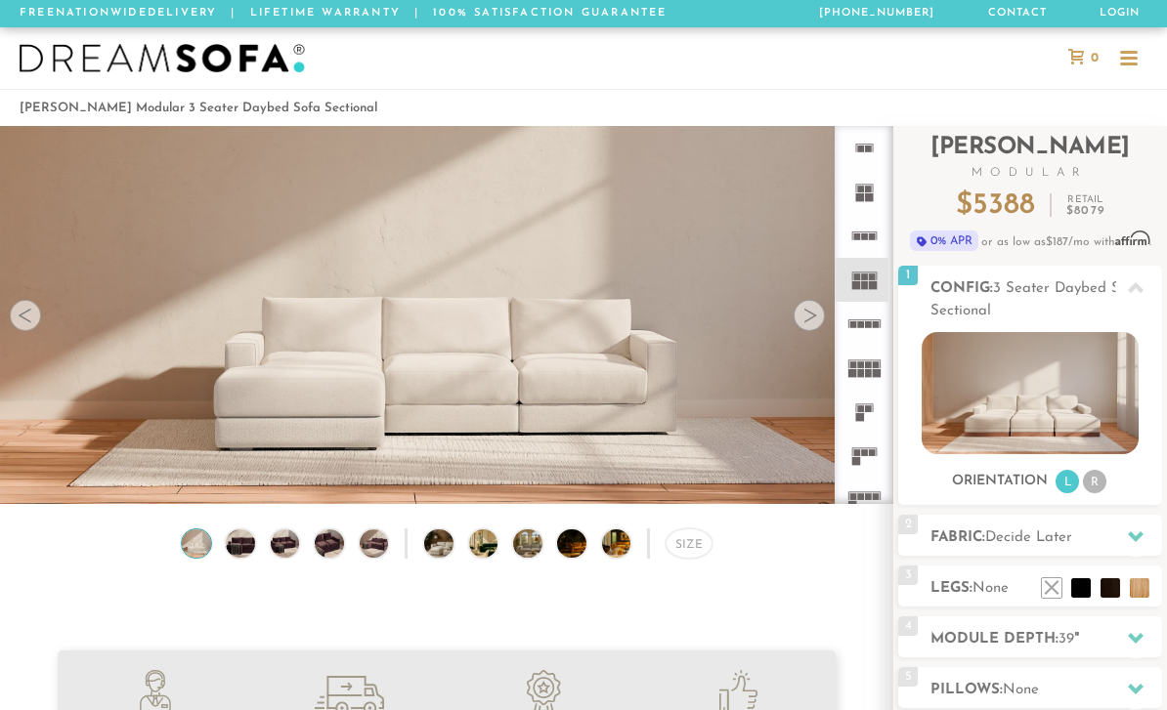
click at [805, 323] on div at bounding box center [809, 315] width 31 height 31
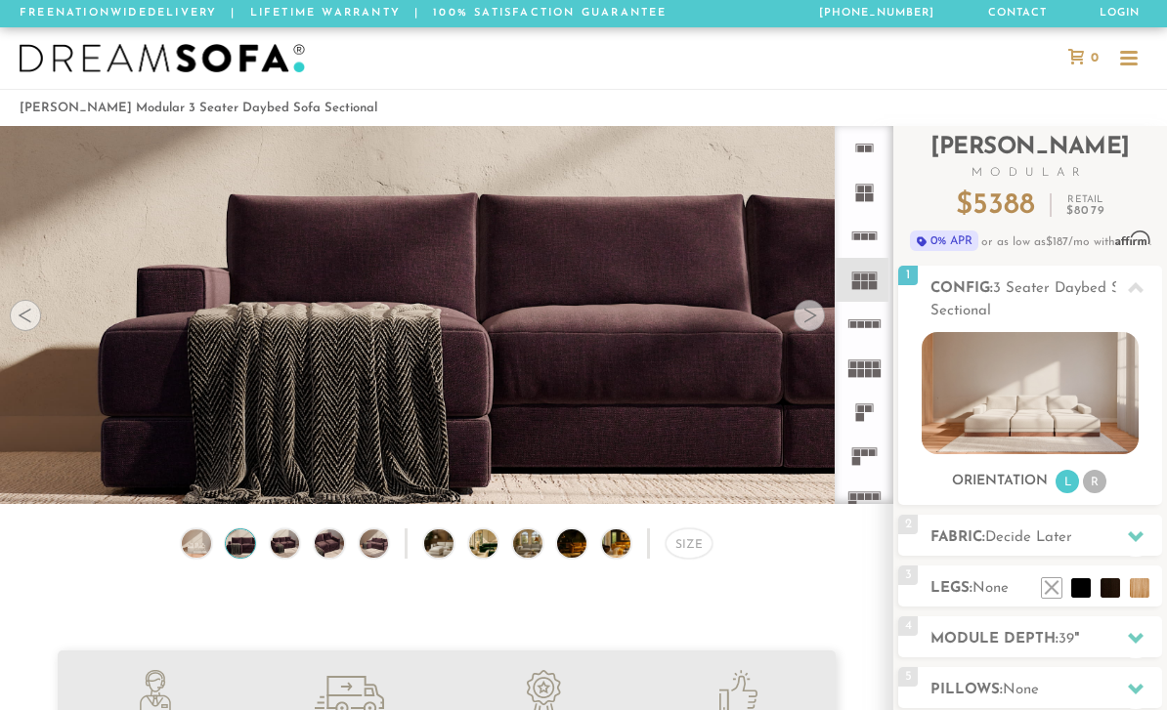
click at [819, 308] on div at bounding box center [809, 315] width 31 height 31
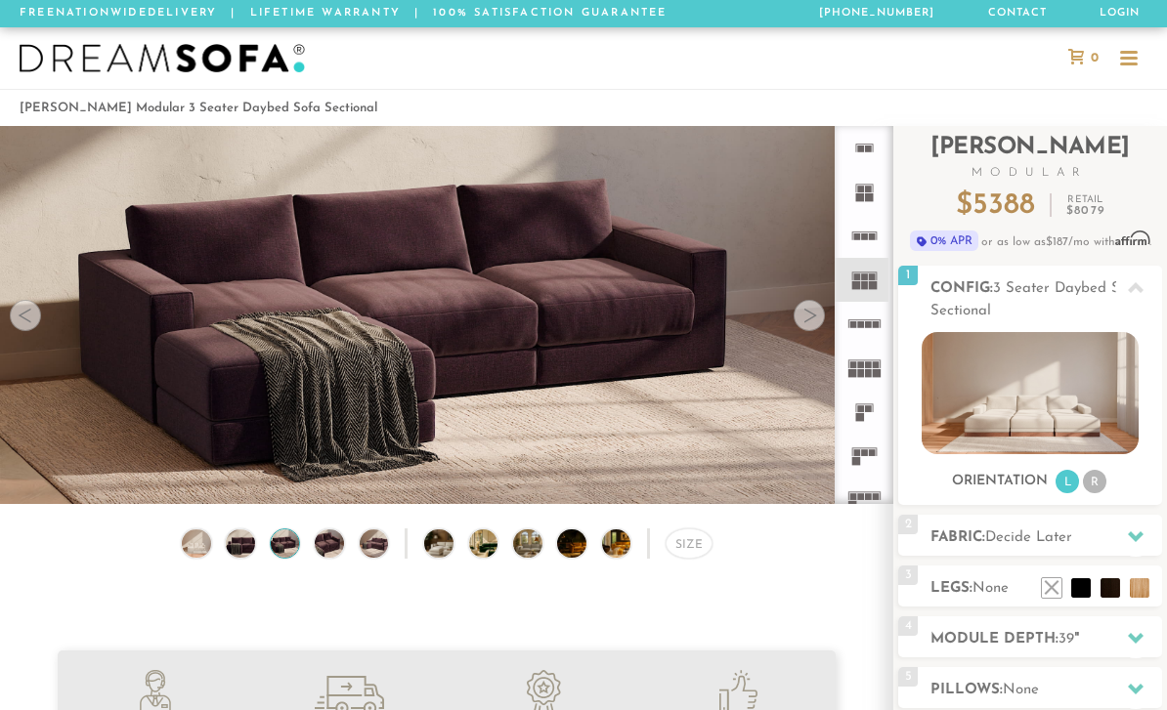
click at [808, 310] on div at bounding box center [809, 315] width 31 height 31
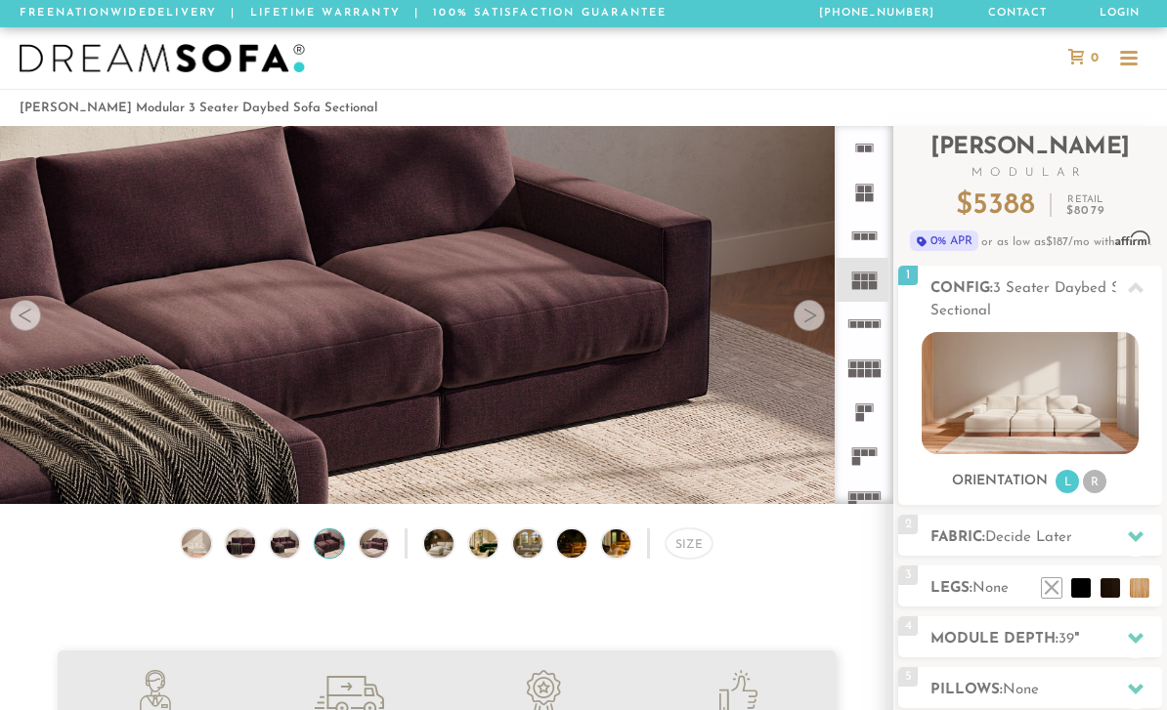
click at [796, 315] on div at bounding box center [809, 315] width 31 height 31
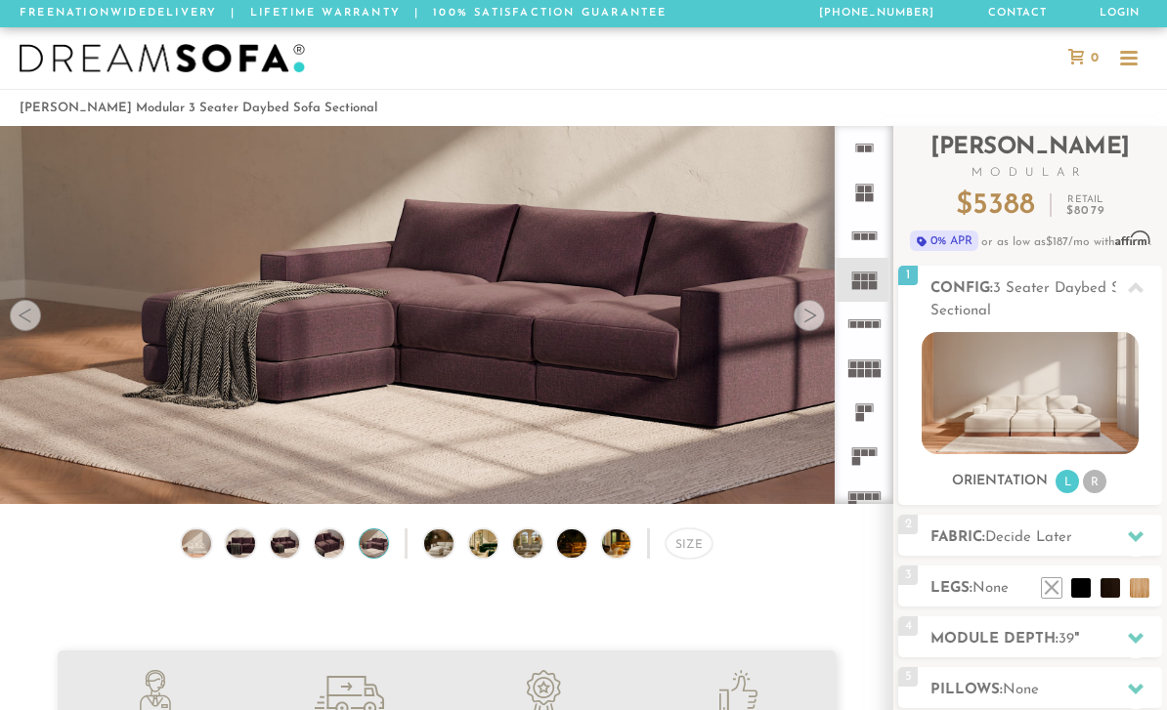
click at [795, 316] on div at bounding box center [809, 315] width 31 height 31
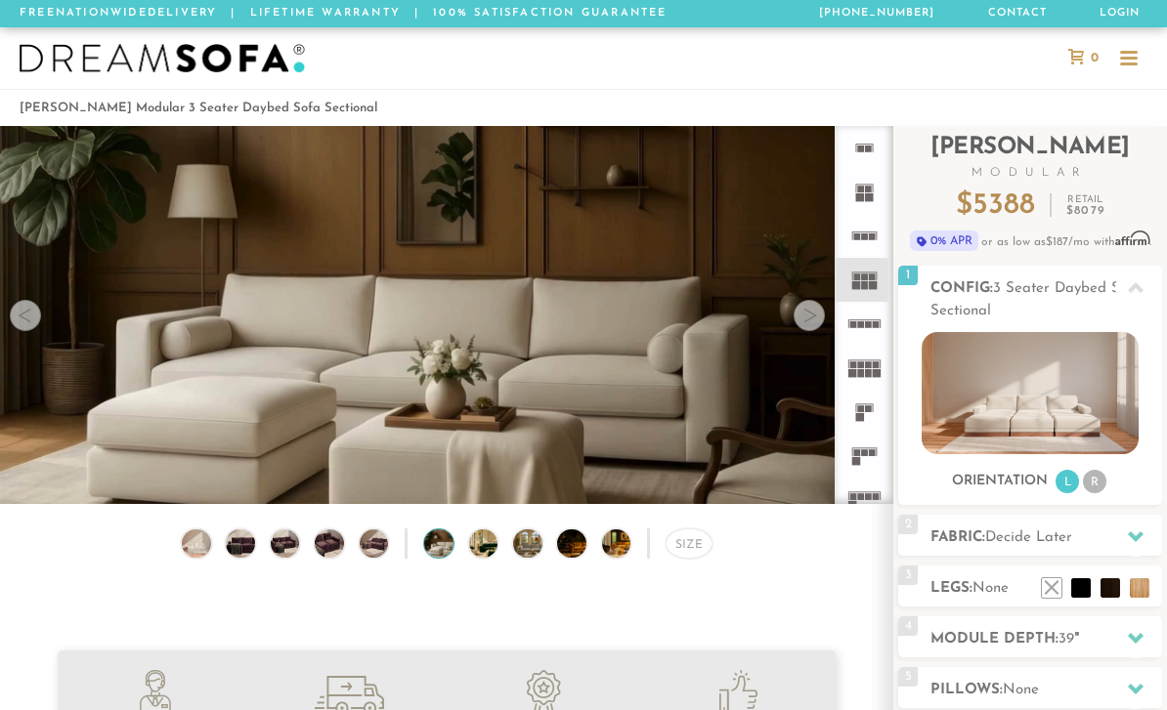
click at [799, 318] on div at bounding box center [809, 315] width 31 height 31
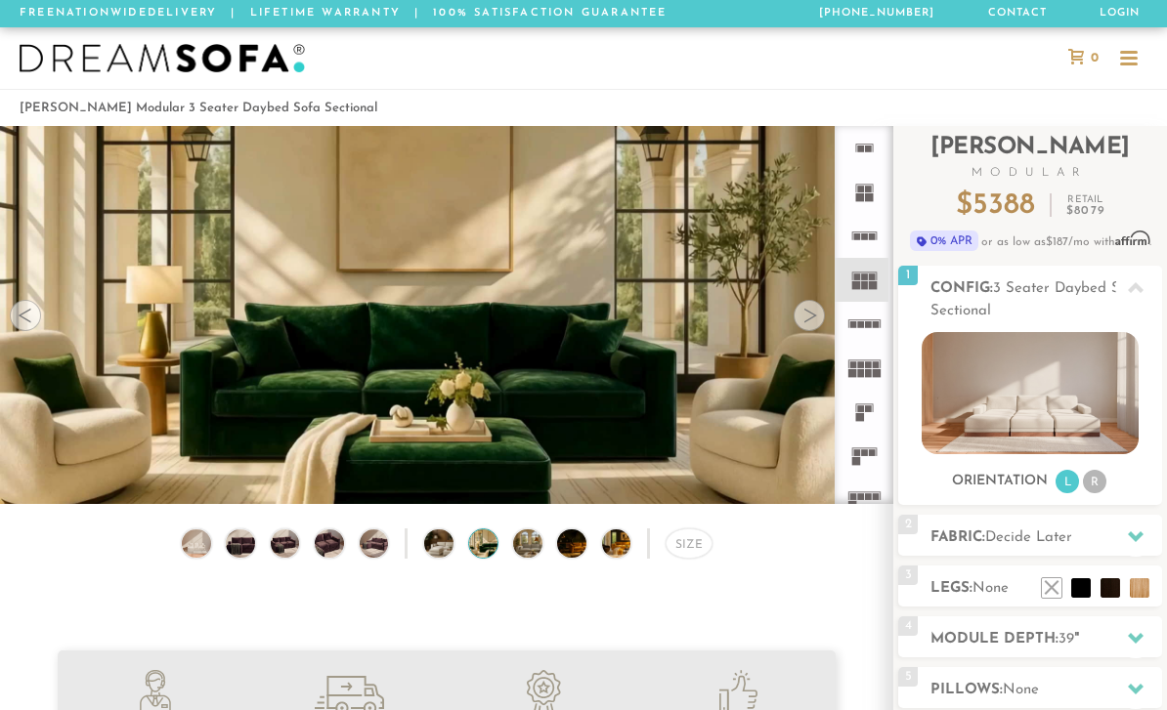
click at [805, 309] on div at bounding box center [809, 315] width 31 height 31
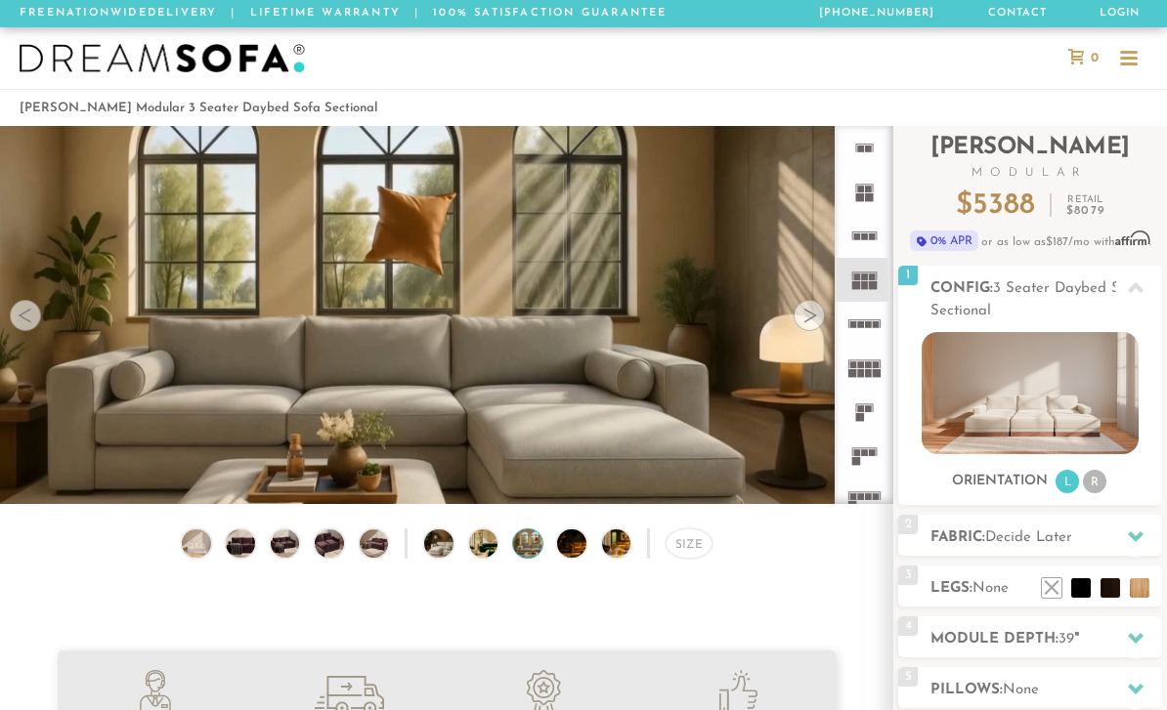
click at [803, 317] on div at bounding box center [809, 315] width 31 height 31
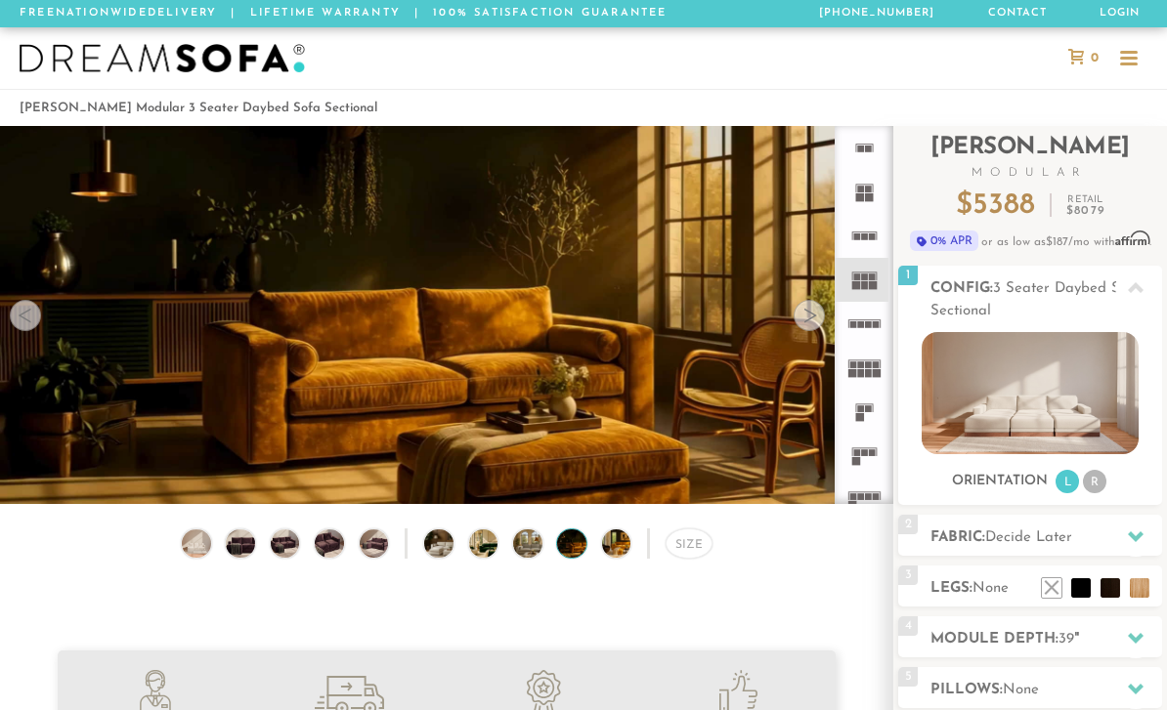
click at [792, 323] on video at bounding box center [446, 306] width 893 height 502
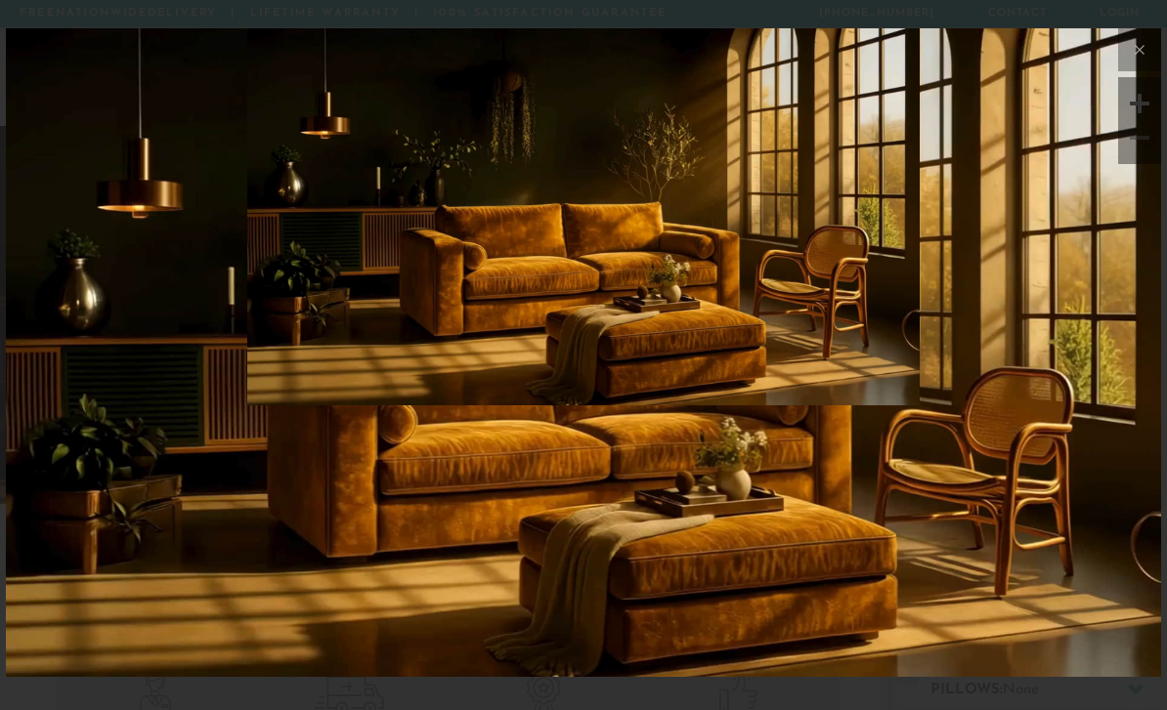
click at [1135, 63] on button at bounding box center [1139, 49] width 43 height 43
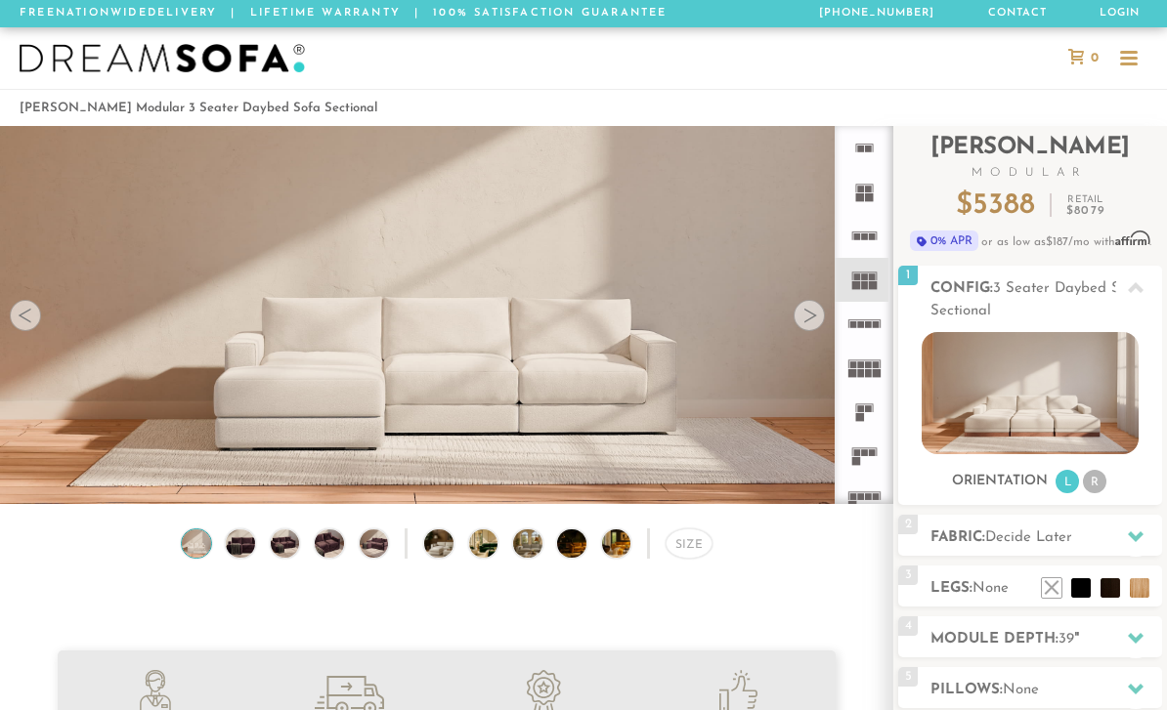
click at [1076, 590] on li at bounding box center [1081, 589] width 20 height 20
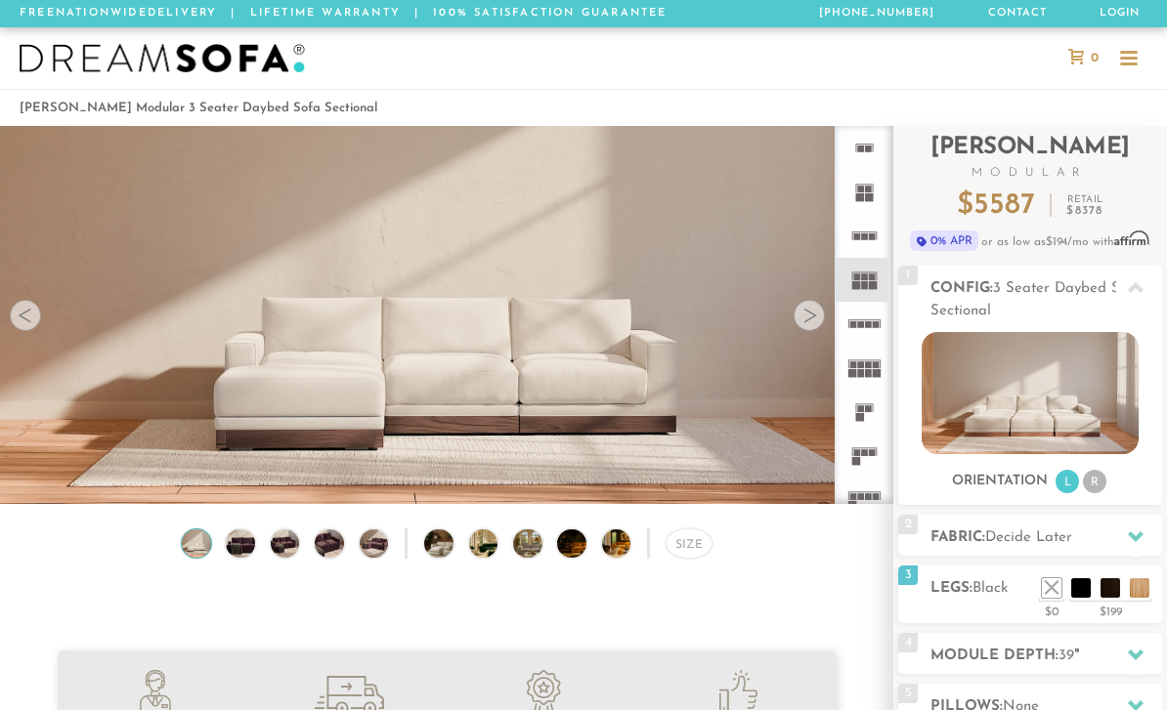
click at [871, 284] on rect at bounding box center [872, 285] width 9 height 9
click at [1095, 485] on li "R" at bounding box center [1094, 481] width 23 height 23
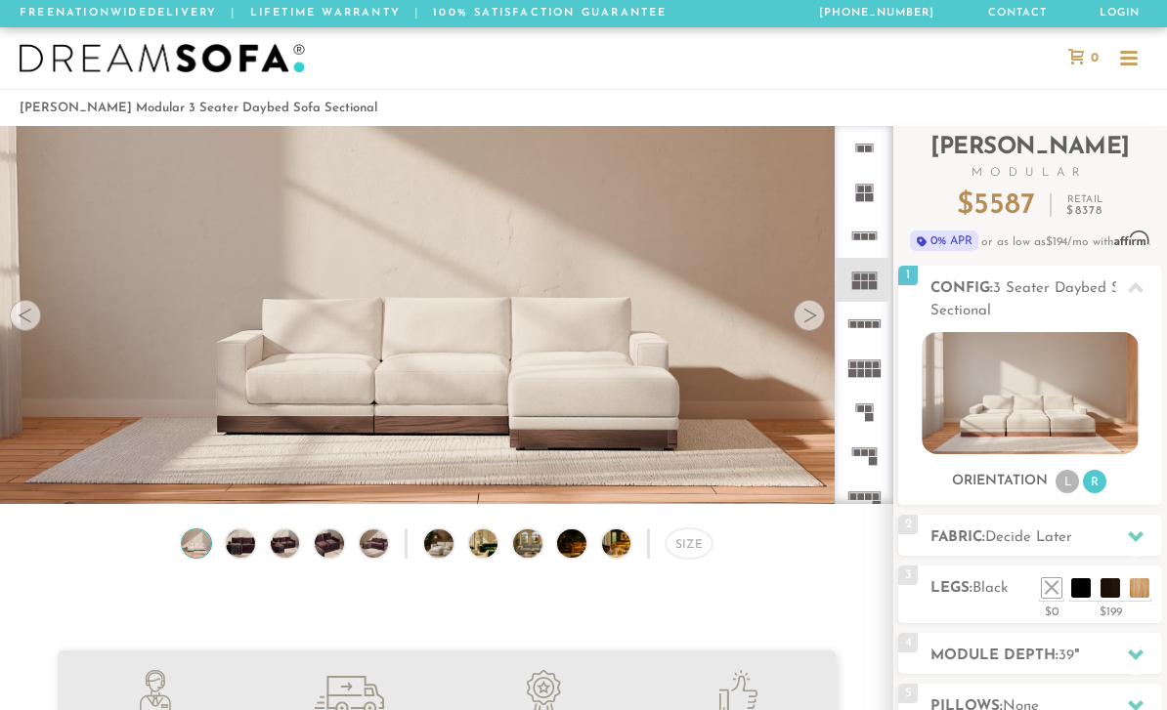
click at [1071, 486] on li "L" at bounding box center [1066, 481] width 23 height 23
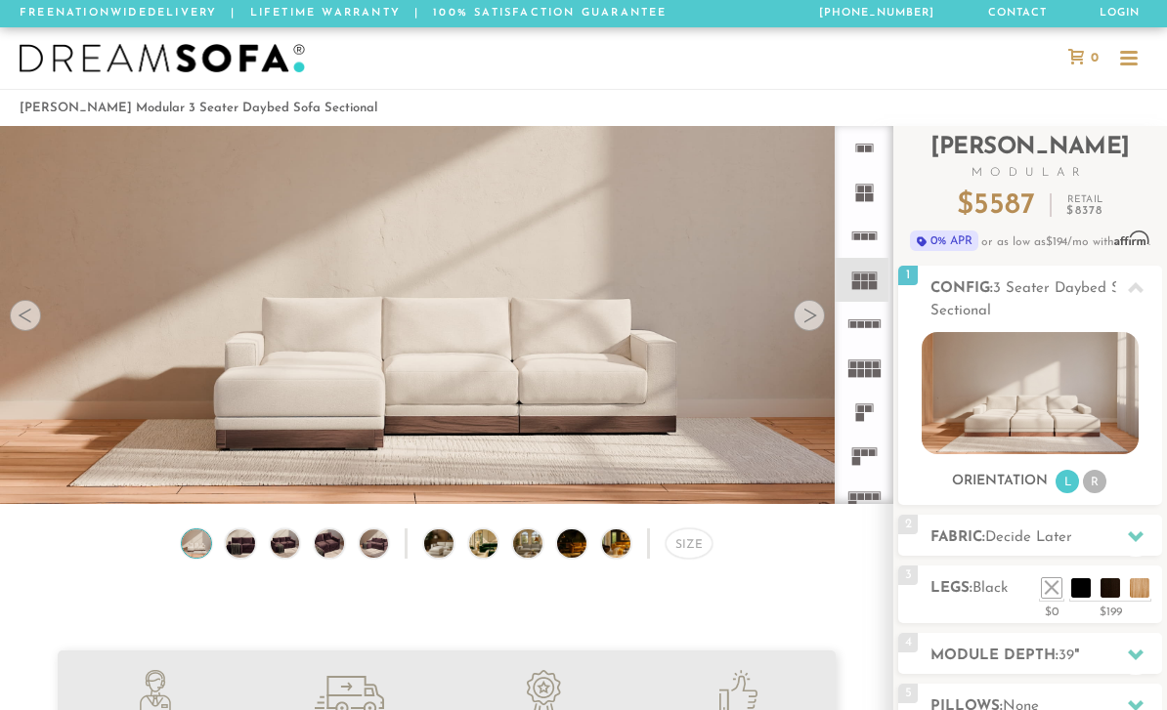
click at [860, 294] on icon at bounding box center [864, 280] width 44 height 44
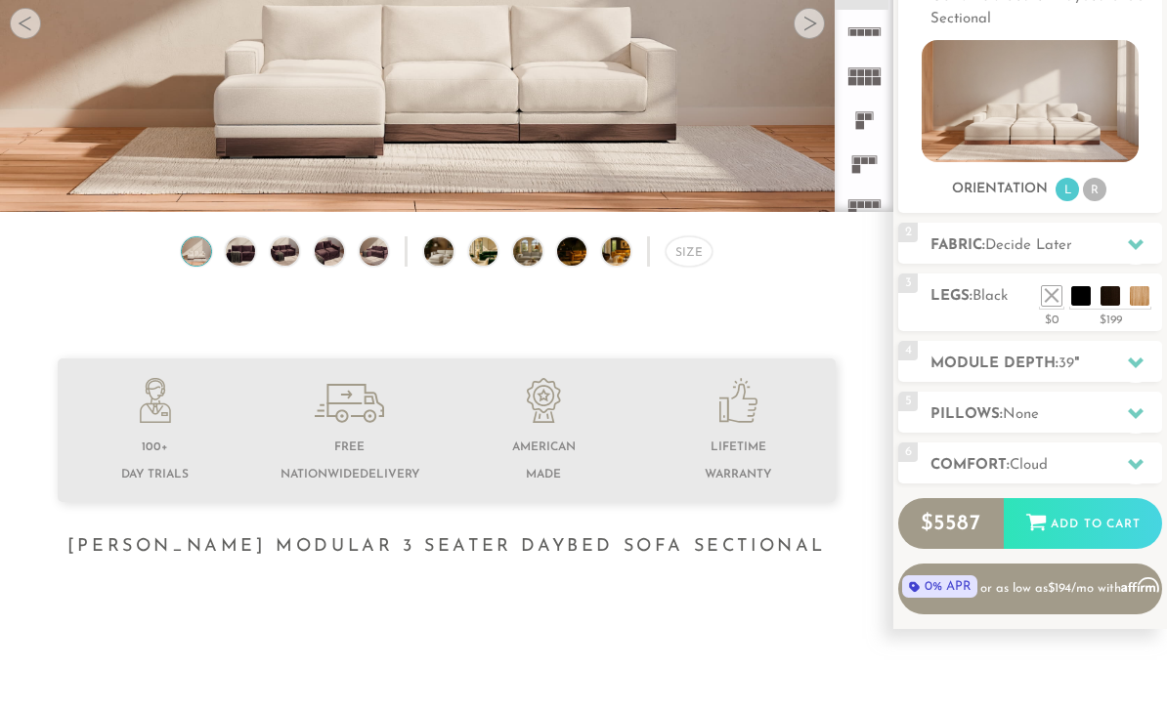
scroll to position [292, 0]
click at [1097, 415] on h2 "Pillows: None" at bounding box center [1046, 415] width 232 height 22
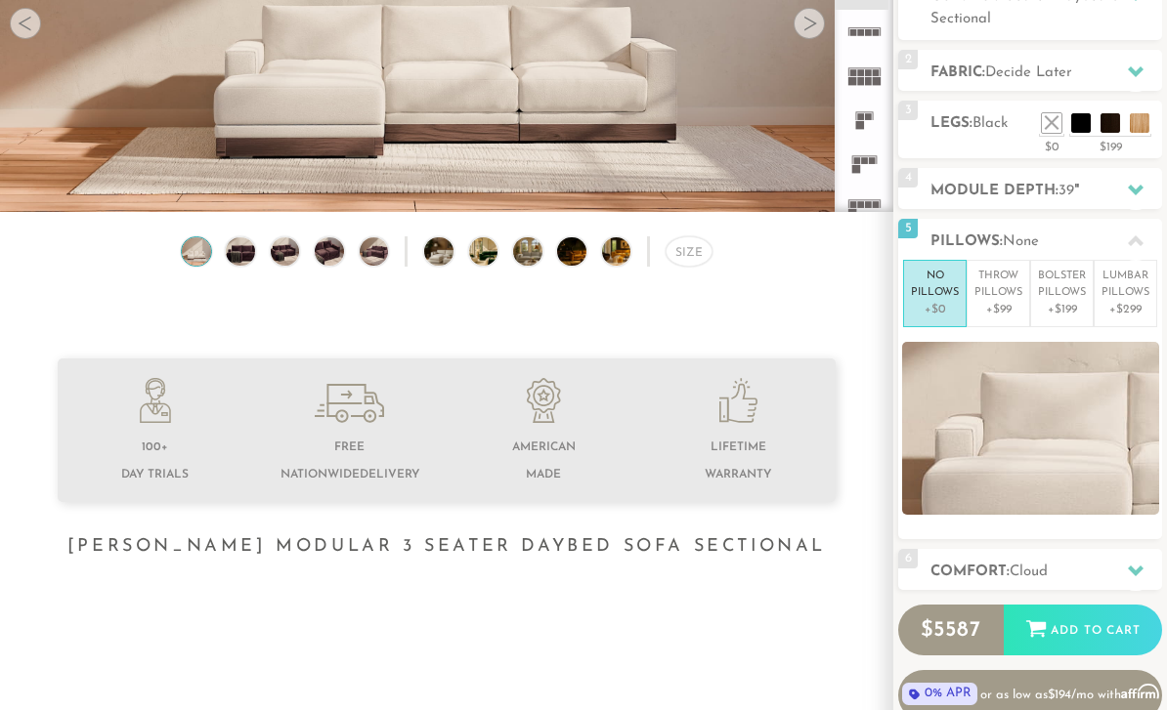
click at [1002, 311] on p "+$99" at bounding box center [998, 310] width 48 height 18
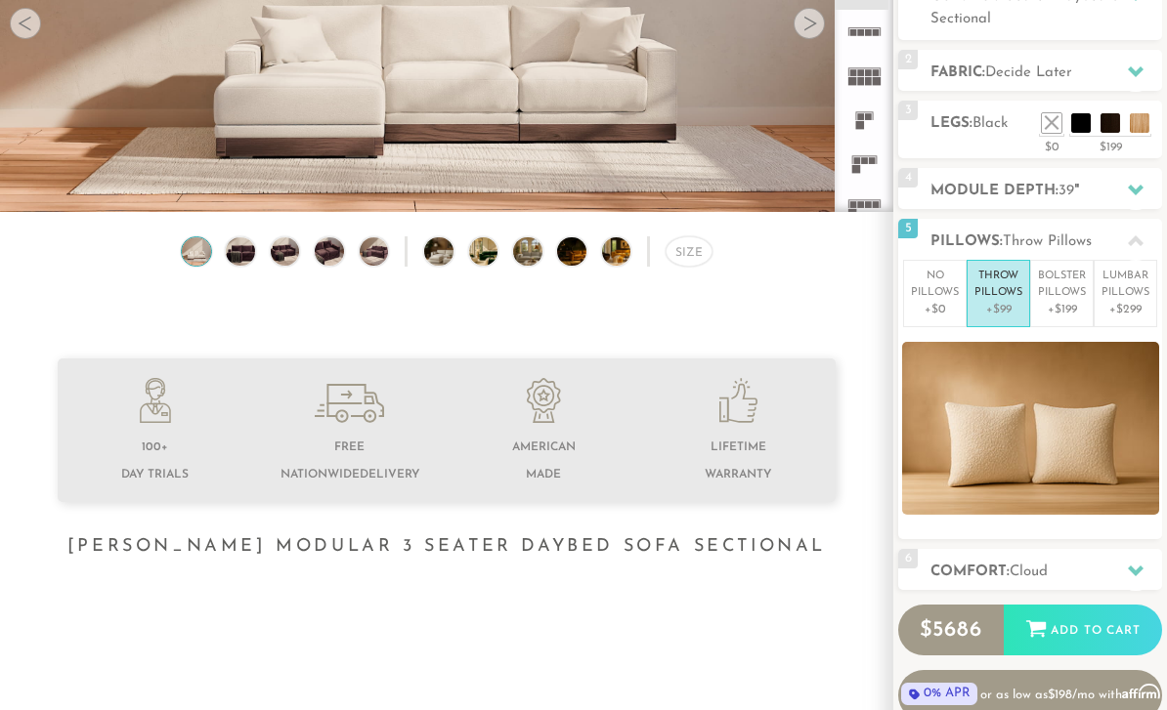
click at [942, 298] on p "No Pillows" at bounding box center [935, 285] width 48 height 32
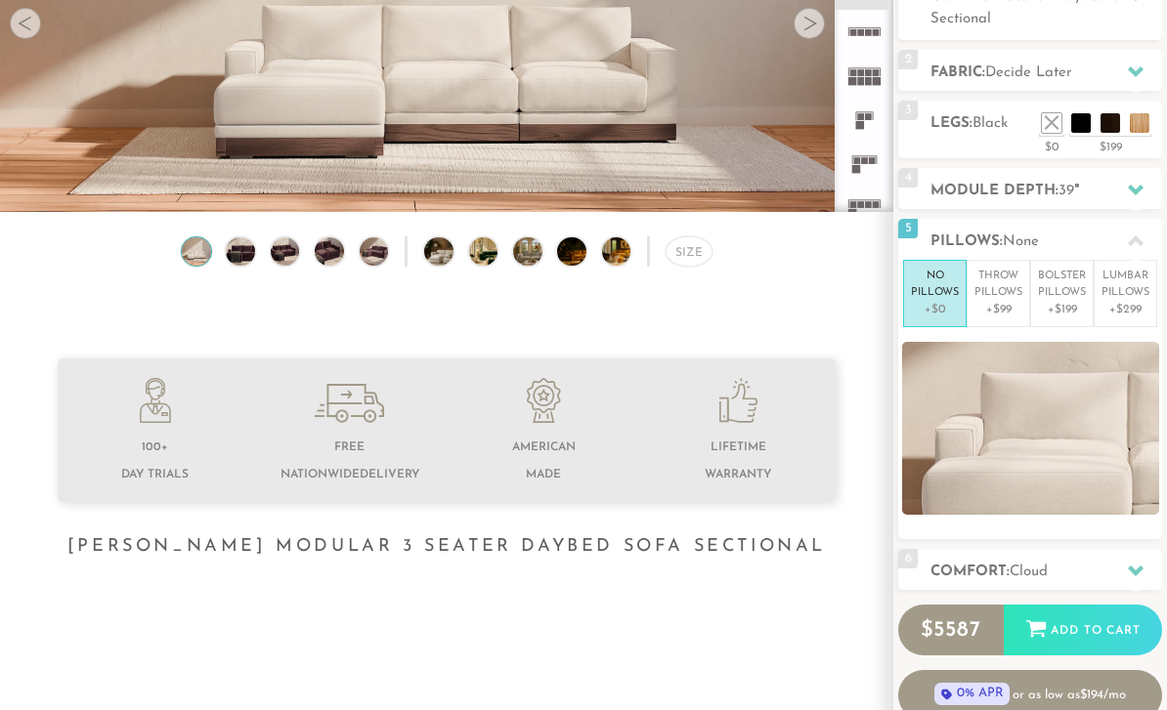
click at [1157, 199] on h2 "Module Depth: 39 "" at bounding box center [1046, 191] width 232 height 22
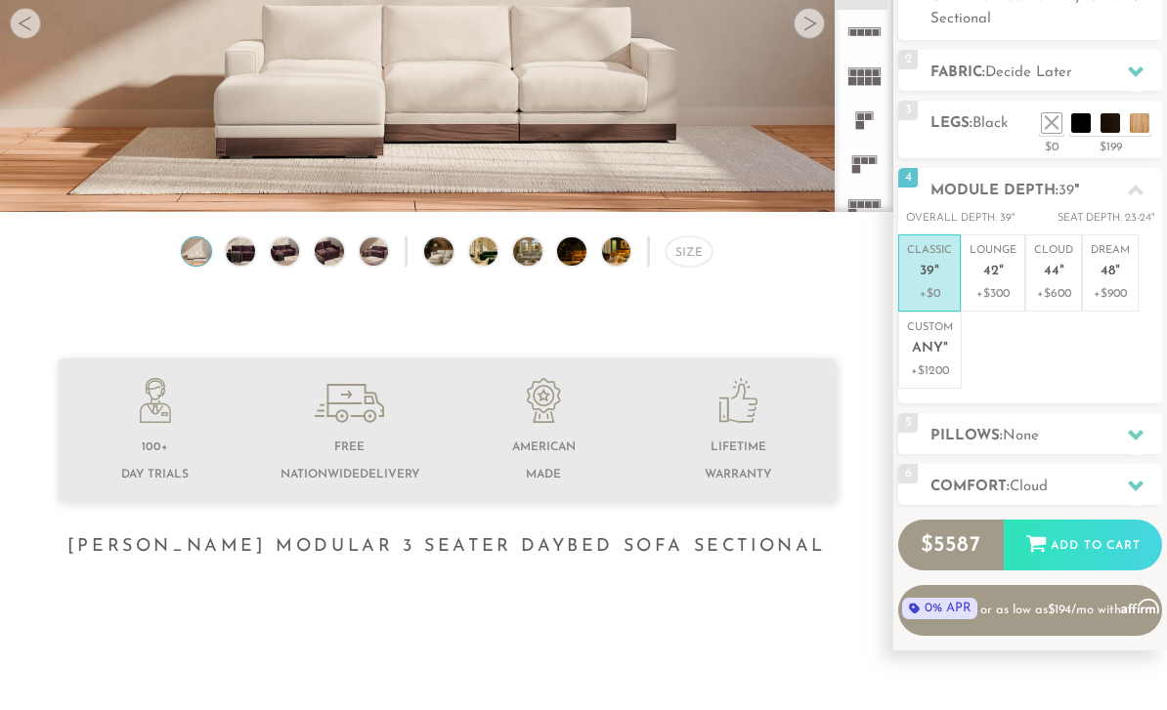
click at [1109, 480] on h2 "Comfort: the Cloud" at bounding box center [1046, 487] width 232 height 22
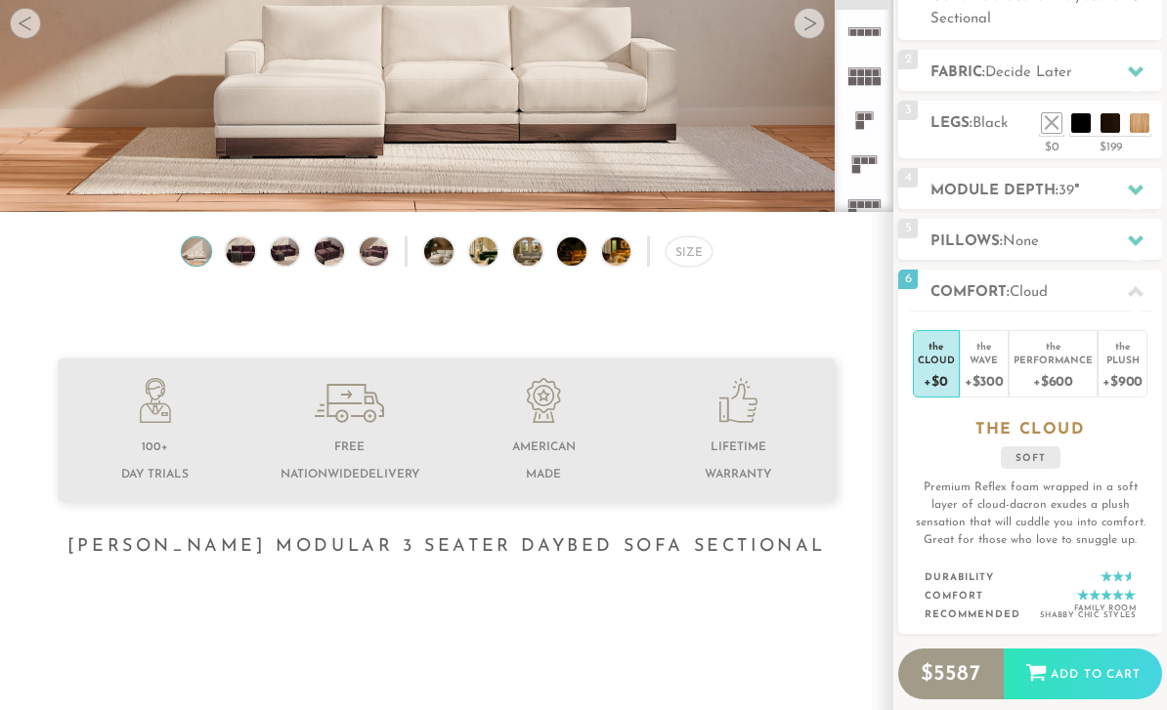
click at [990, 366] on div "Wave" at bounding box center [984, 360] width 39 height 14
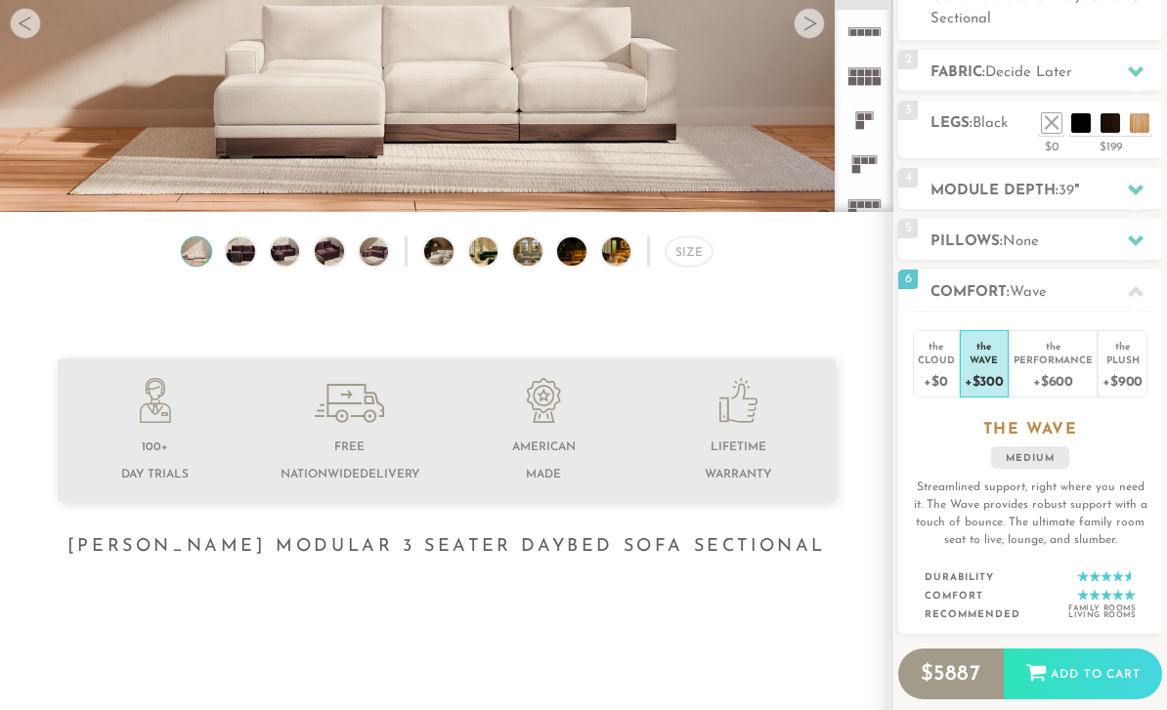
click at [1052, 367] on div "+$600" at bounding box center [1052, 380] width 79 height 28
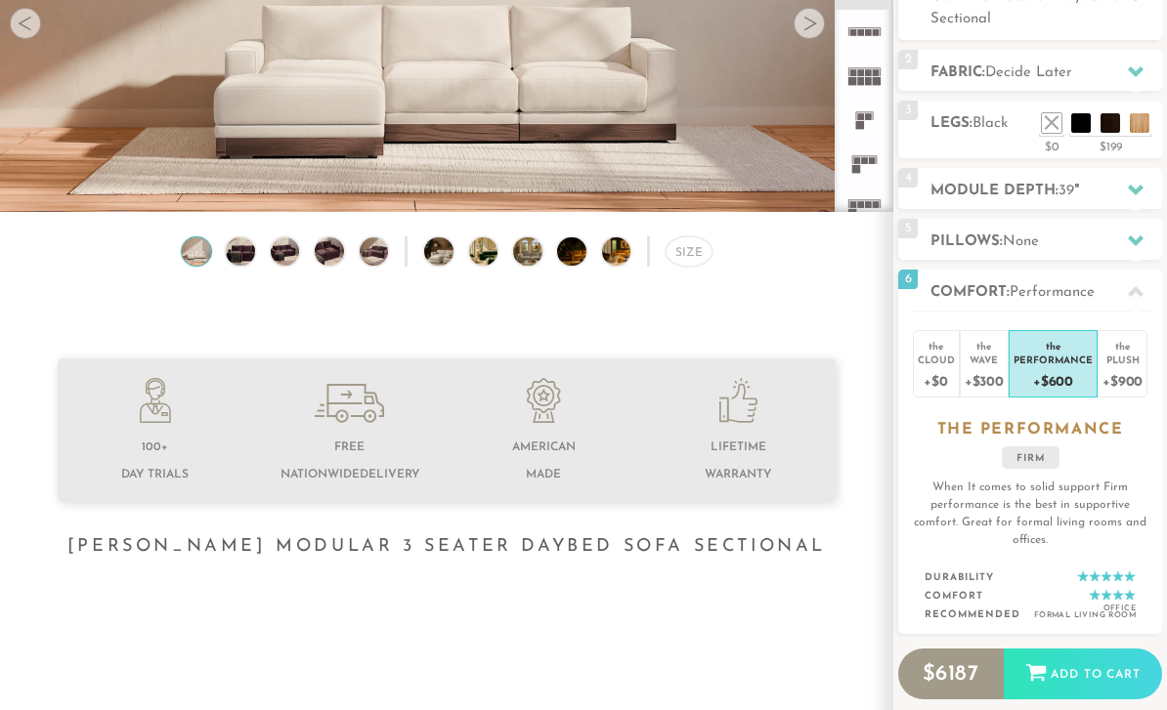
click at [1137, 359] on div "Plush" at bounding box center [1122, 360] width 40 height 14
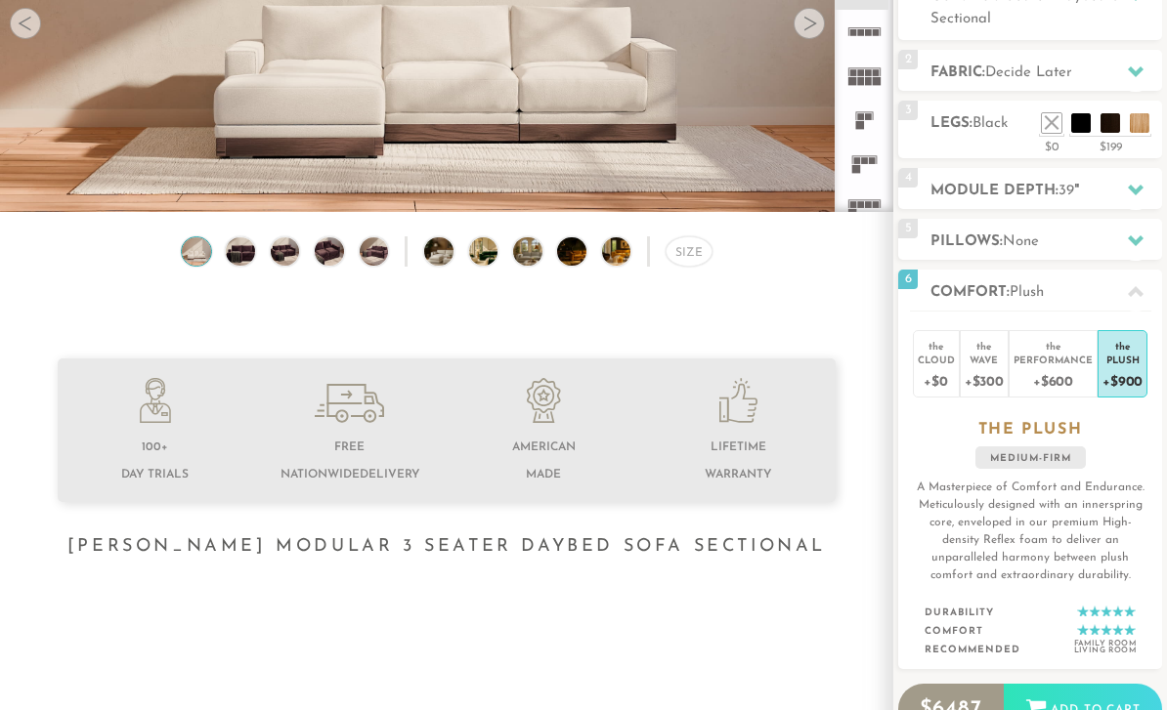
click at [992, 376] on div "+$300" at bounding box center [984, 380] width 39 height 28
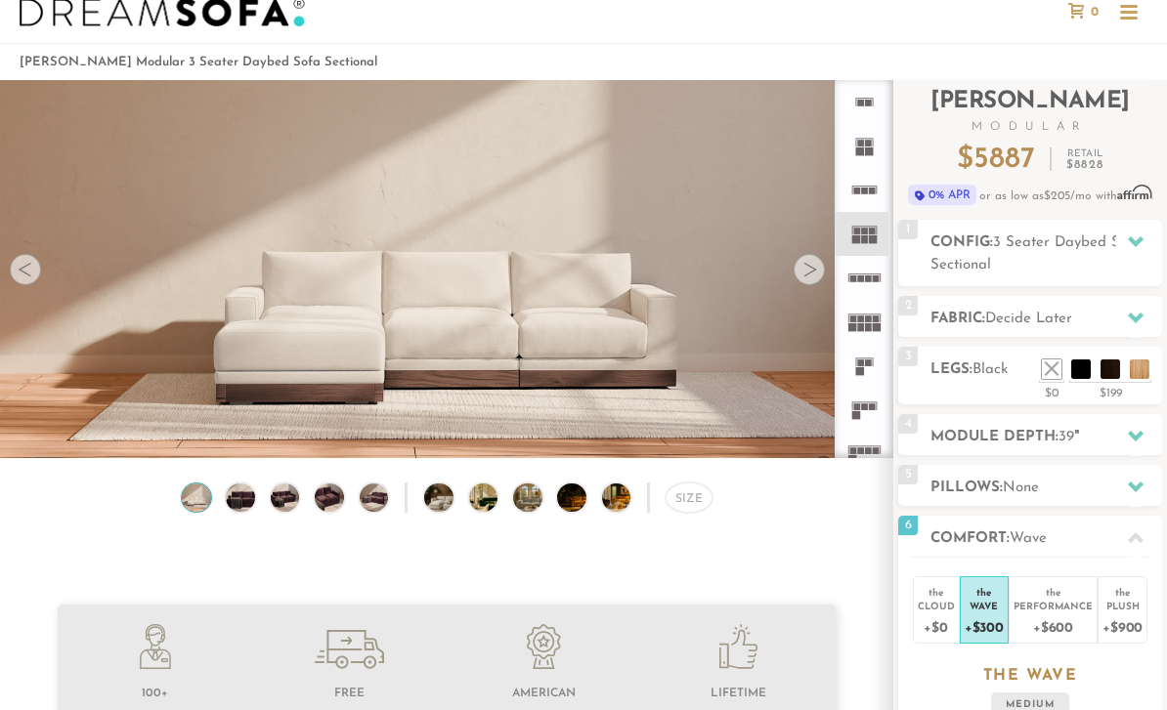
scroll to position [0, 0]
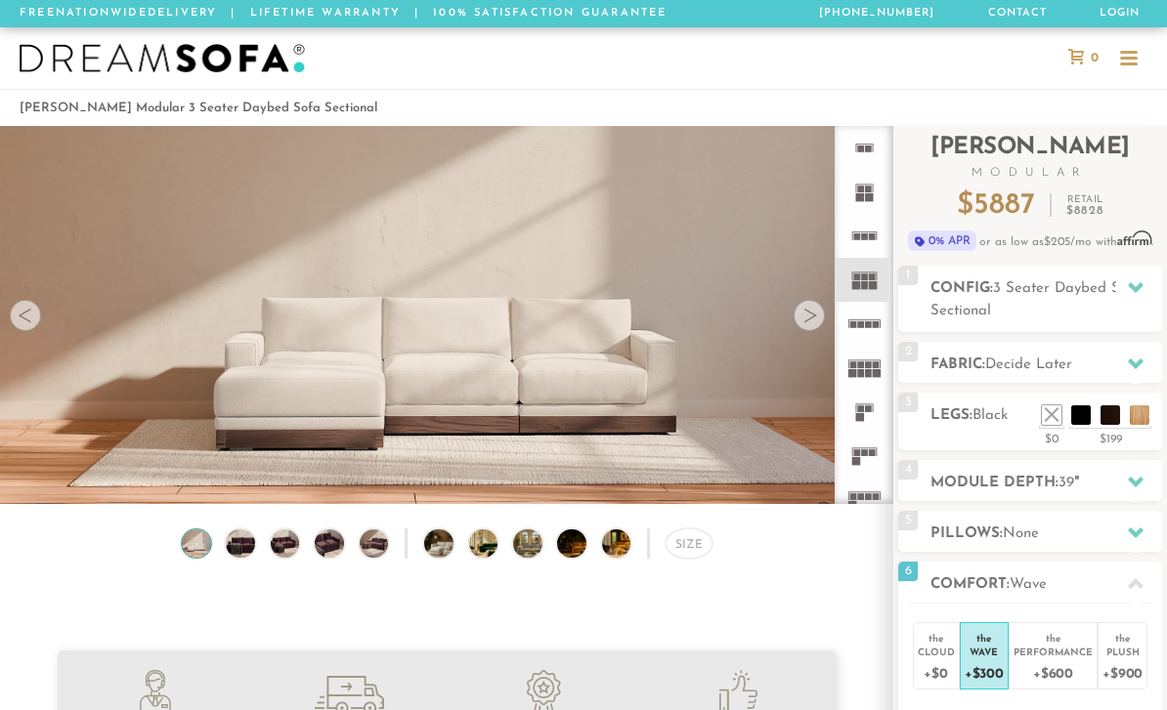
click at [1138, 294] on icon at bounding box center [1136, 288] width 16 height 16
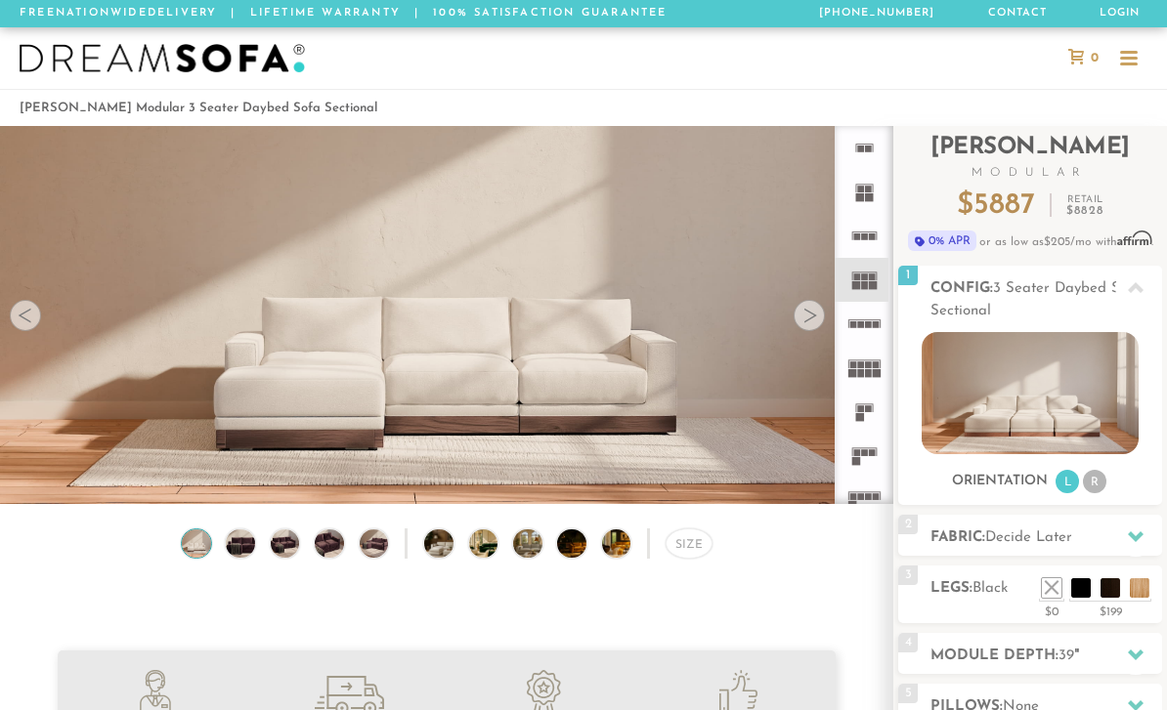
click at [1138, 291] on icon at bounding box center [1136, 287] width 16 height 11
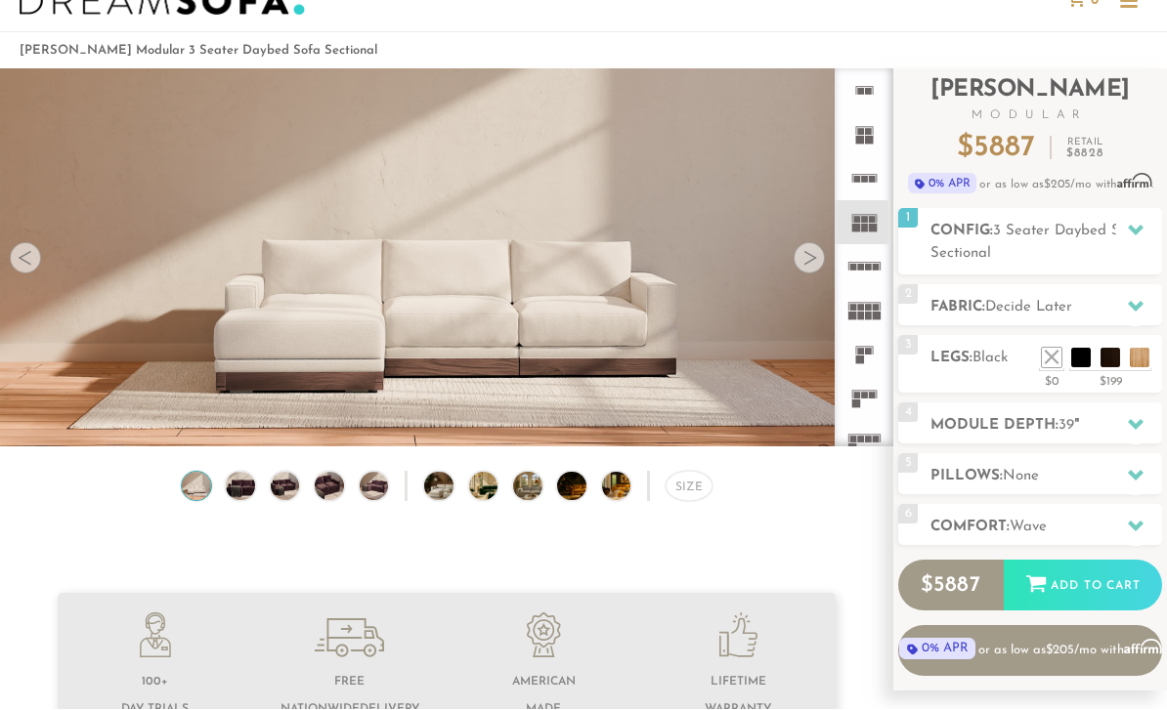
click at [1144, 305] on div at bounding box center [1135, 307] width 41 height 40
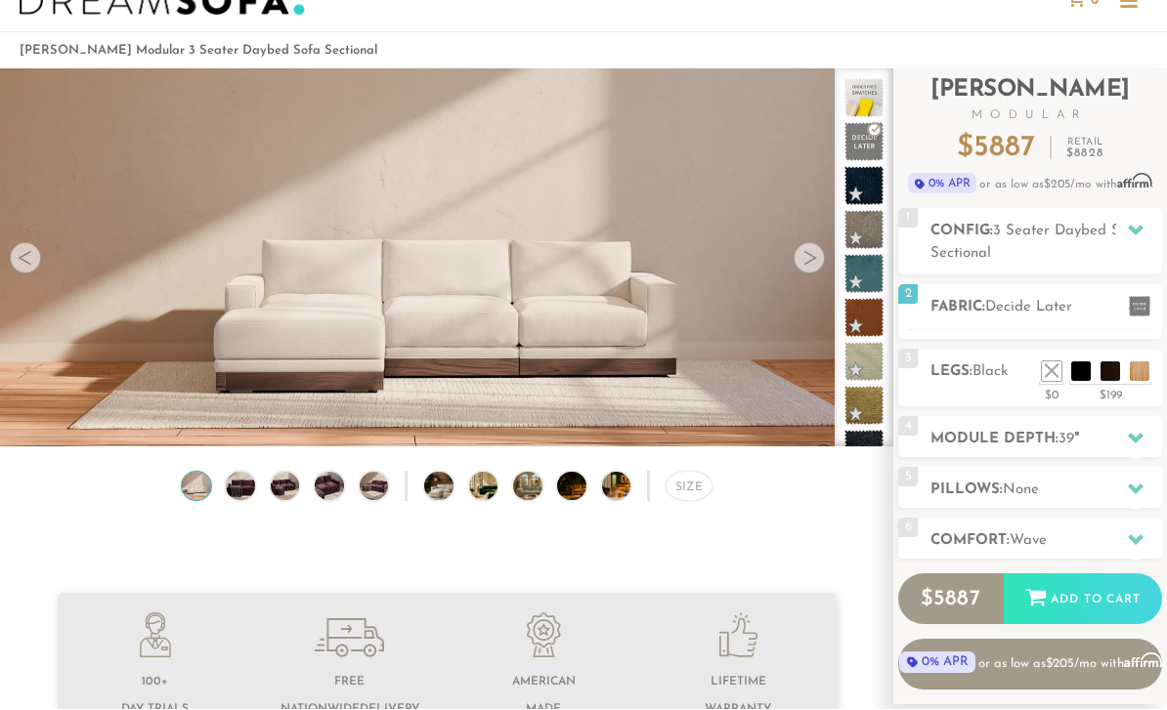
scroll to position [58, 0]
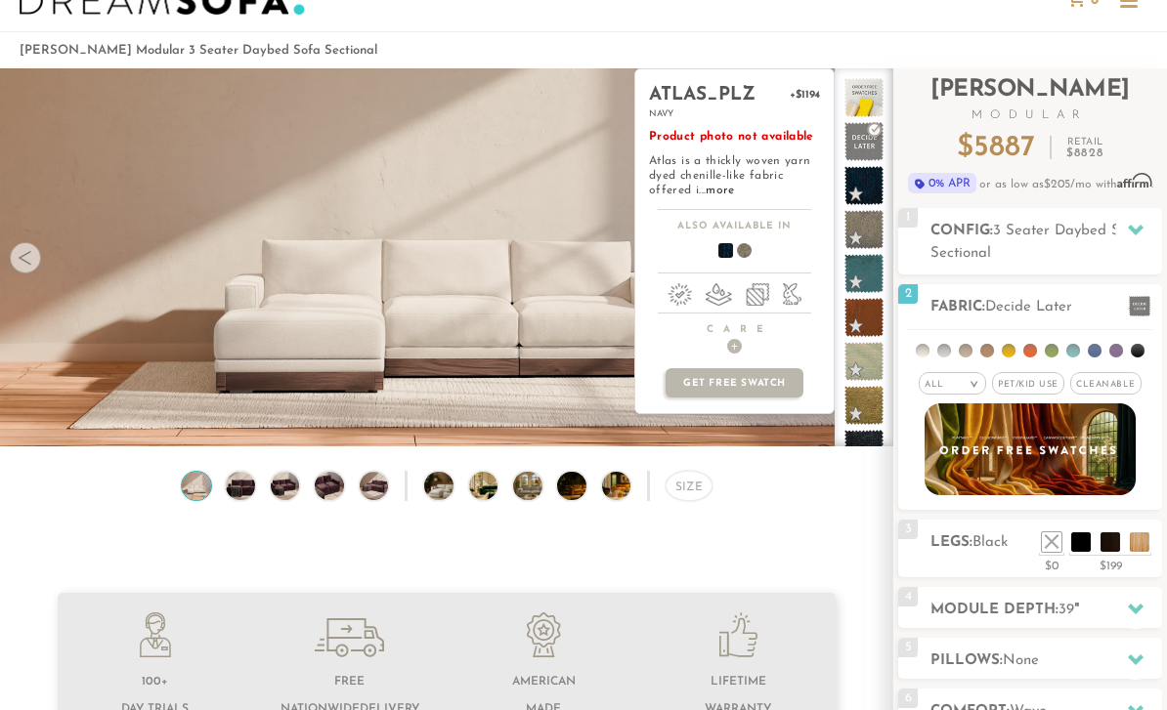
click at [861, 183] on span at bounding box center [863, 185] width 39 height 39
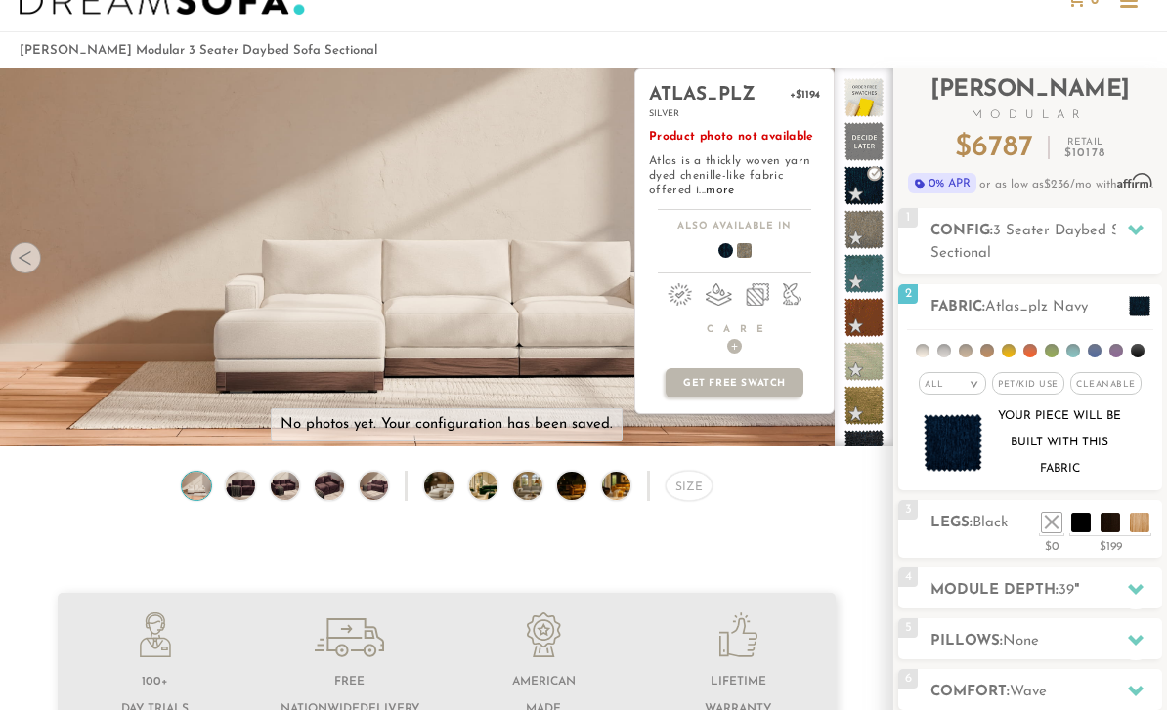
click at [863, 232] on span at bounding box center [863, 229] width 39 height 39
click at [868, 270] on span at bounding box center [863, 273] width 39 height 39
click at [867, 322] on span at bounding box center [863, 317] width 39 height 39
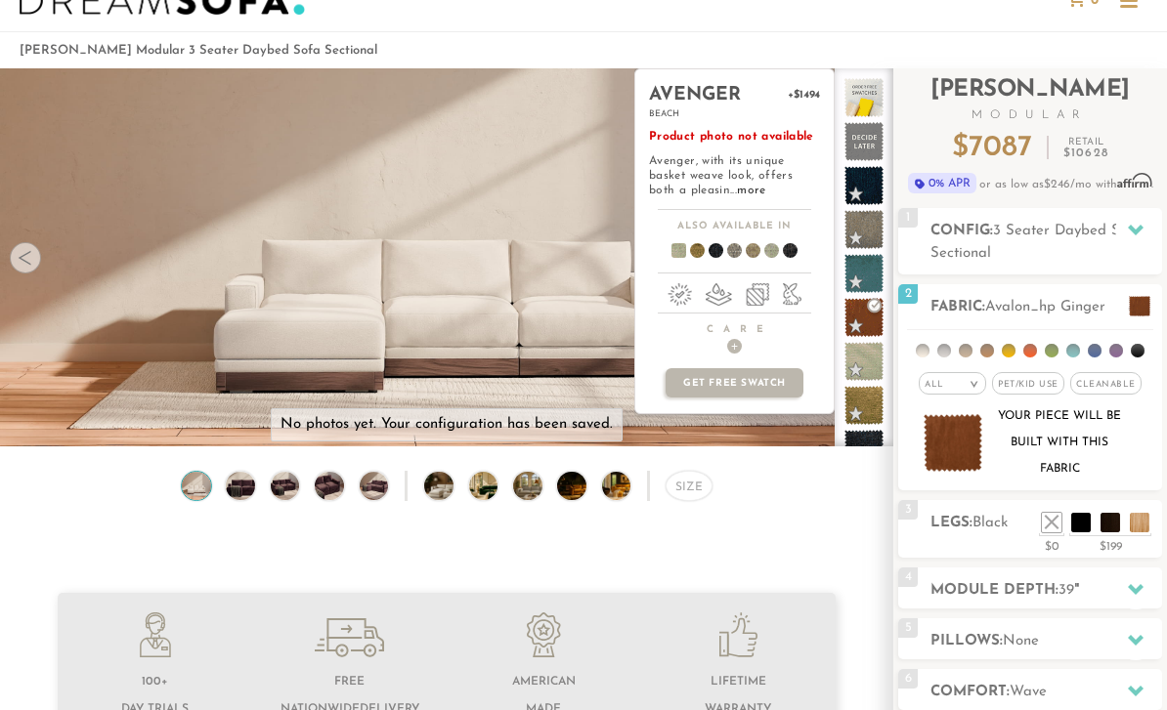
click at [863, 368] on span at bounding box center [863, 361] width 39 height 39
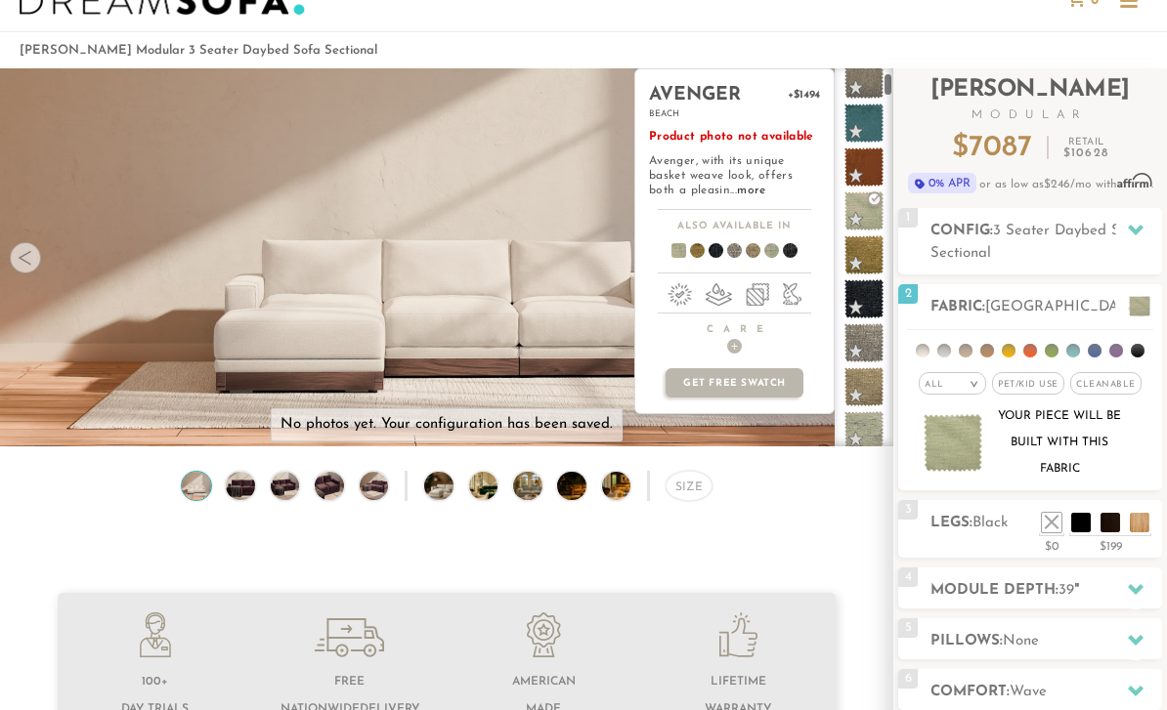
scroll to position [169, 0]
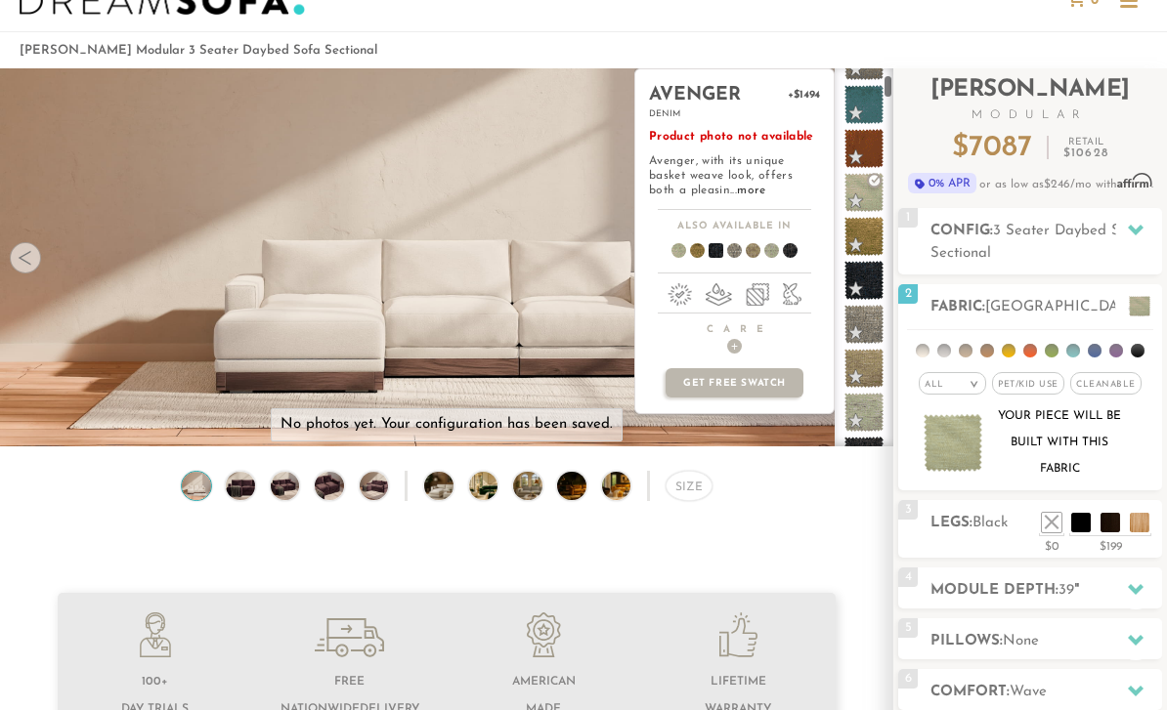
click at [865, 288] on span at bounding box center [863, 280] width 39 height 39
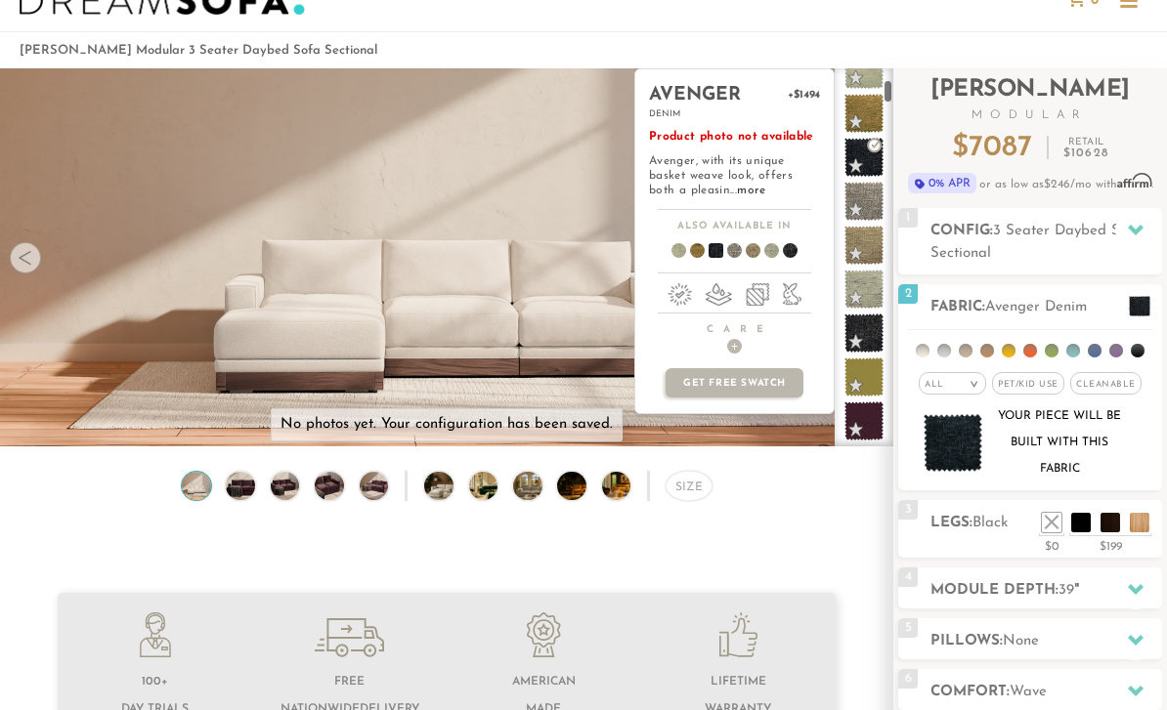
scroll to position [293, 0]
click at [864, 340] on span at bounding box center [863, 332] width 39 height 39
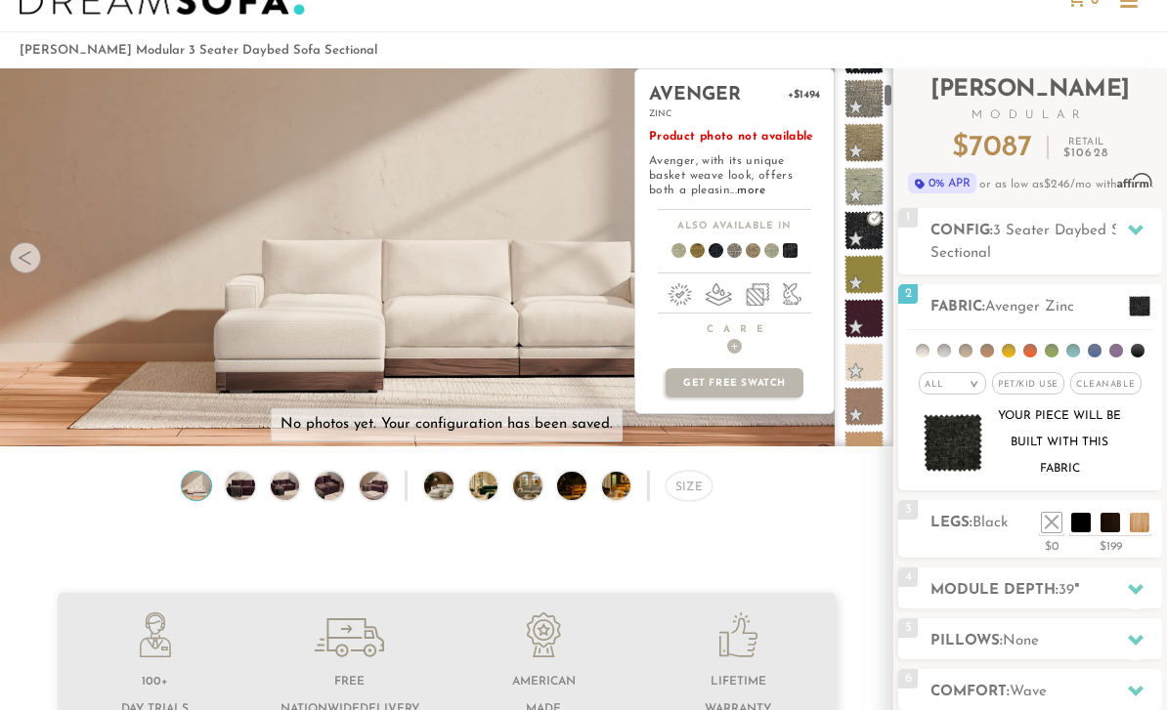
scroll to position [427, 0]
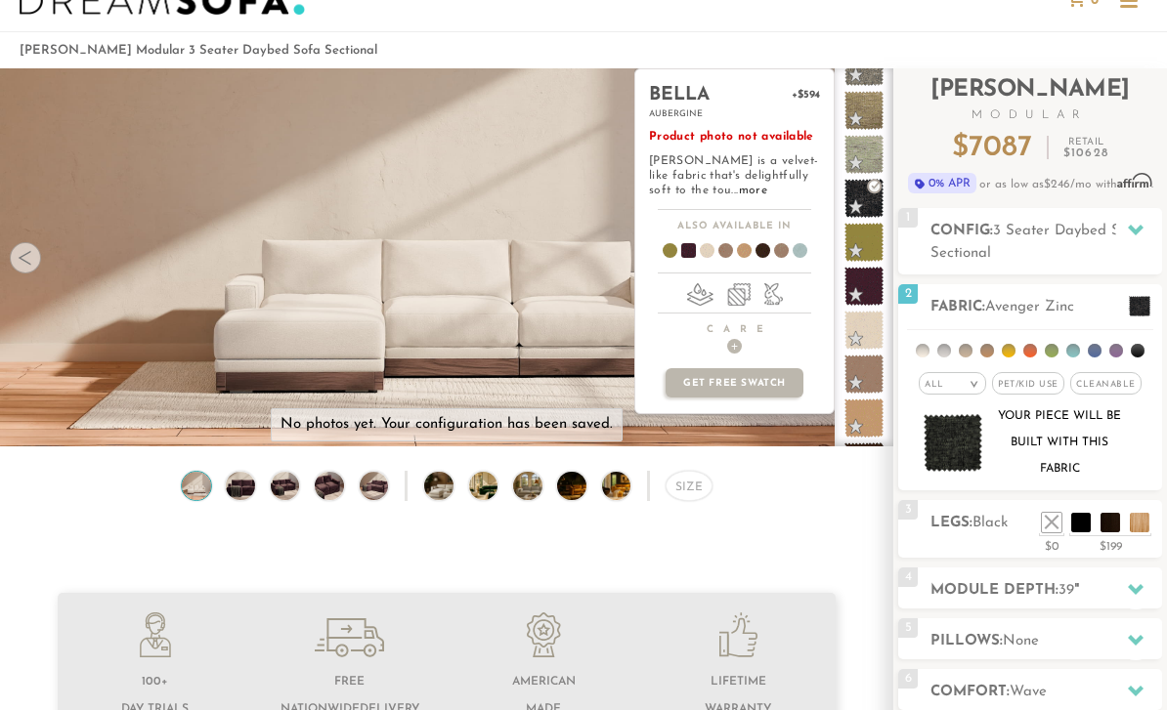
click at [868, 299] on span at bounding box center [863, 286] width 39 height 39
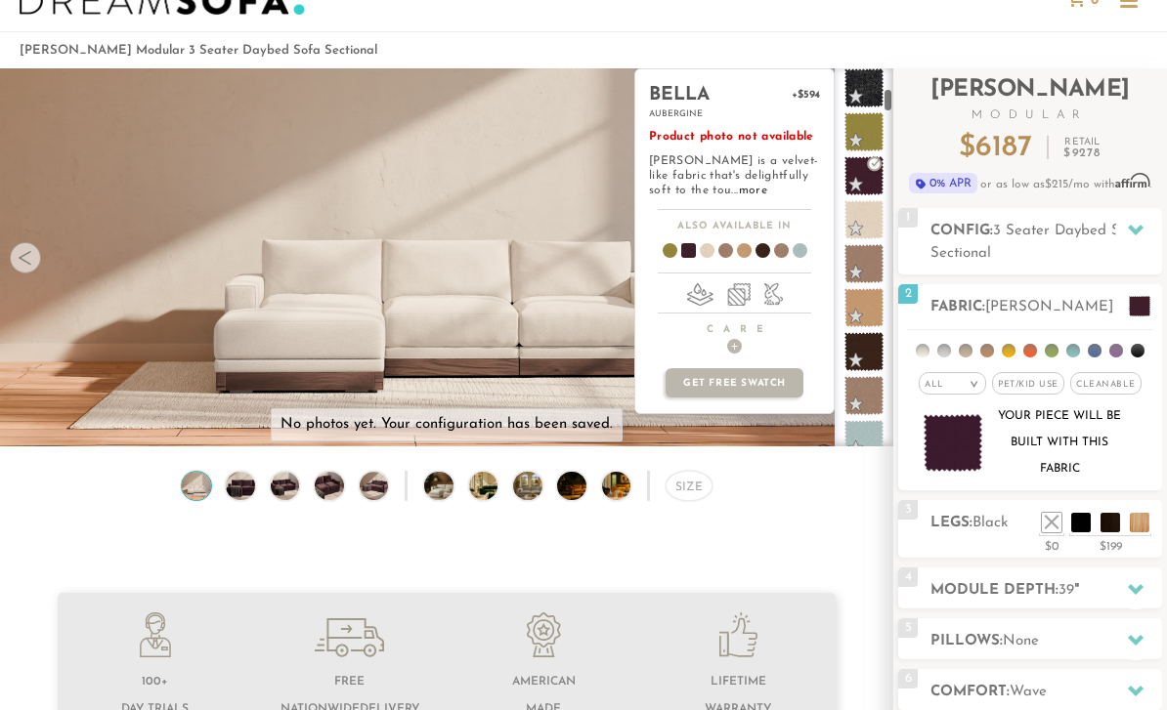
scroll to position [539, 0]
click at [863, 362] on span at bounding box center [863, 349] width 39 height 39
click at [673, 252] on span at bounding box center [661, 254] width 75 height 72
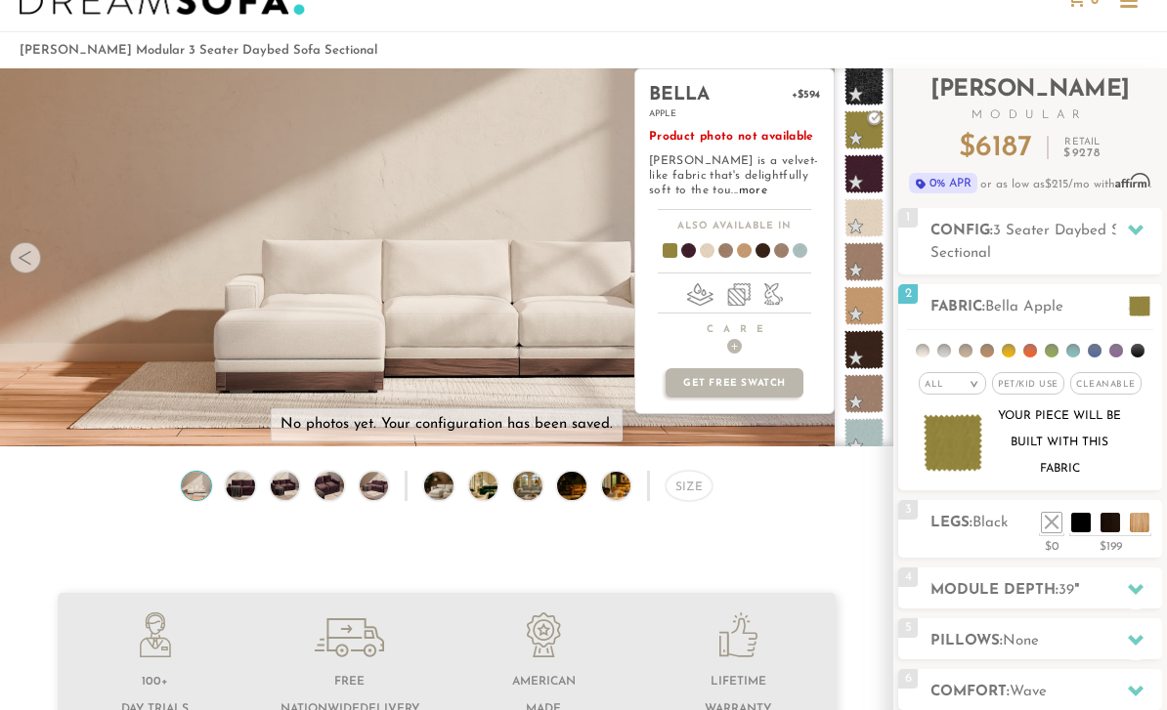
click at [694, 250] on span at bounding box center [680, 254] width 75 height 72
click at [717, 250] on span at bounding box center [717, 254] width 75 height 72
click at [730, 244] on span at bounding box center [717, 254] width 75 height 72
click at [748, 254] on span at bounding box center [736, 254] width 75 height 72
click at [760, 255] on span at bounding box center [754, 254] width 75 height 72
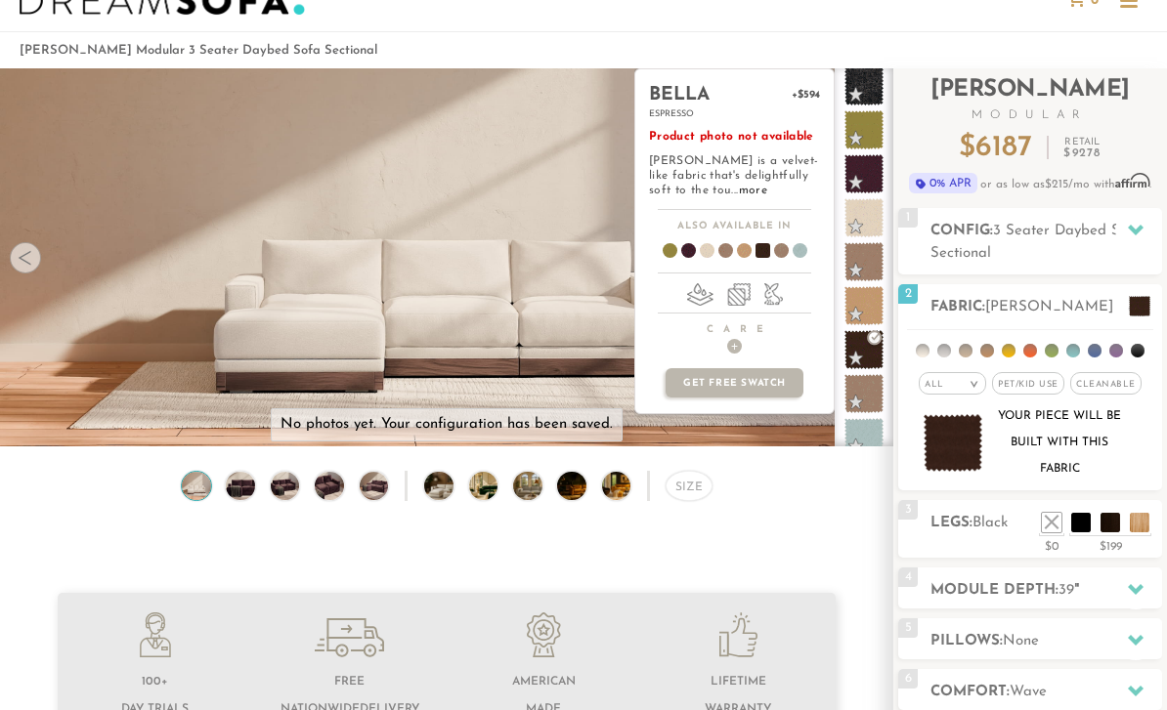
click at [769, 256] on span at bounding box center [754, 254] width 75 height 72
click at [786, 252] on span at bounding box center [773, 254] width 75 height 72
click at [776, 255] on span at bounding box center [773, 254] width 75 height 72
click at [769, 248] on span at bounding box center [754, 254] width 75 height 72
click at [694, 253] on span at bounding box center [680, 254] width 75 height 72
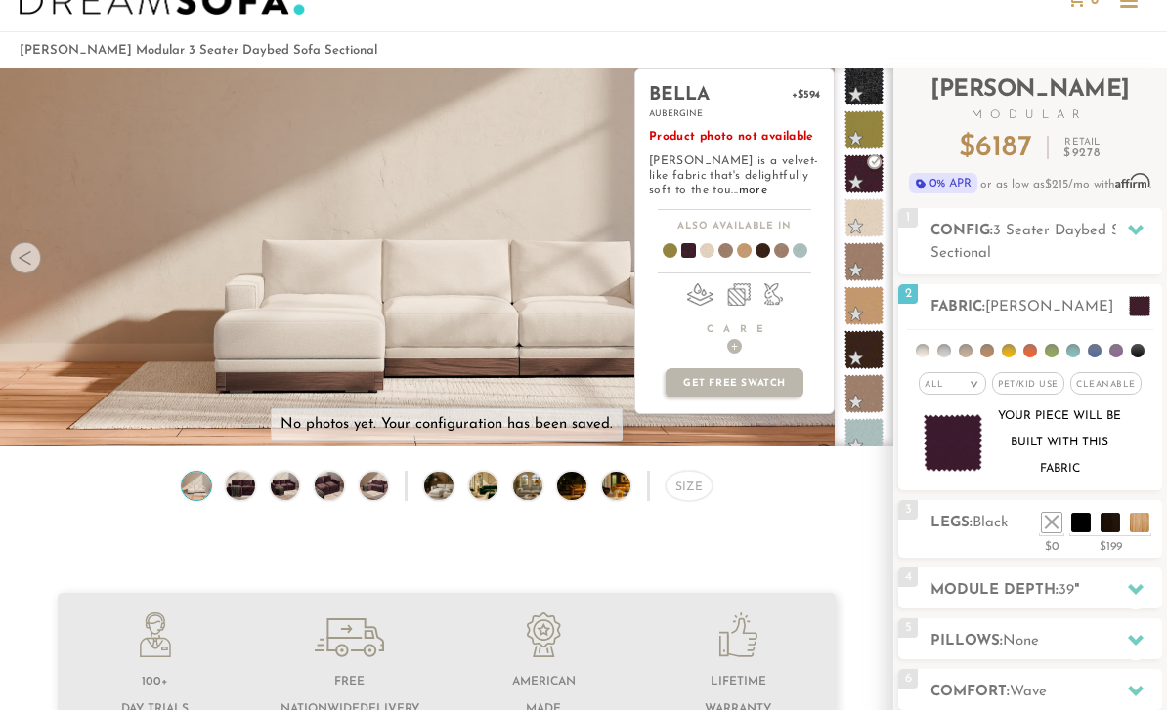
click at [675, 252] on span at bounding box center [661, 254] width 75 height 72
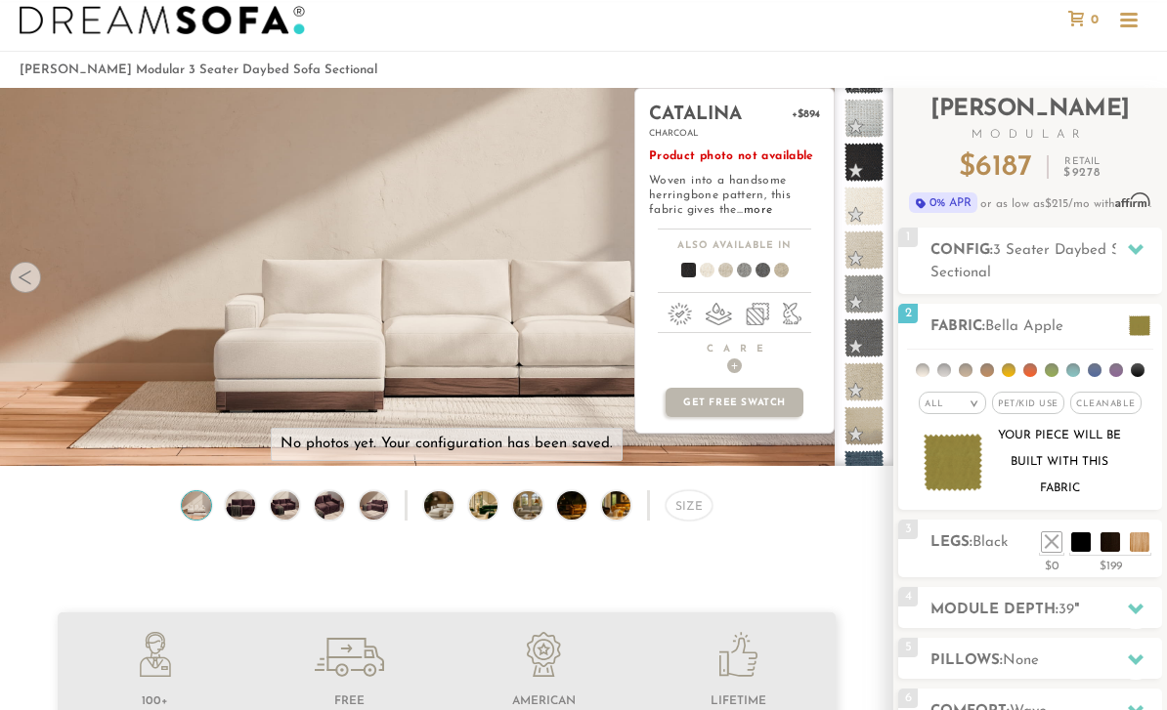
scroll to position [38, 0]
click at [1087, 541] on li at bounding box center [1081, 543] width 20 height 20
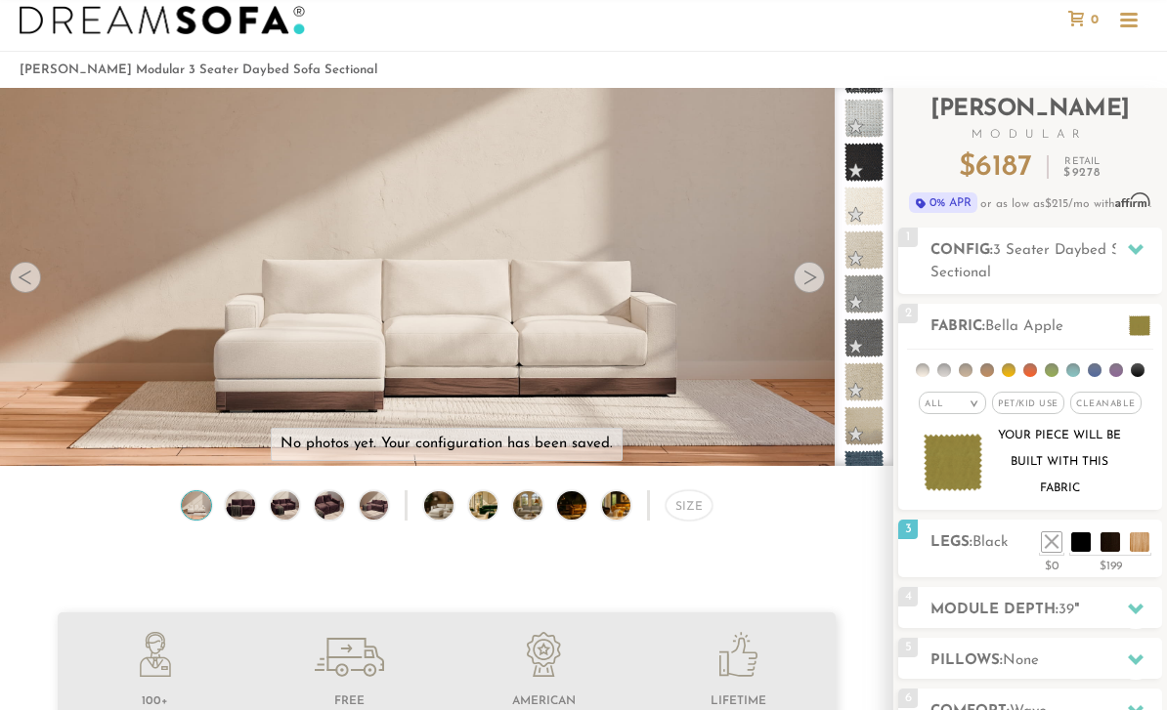
click at [1102, 548] on li at bounding box center [1110, 543] width 20 height 20
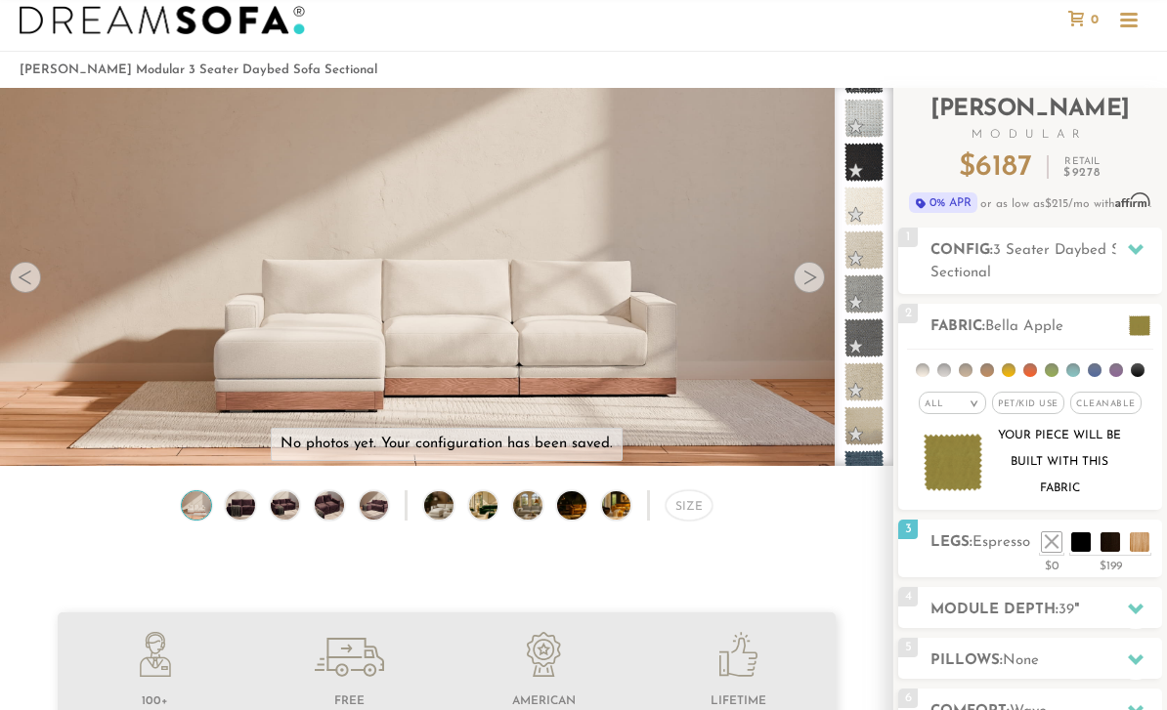
click at [1073, 552] on li at bounding box center [1081, 543] width 20 height 20
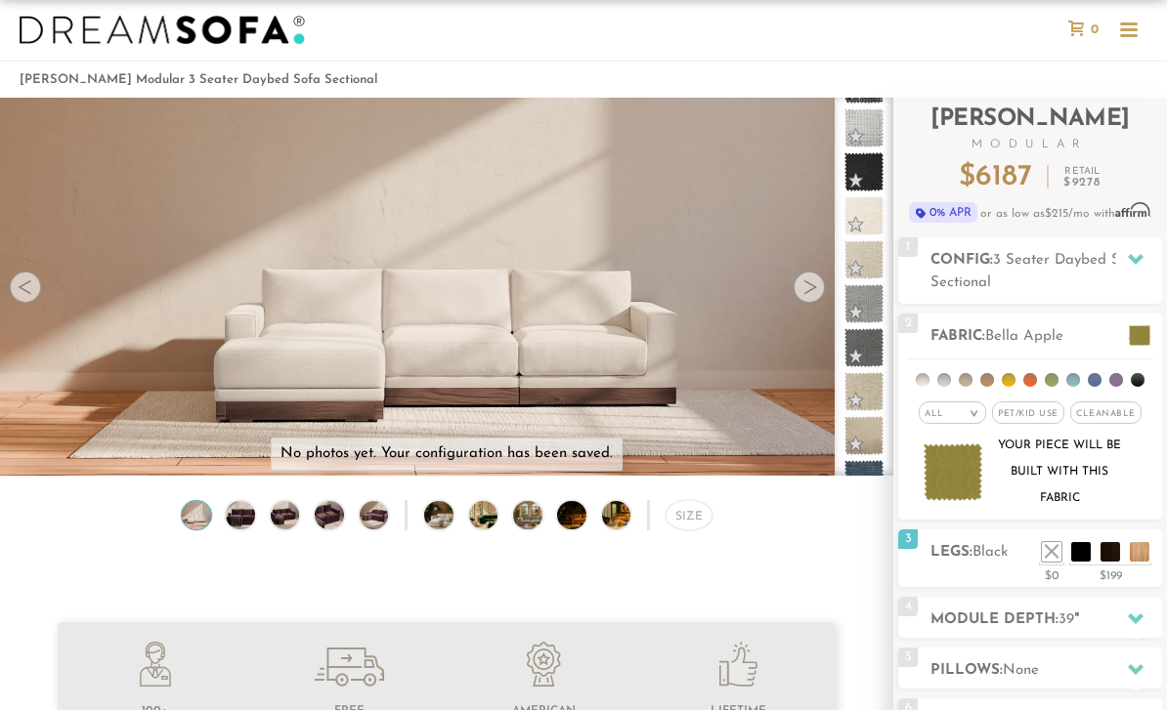
scroll to position [28, 0]
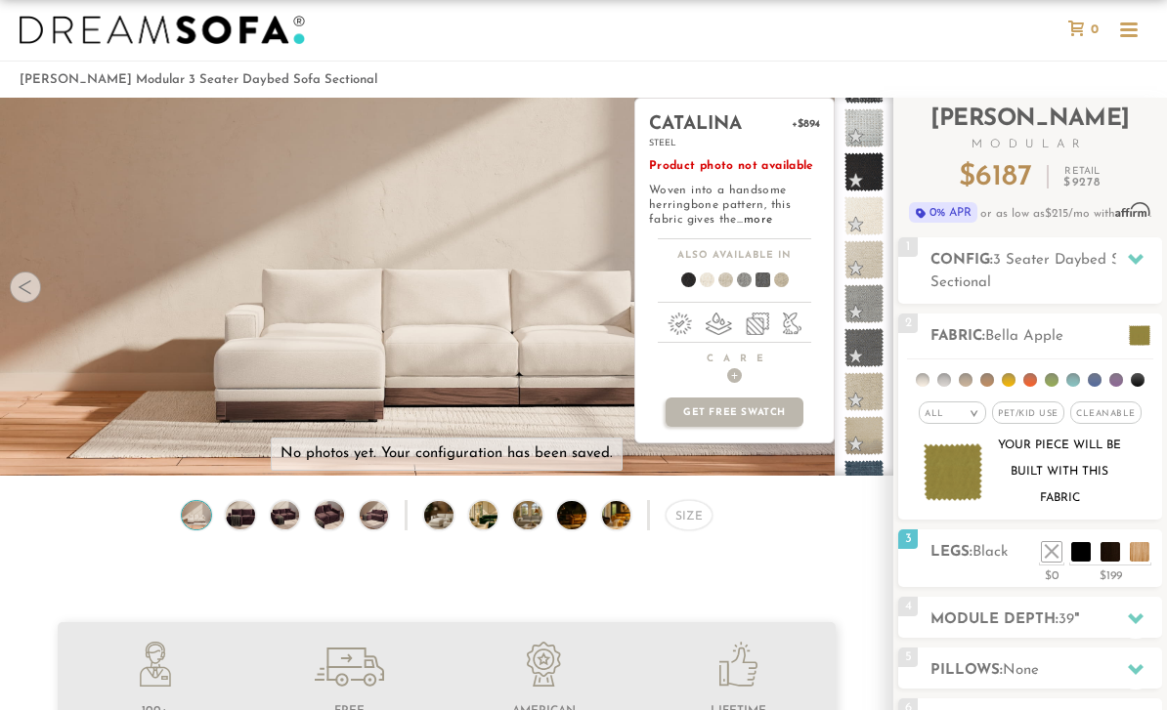
click at [863, 352] on span at bounding box center [863, 347] width 39 height 39
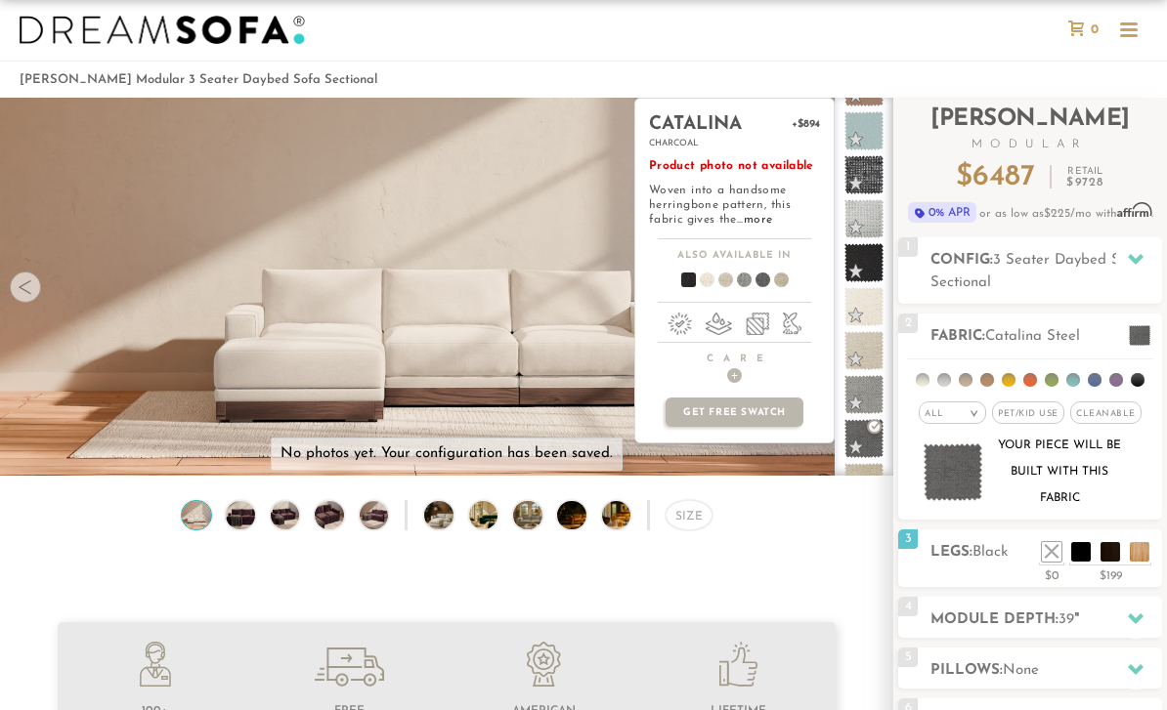
click at [872, 257] on span at bounding box center [863, 262] width 39 height 39
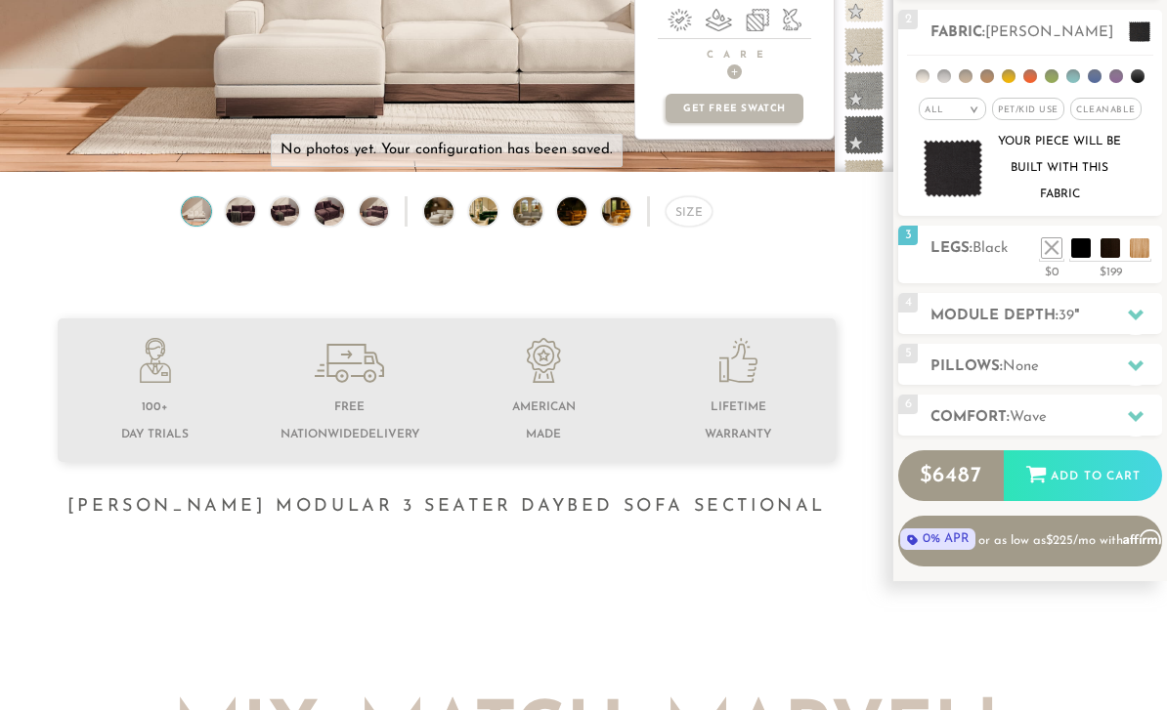
scroll to position [332, 0]
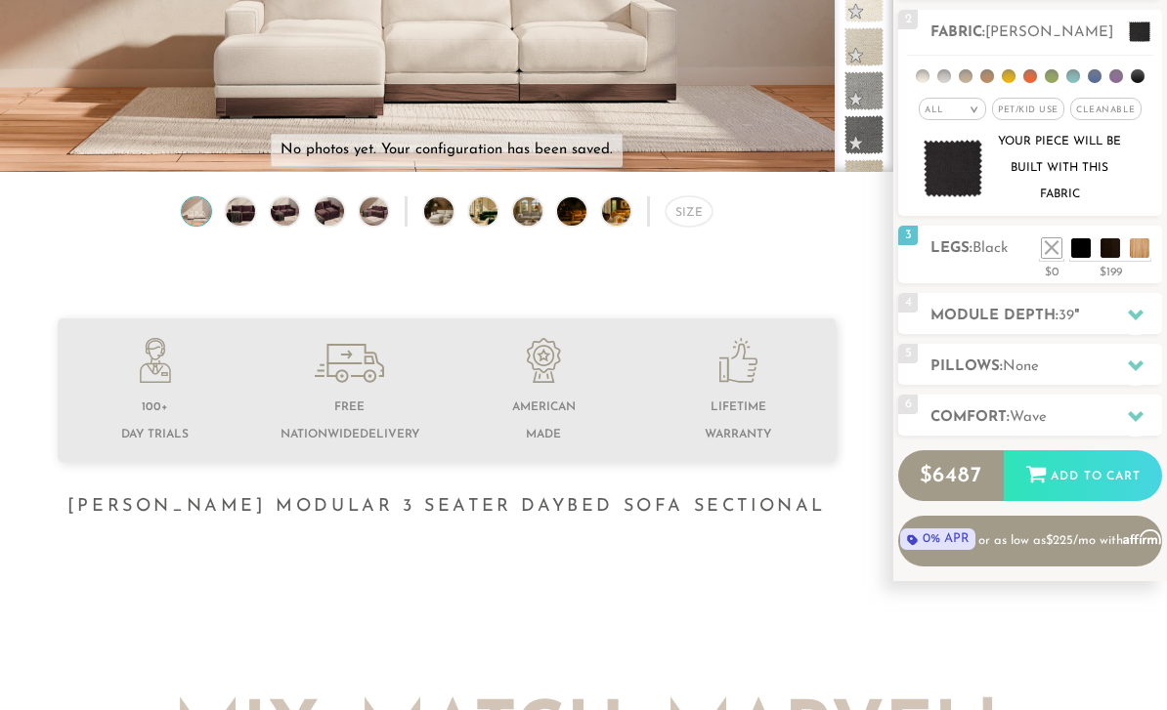
click at [1097, 482] on div "Add to Cart" at bounding box center [1083, 477] width 158 height 53
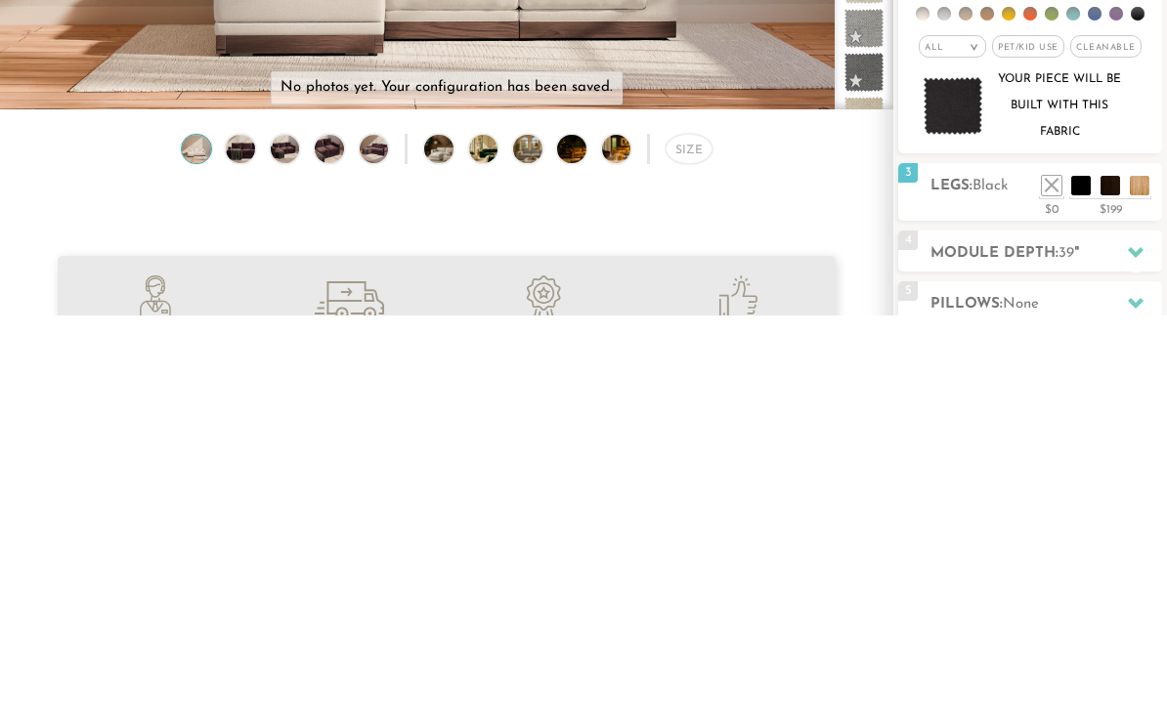
scroll to position [395, 0]
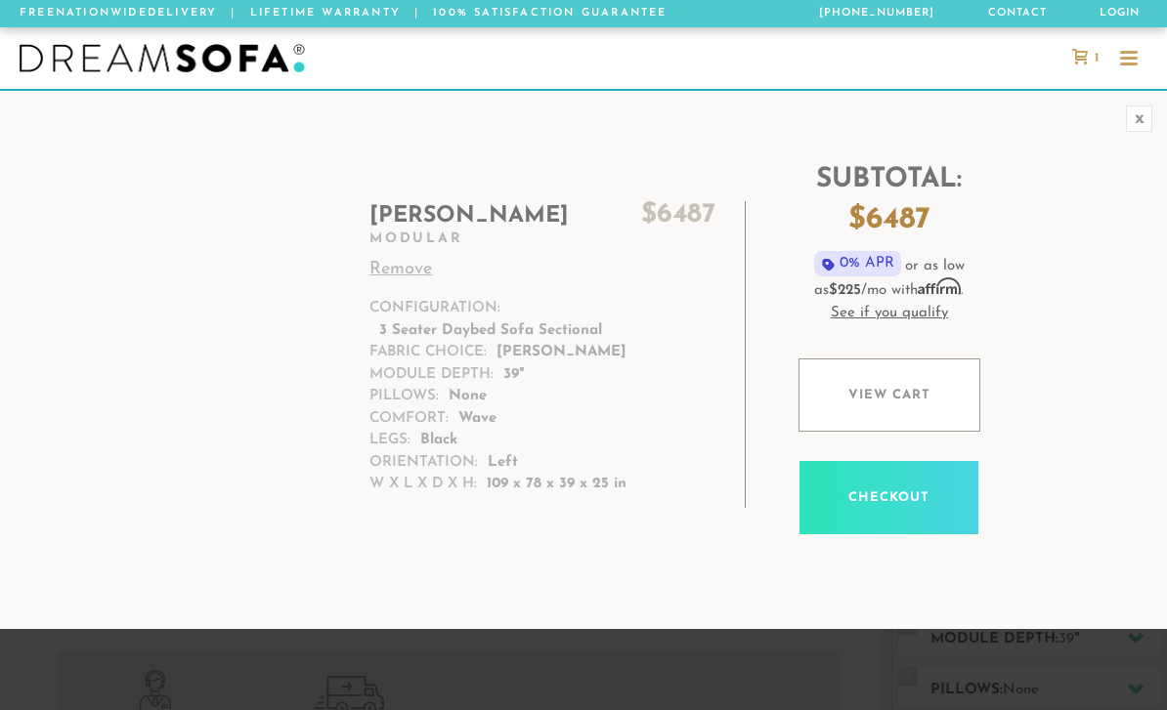
scroll to position [20699, 1167]
click at [1140, 123] on div "x" at bounding box center [1139, 119] width 26 height 26
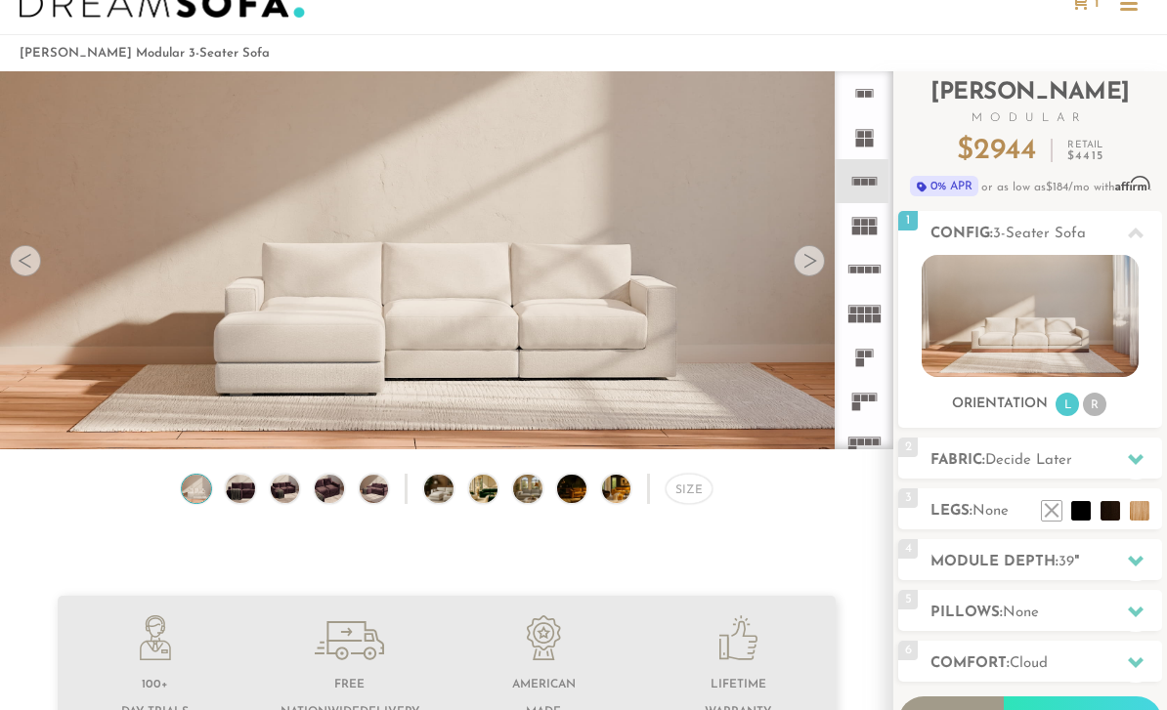
scroll to position [62, 0]
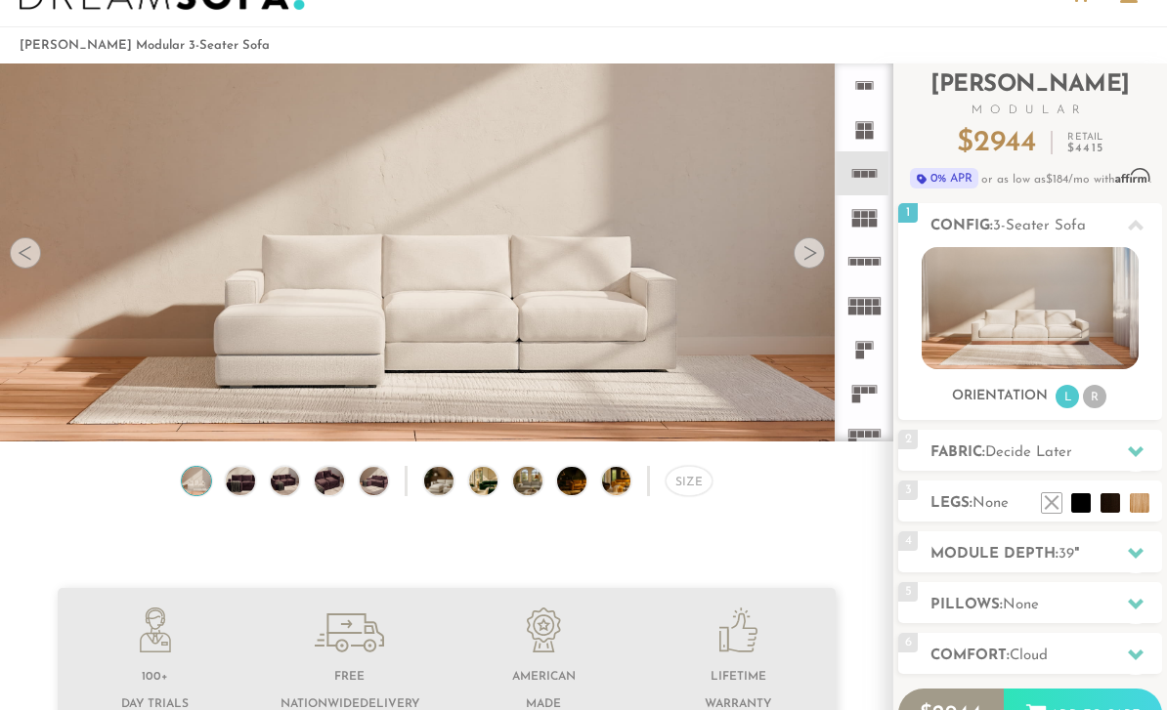
click at [1048, 455] on span "Decide Later" at bounding box center [1028, 454] width 87 height 15
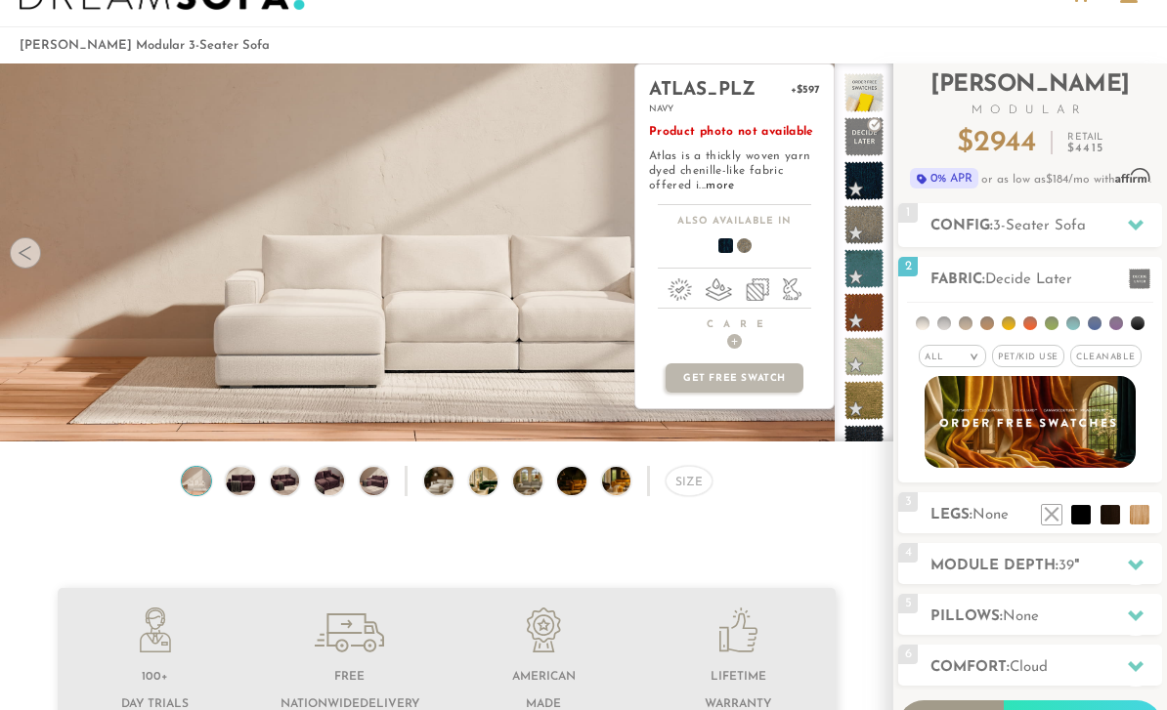
click at [854, 183] on span at bounding box center [863, 180] width 39 height 39
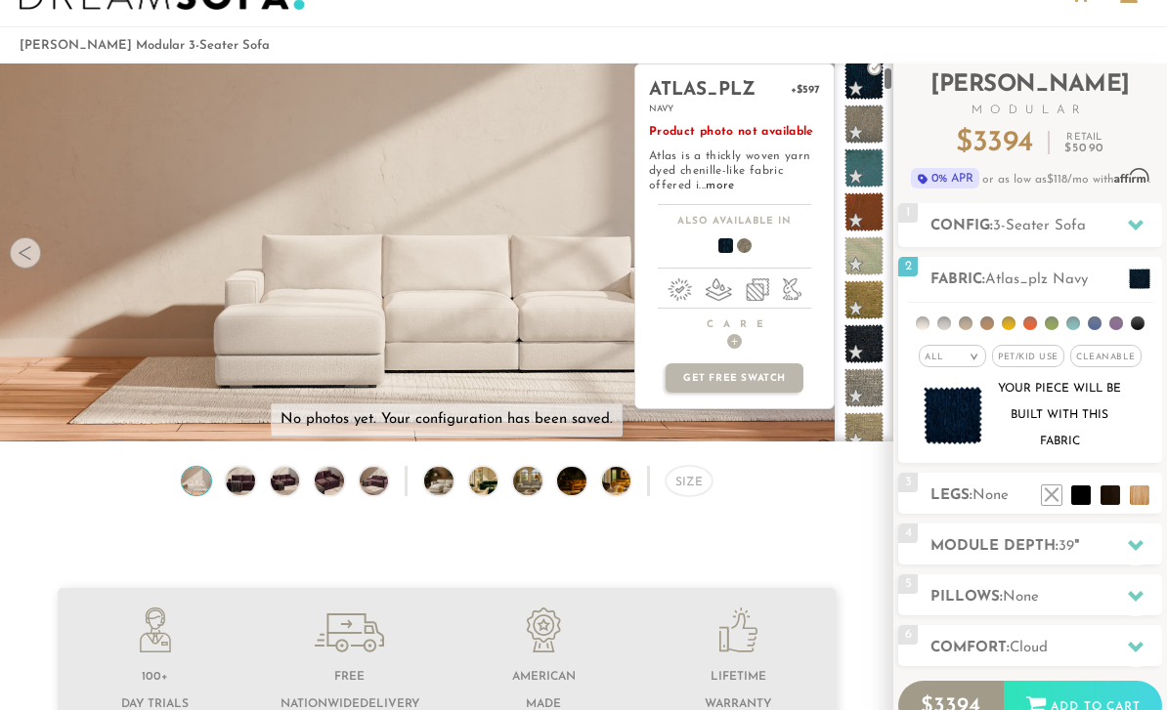
scroll to position [174, 0]
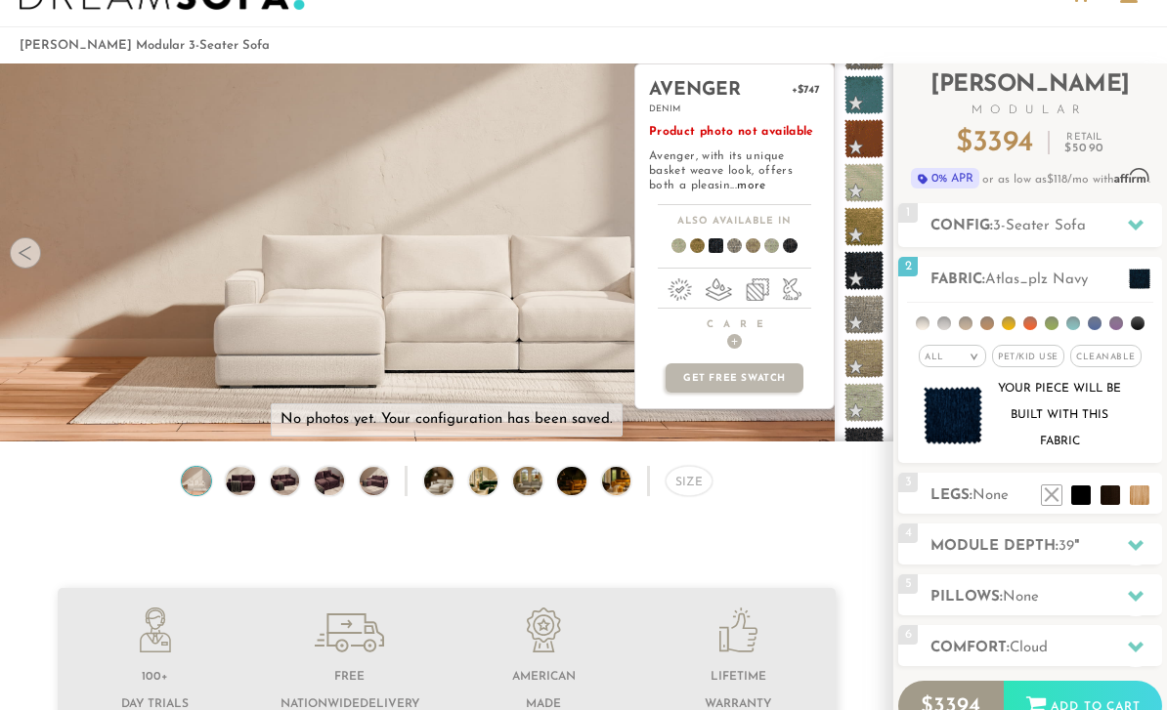
click at [871, 267] on span at bounding box center [863, 270] width 39 height 39
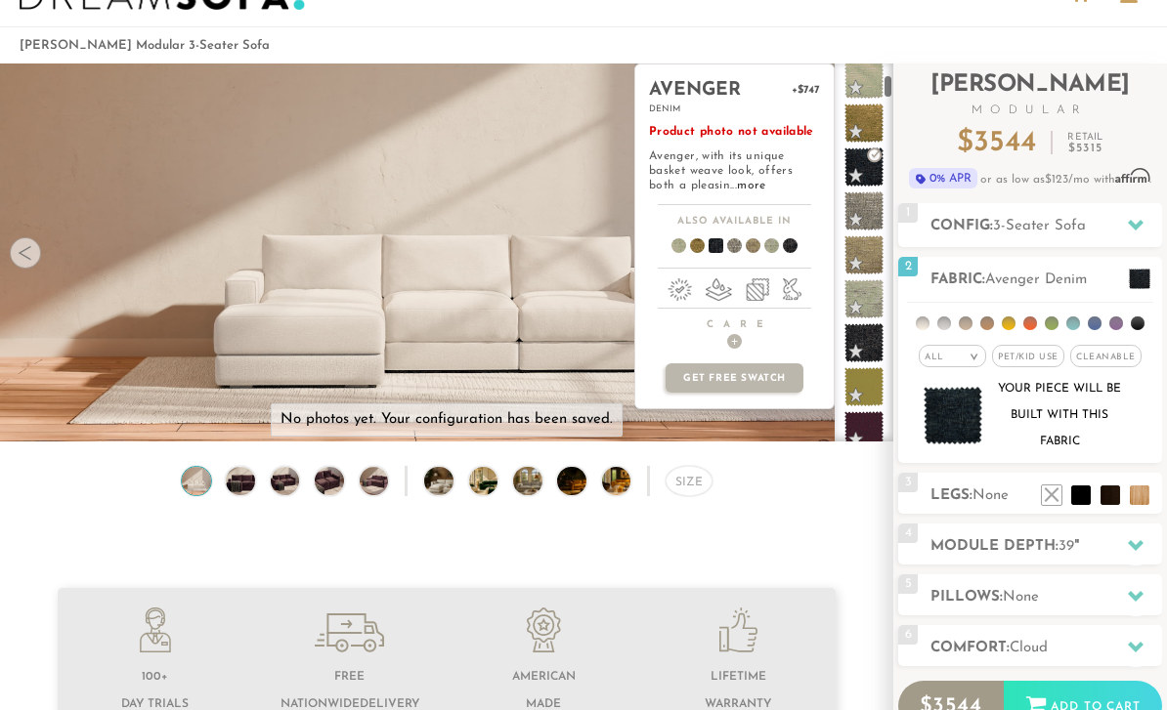
scroll to position [294, 0]
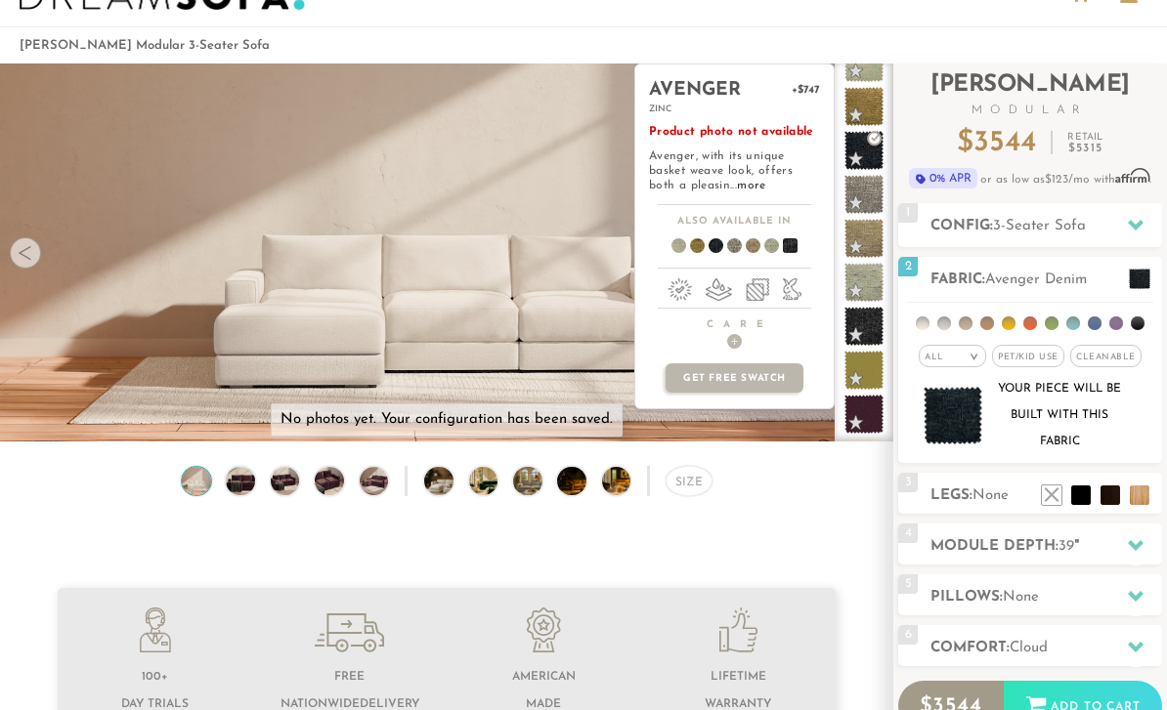
click at [870, 328] on span at bounding box center [863, 326] width 39 height 39
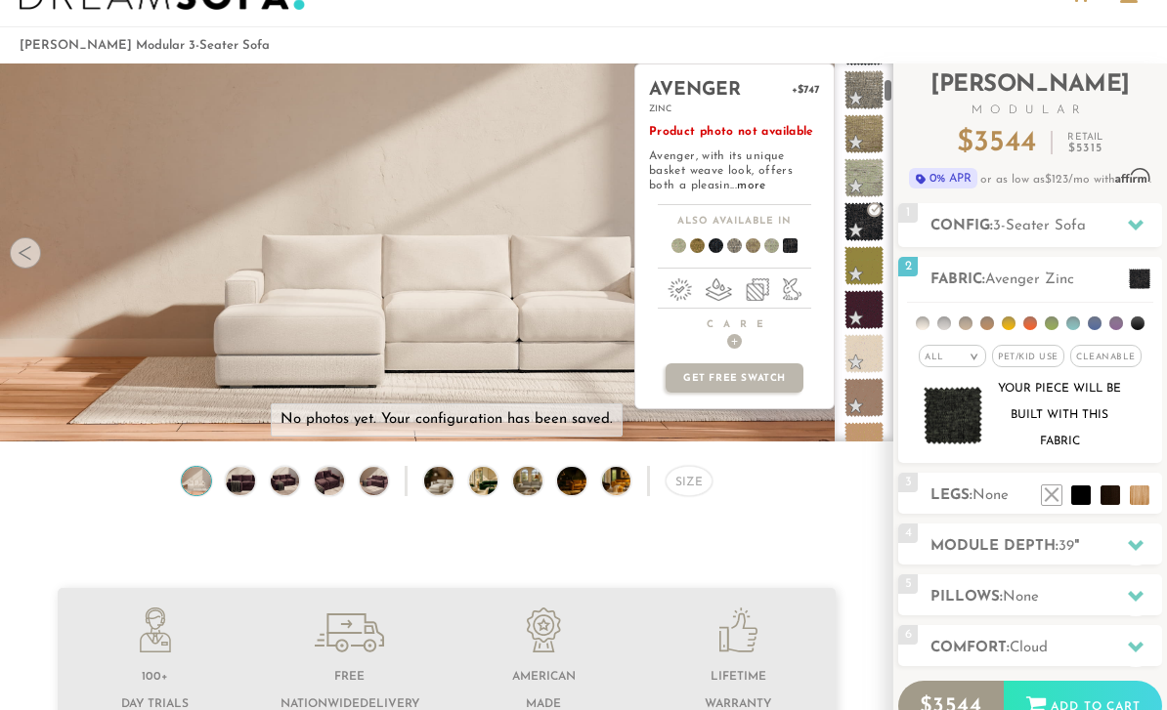
scroll to position [510, 0]
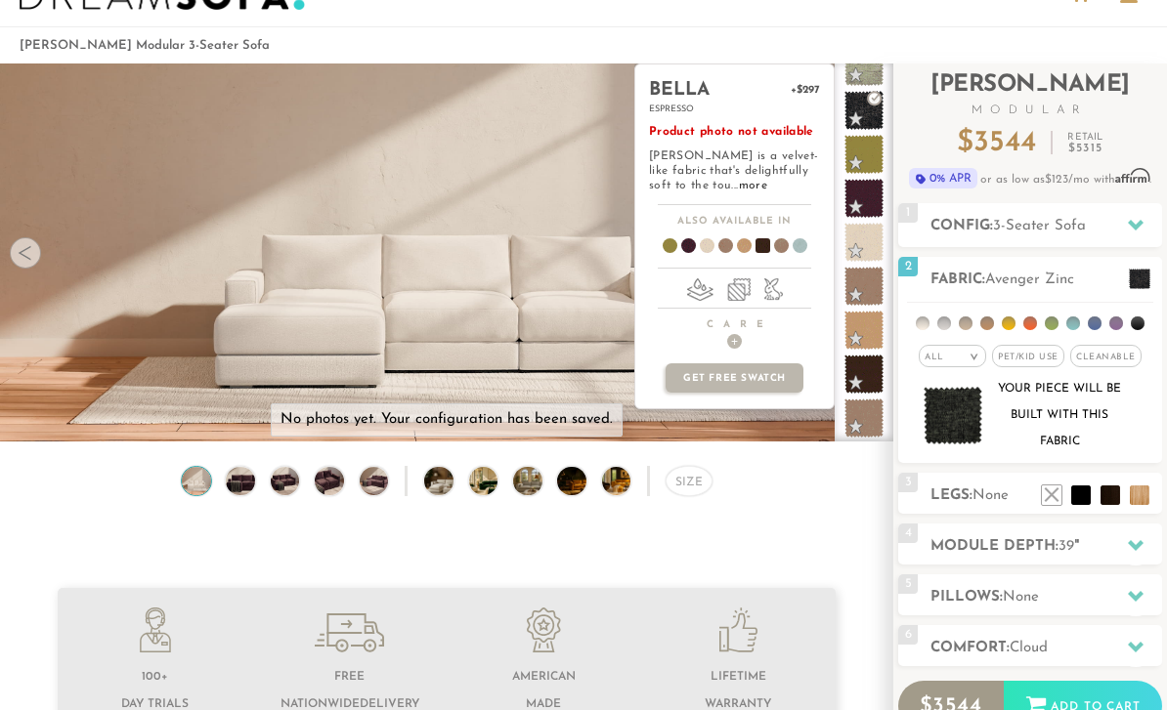
click at [863, 366] on span at bounding box center [863, 374] width 39 height 39
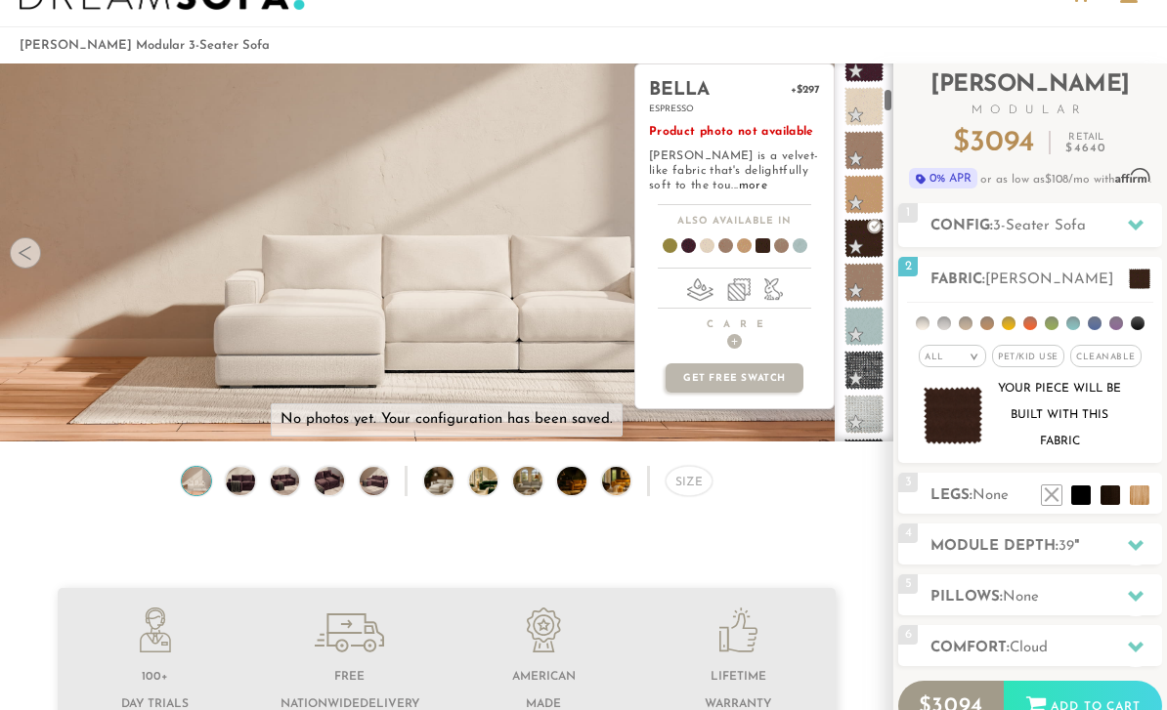
scroll to position [652, 0]
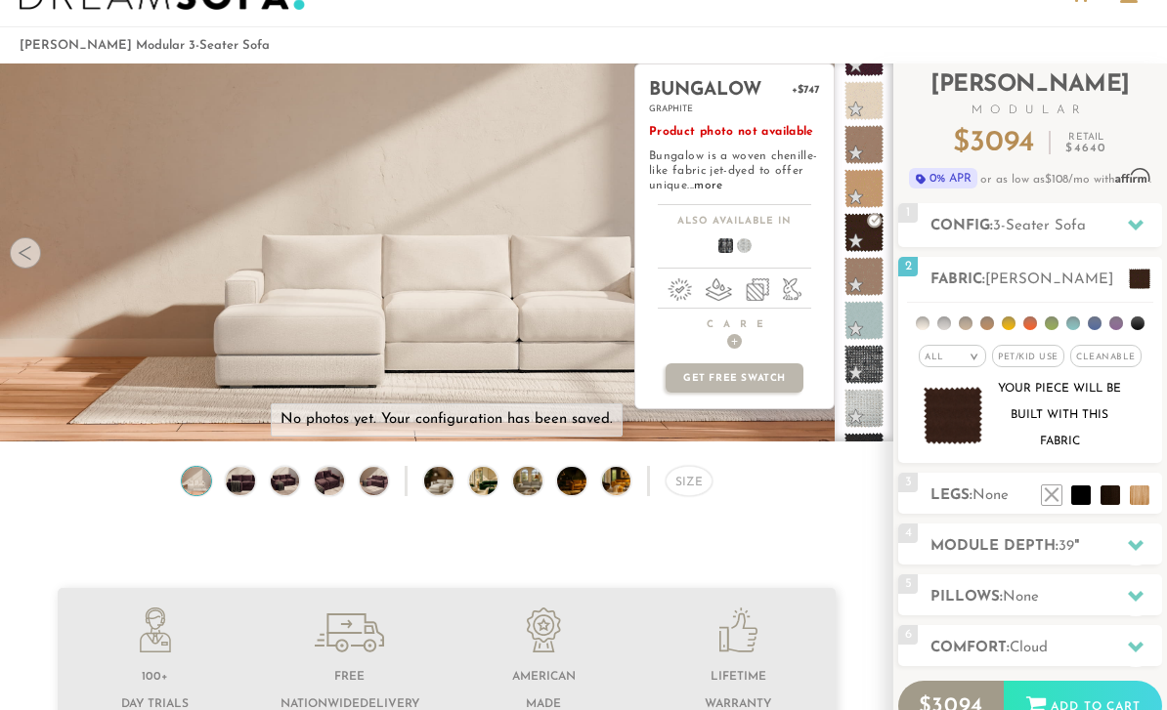
click at [867, 368] on span at bounding box center [863, 364] width 39 height 39
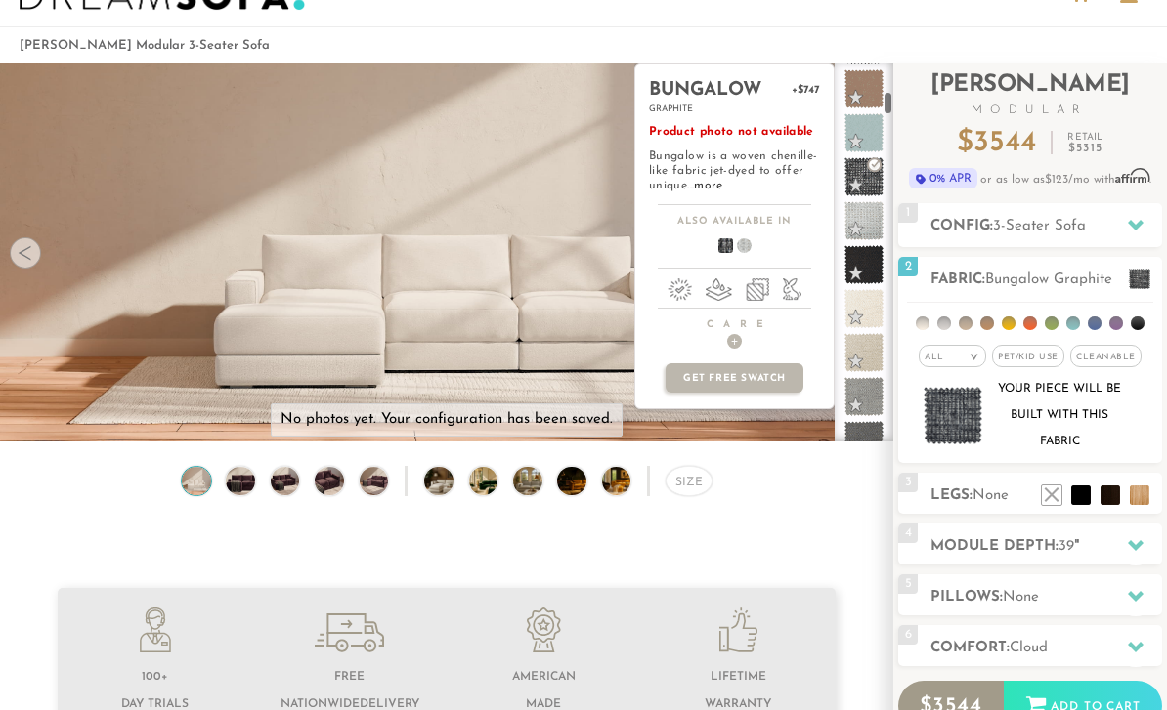
scroll to position [848, 0]
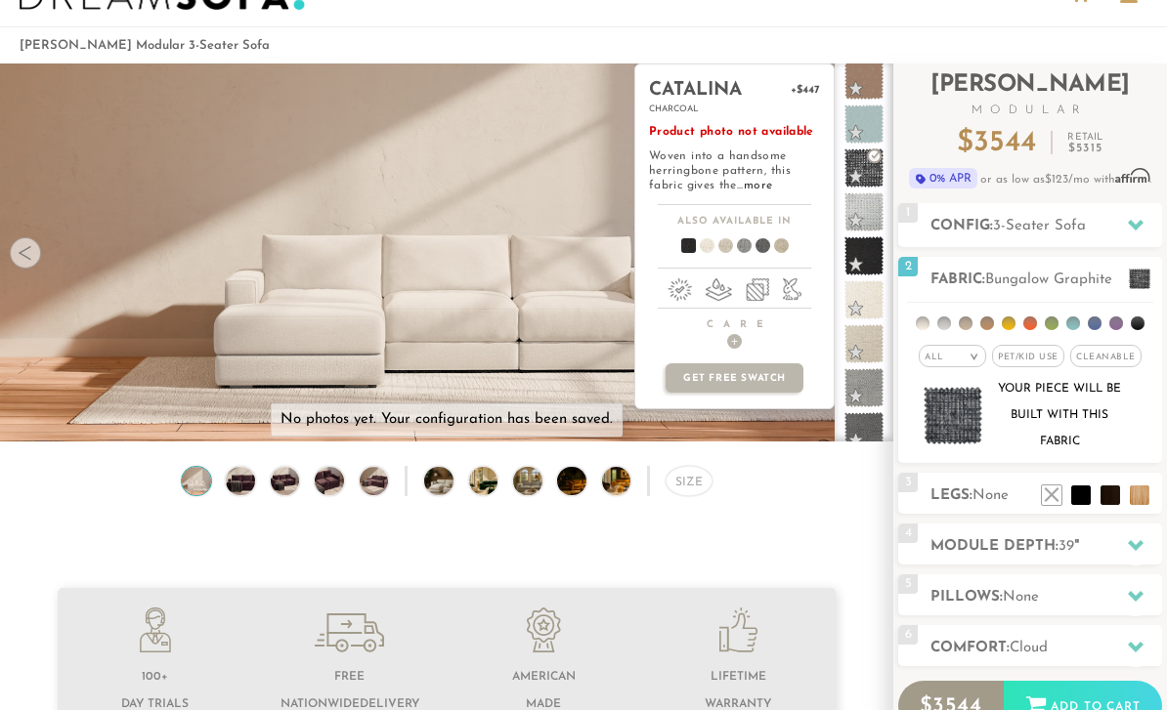
click at [870, 260] on span at bounding box center [863, 256] width 39 height 39
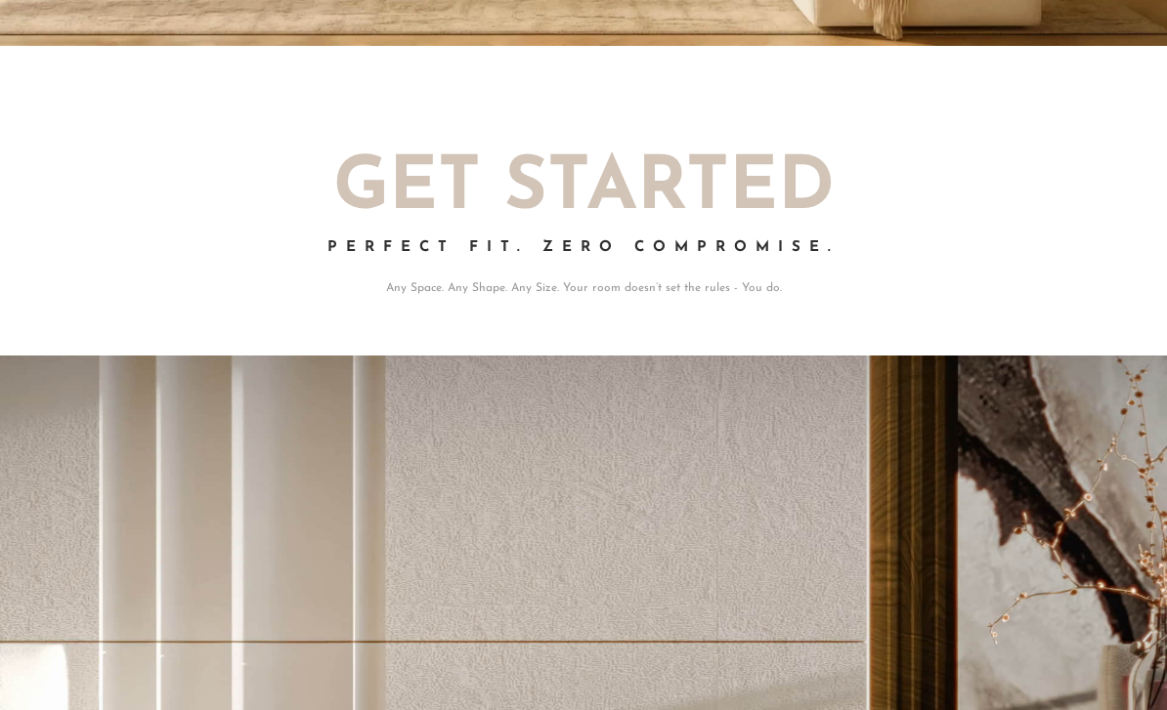
scroll to position [0, 0]
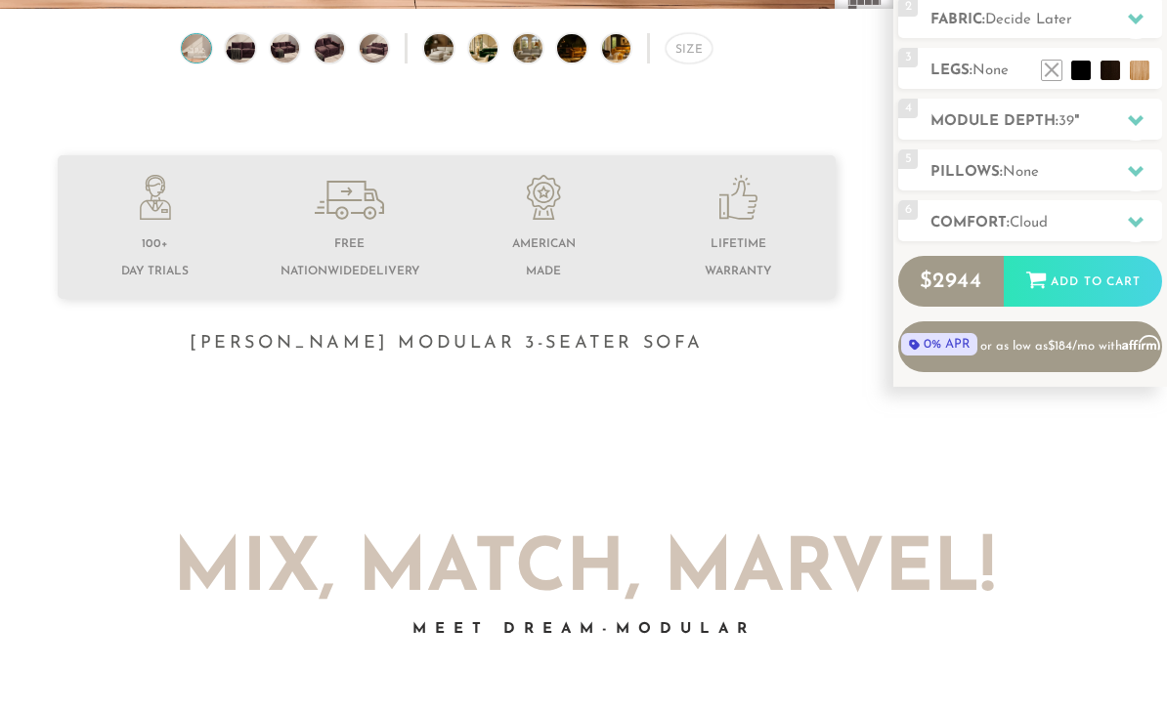
scroll to position [509, 0]
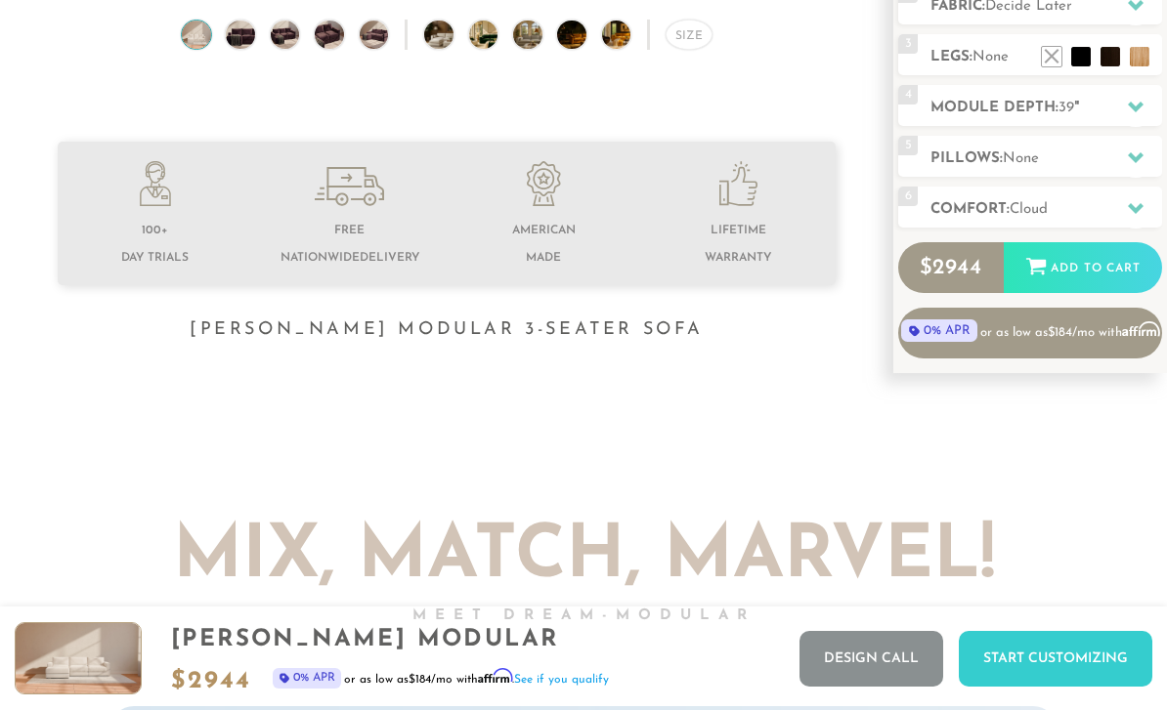
click at [1107, 270] on div "Add to Cart" at bounding box center [1083, 268] width 158 height 53
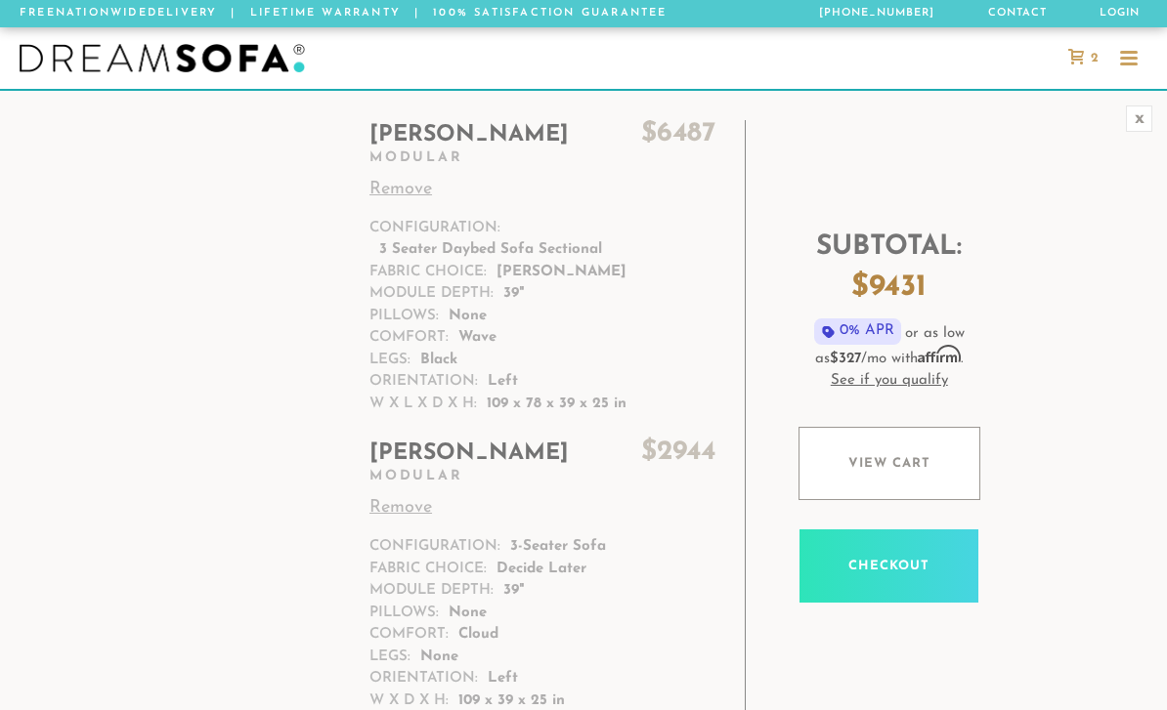
click at [642, 299] on td "[PERSON_NAME] $ 6487 Modular Remove Configuration: 3 Seater Daybed Sofa Section…" at bounding box center [551, 273] width 387 height 307
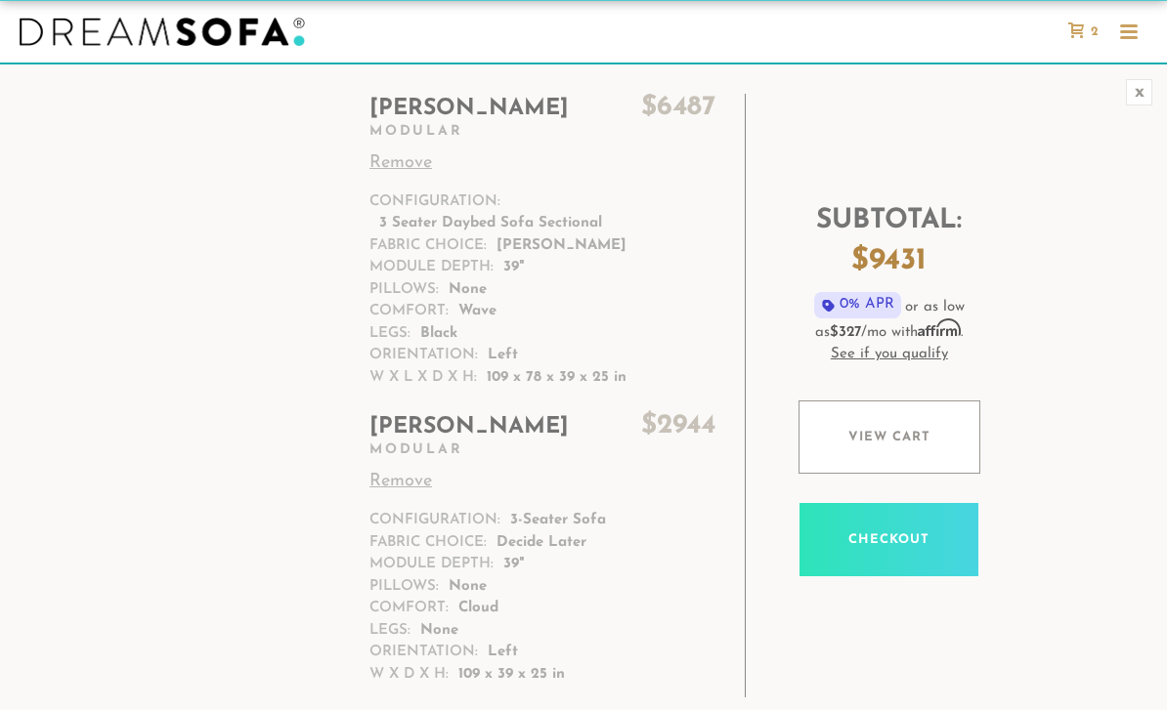
scroll to position [30, 0]
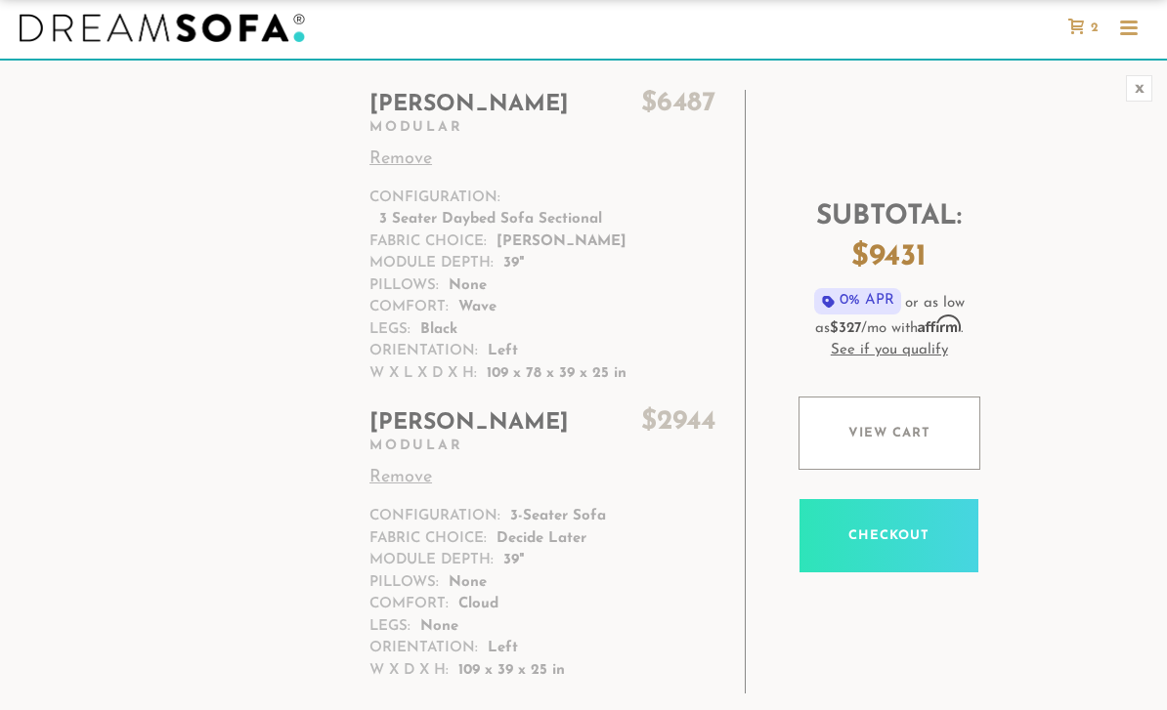
click at [426, 171] on link "Remove" at bounding box center [542, 160] width 346 height 26
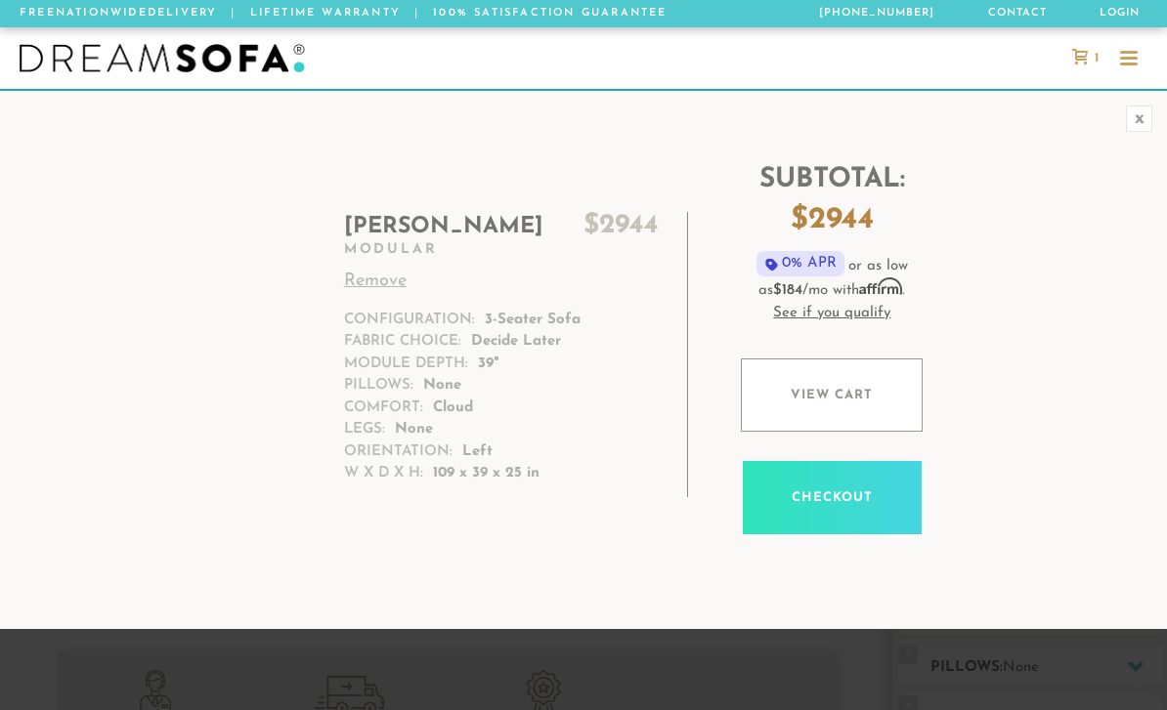
scroll to position [20699, 1167]
click at [1143, 117] on div "x" at bounding box center [1139, 119] width 26 height 26
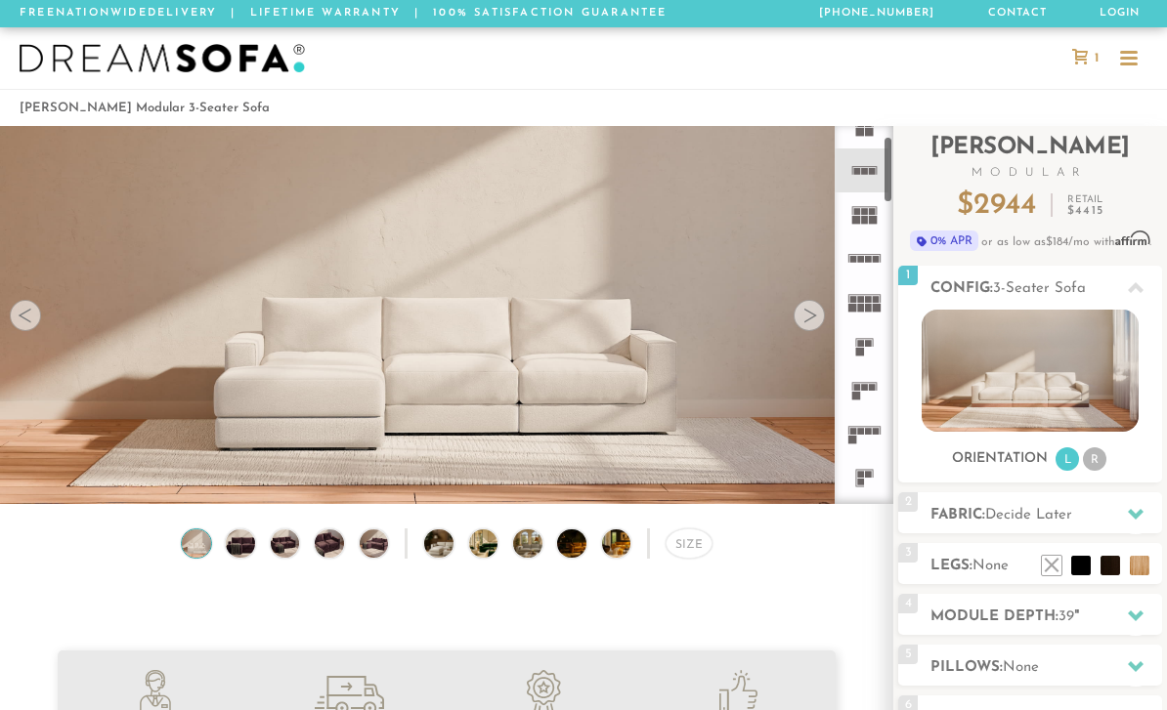
scroll to position [66, 0]
click at [868, 473] on rect at bounding box center [867, 473] width 7 height 7
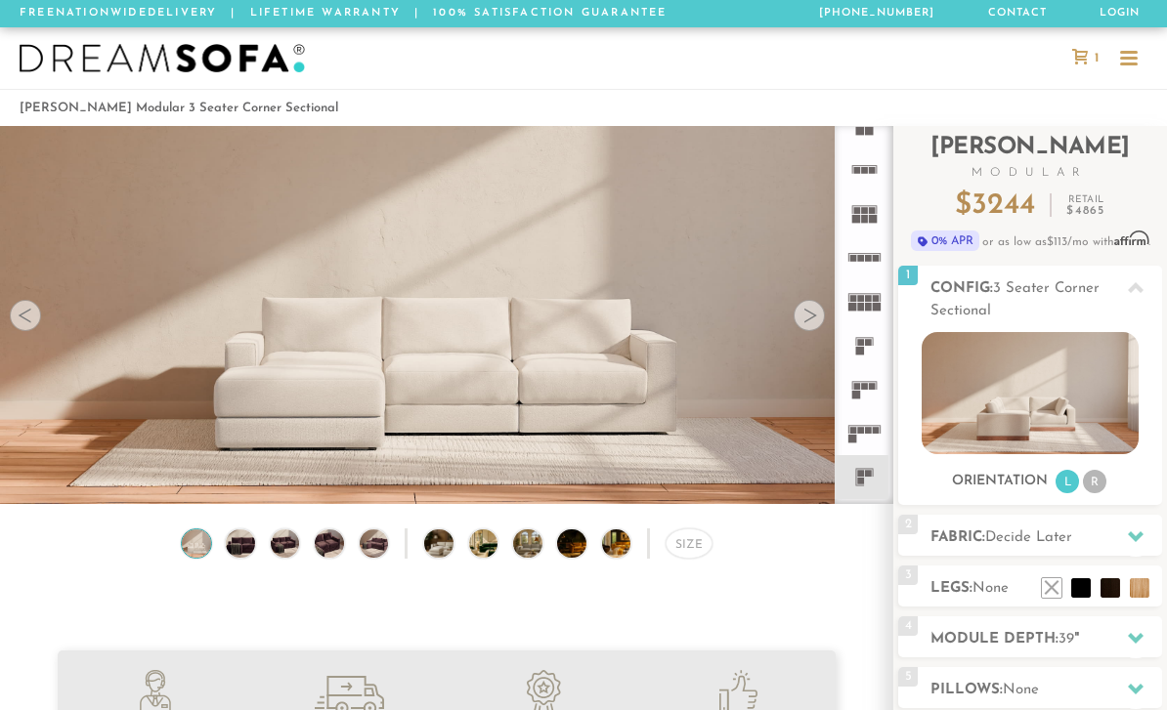
click at [1091, 489] on li "R" at bounding box center [1094, 481] width 23 height 23
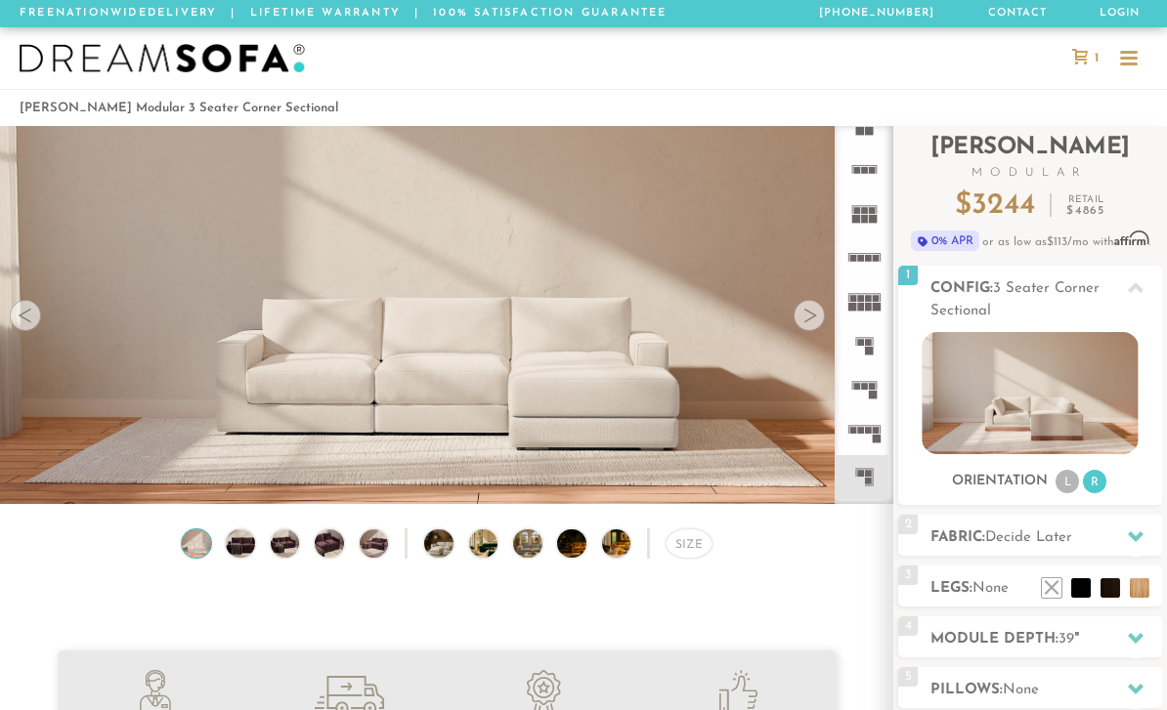
click at [867, 484] on rect at bounding box center [867, 481] width 7 height 7
click at [867, 346] on icon at bounding box center [864, 345] width 44 height 44
click at [872, 479] on rect at bounding box center [872, 477] width 1 height 17
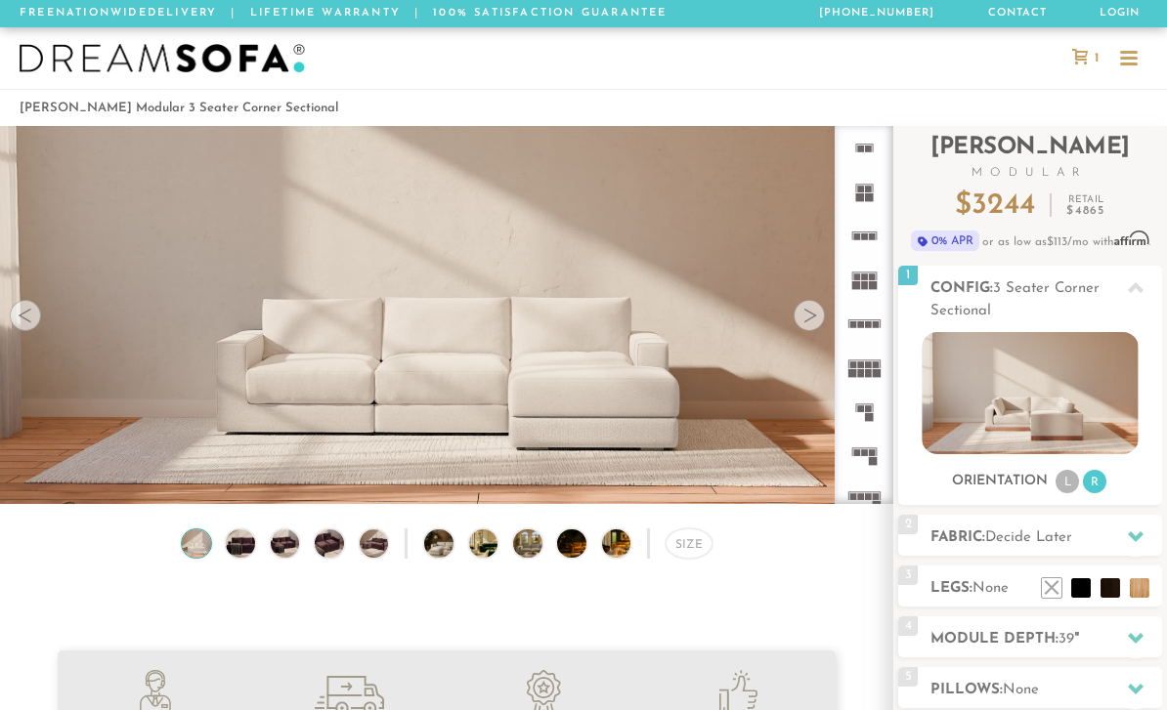
click at [868, 405] on rect at bounding box center [864, 404] width 18 height 1
click at [878, 371] on rect at bounding box center [876, 373] width 9 height 9
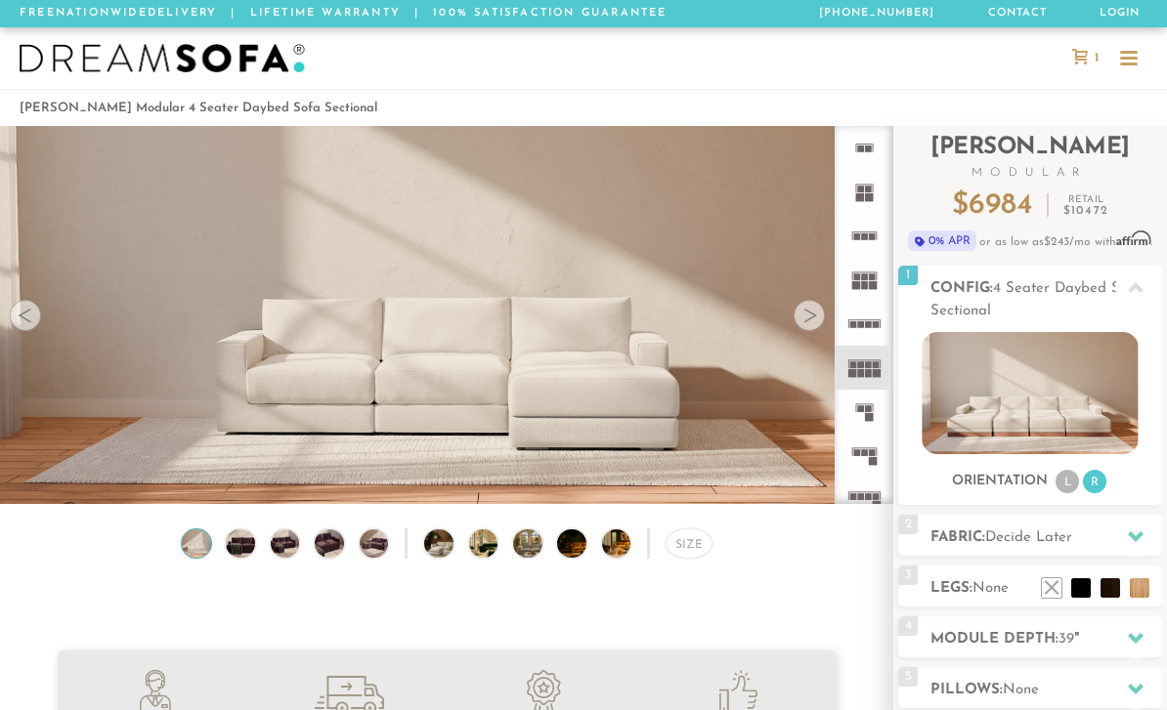
click at [208, 541] on img at bounding box center [196, 544] width 35 height 29
click at [865, 413] on rect at bounding box center [868, 417] width 9 height 9
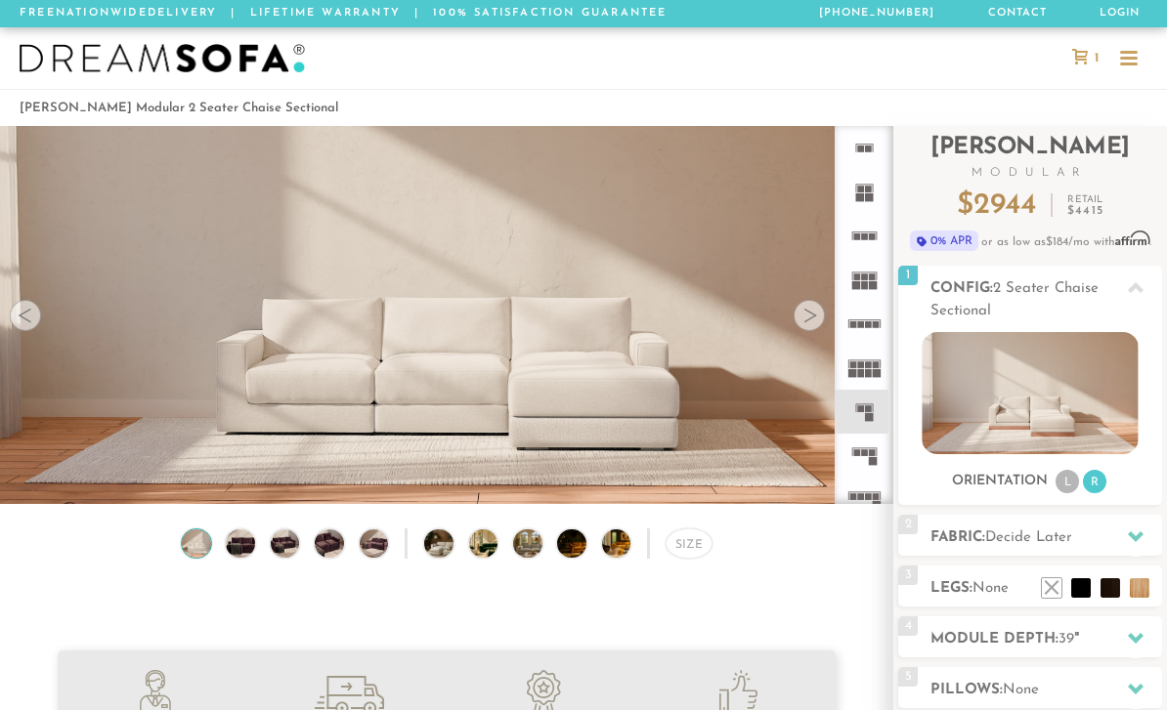
click at [879, 445] on icon at bounding box center [864, 456] width 44 height 44
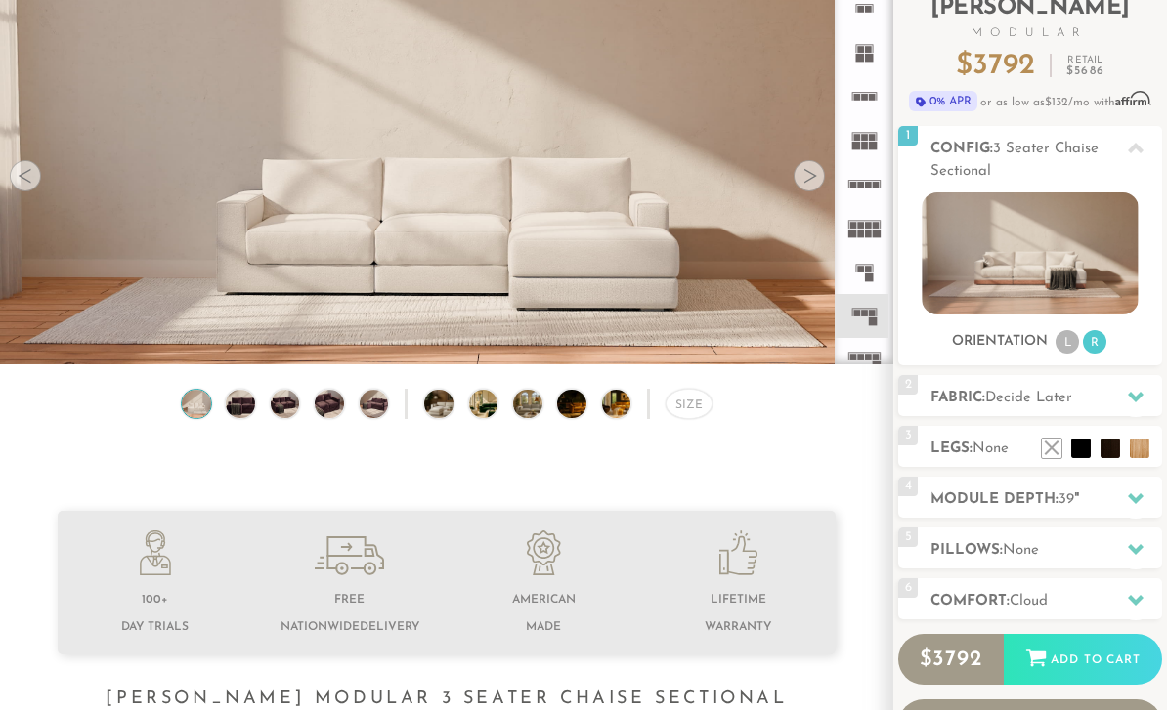
scroll to position [140, 0]
click at [1069, 668] on div "Add to Cart" at bounding box center [1083, 660] width 158 height 53
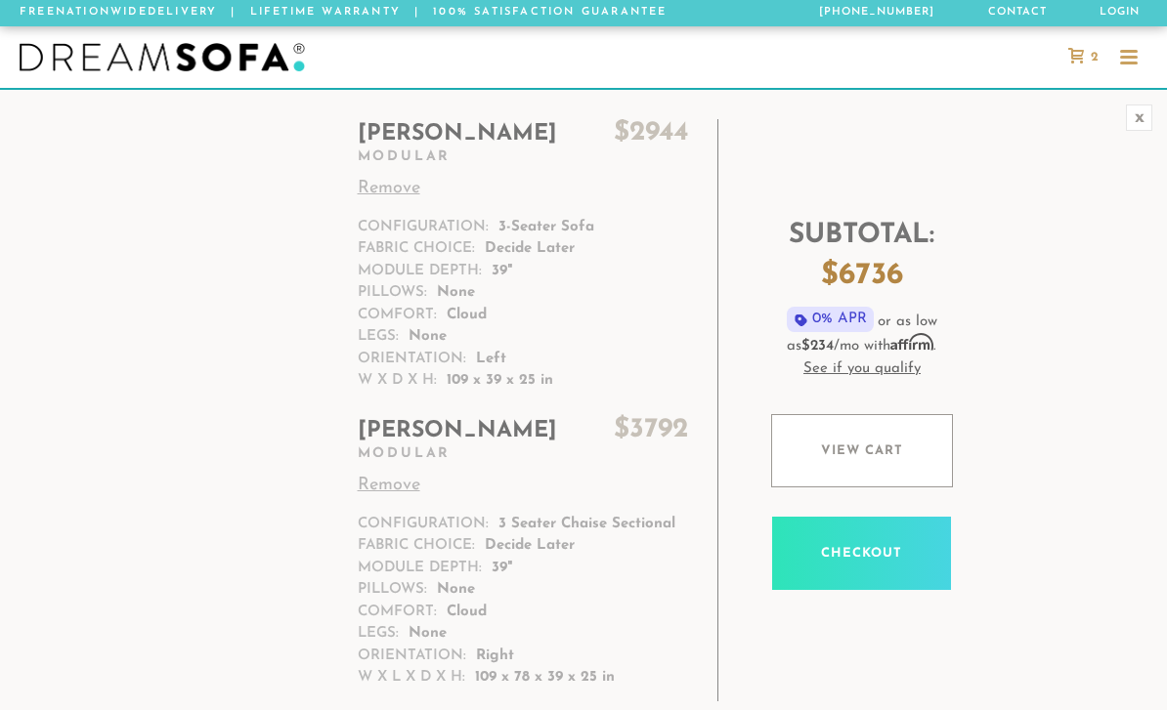
scroll to position [42, 0]
